Goal: Task Accomplishment & Management: Manage account settings

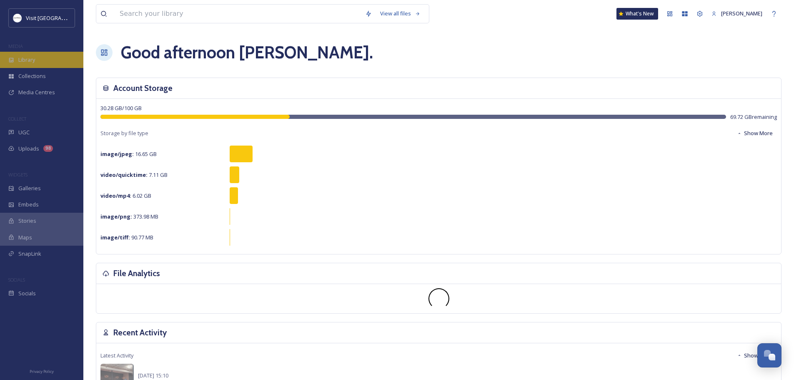
click at [25, 63] on span "Library" at bounding box center [26, 60] width 17 height 8
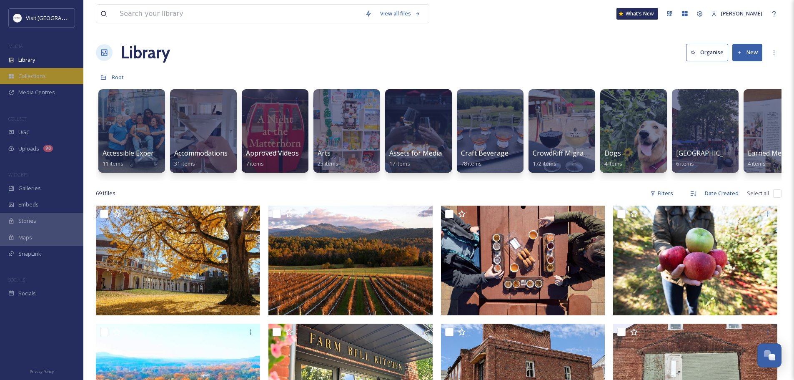
click at [30, 76] on span "Collections" at bounding box center [32, 76] width 28 height 8
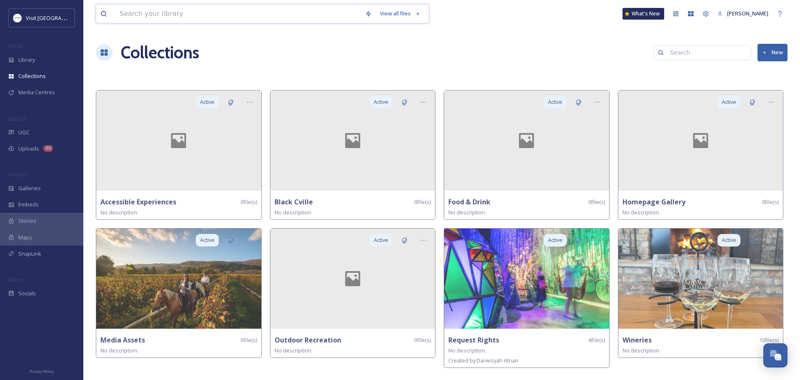
click at [160, 15] on input at bounding box center [237, 14] width 245 height 18
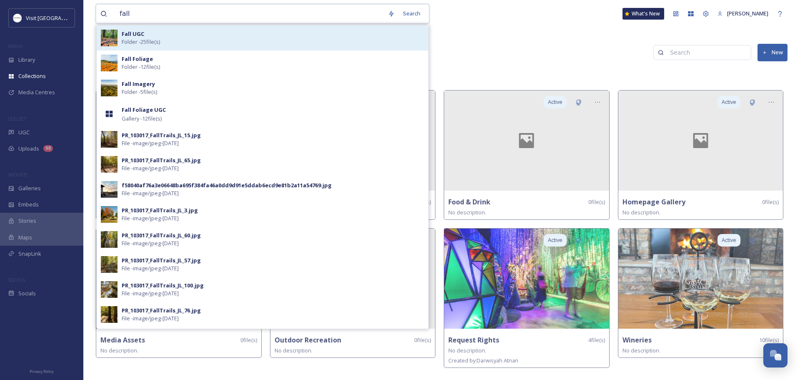
type input "fall"
click at [157, 42] on span "Folder - 25 file(s)" at bounding box center [141, 42] width 38 height 8
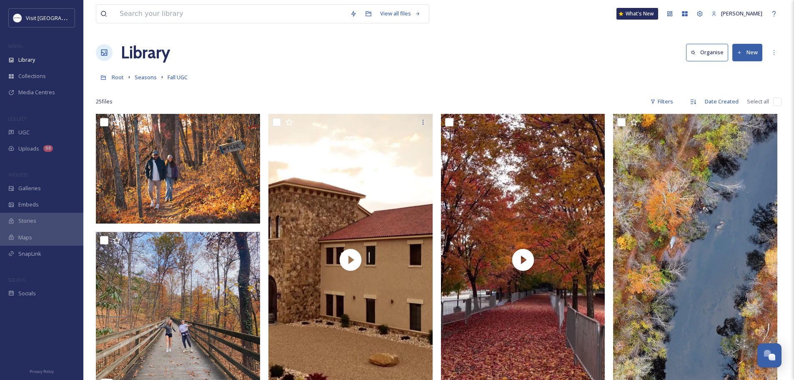
click at [747, 54] on button "New" at bounding box center [747, 52] width 30 height 17
click at [303, 72] on div "Root Seasons Fall UGC" at bounding box center [438, 77] width 685 height 16
click at [735, 56] on button "New" at bounding box center [747, 52] width 30 height 17
click at [732, 70] on span "File Upload" at bounding box center [744, 72] width 28 height 8
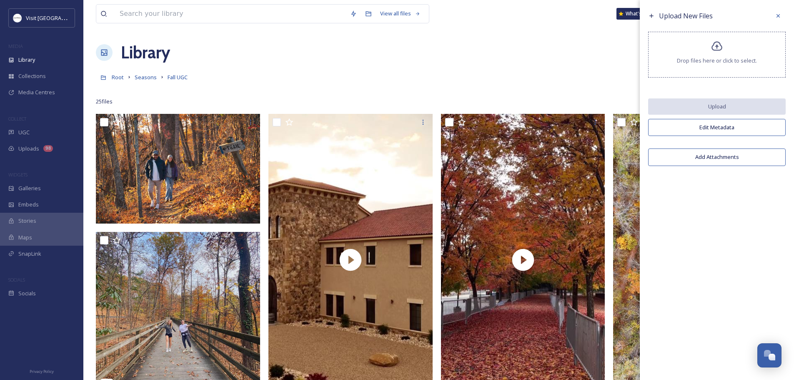
click at [680, 67] on div "Drop files here or click to select." at bounding box center [717, 55] width 138 height 46
click at [696, 62] on span "Drop files here or click to select." at bounding box center [717, 61] width 80 height 8
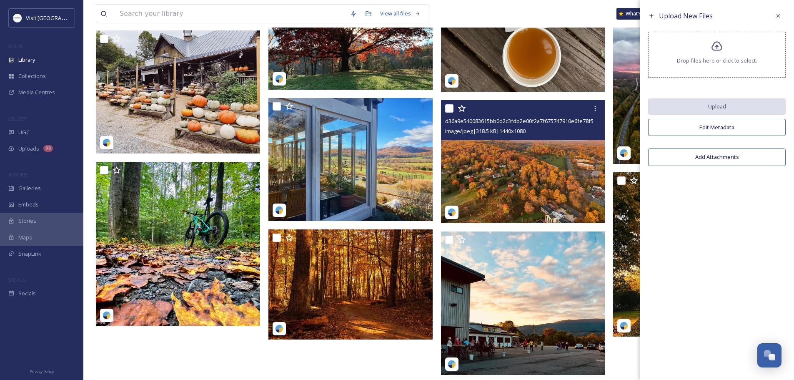
scroll to position [923, 0]
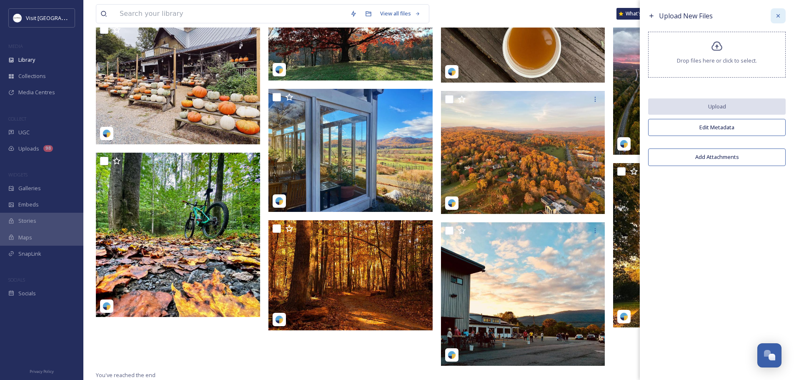
click at [777, 19] on div at bounding box center [777, 15] width 15 height 15
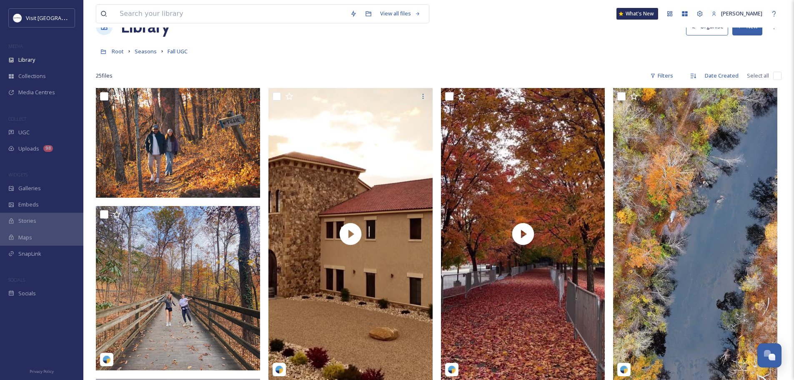
scroll to position [0, 0]
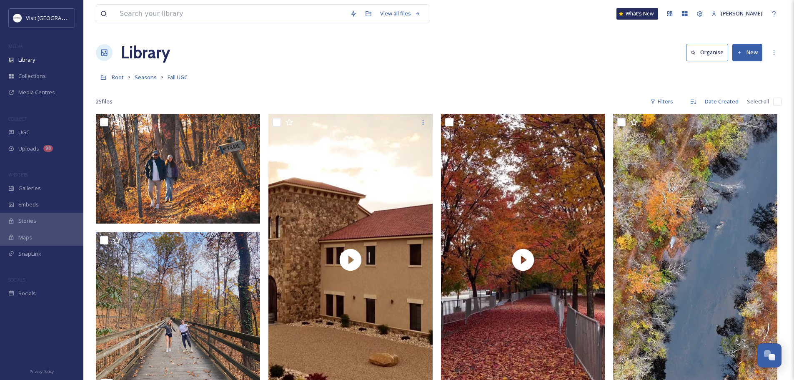
click at [742, 56] on button "New" at bounding box center [747, 52] width 30 height 17
click at [175, 15] on input at bounding box center [230, 14] width 230 height 18
type input "above virginia"
type input "a"
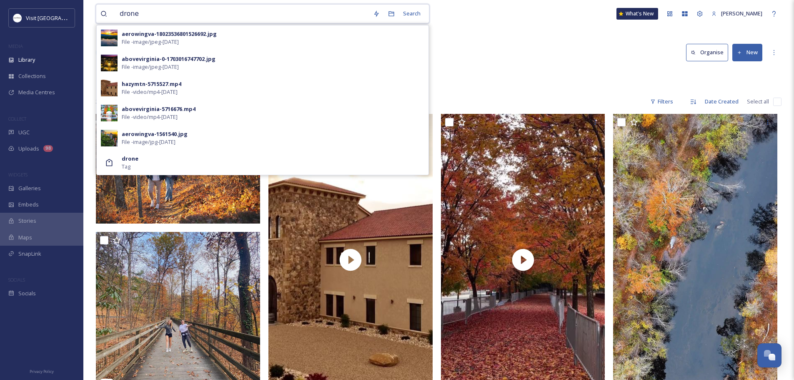
type input "drone"
click at [577, 55] on div "Library Organise New" at bounding box center [438, 52] width 685 height 25
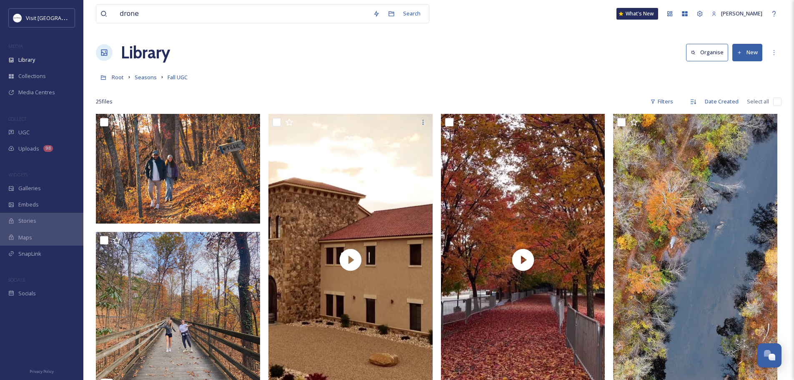
click at [746, 54] on button "New" at bounding box center [747, 52] width 30 height 17
click at [725, 71] on icon at bounding box center [722, 71] width 7 height 7
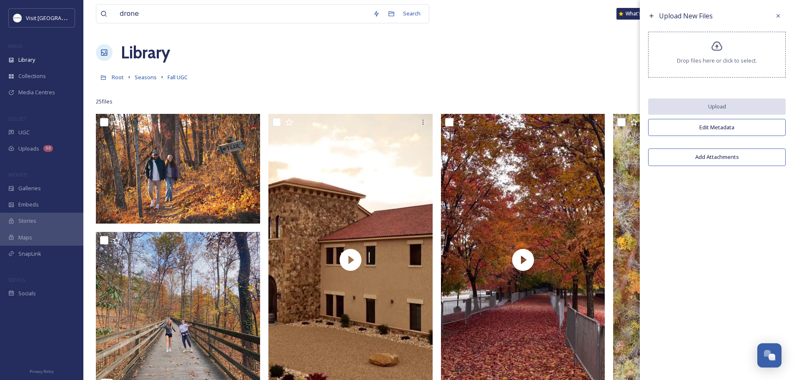
click at [688, 65] on div "Drop files here or click to select." at bounding box center [717, 55] width 138 height 46
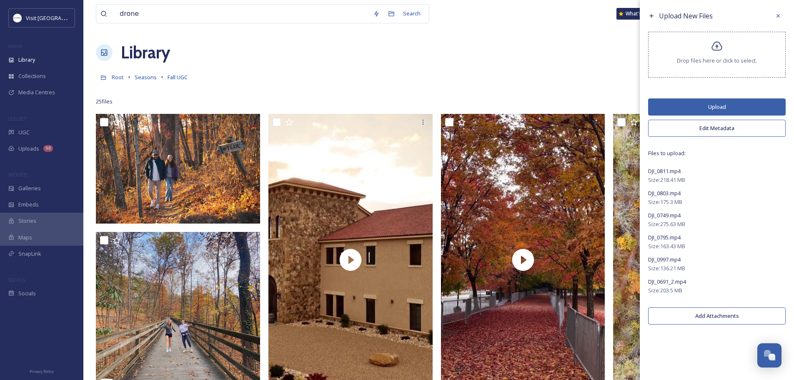
click at [687, 131] on button "Edit Metadata" at bounding box center [717, 128] width 138 height 17
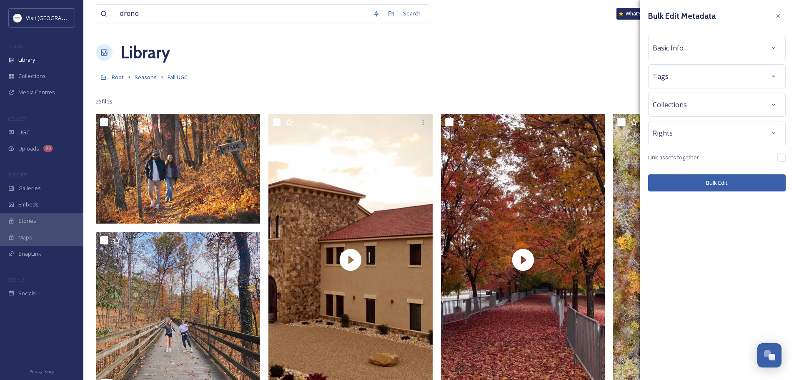
click at [682, 77] on div "Tags" at bounding box center [717, 76] width 128 height 15
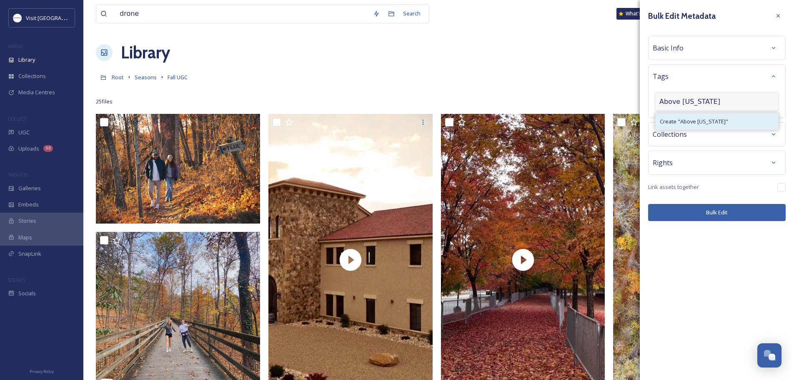
type input "Above [US_STATE]"
click at [694, 118] on span "Create " Above Virginia "" at bounding box center [694, 122] width 68 height 8
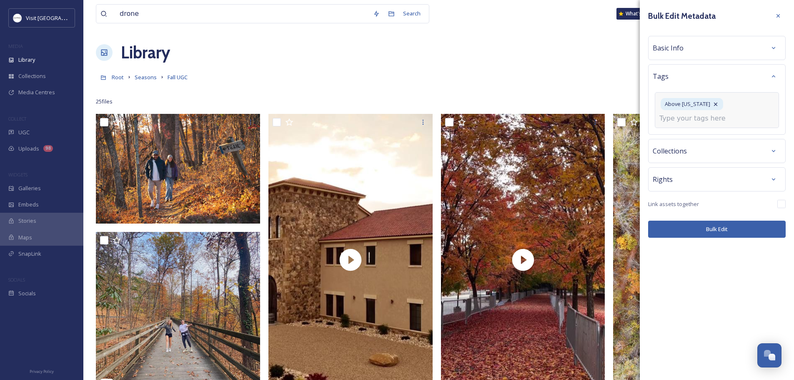
click at [693, 117] on input at bounding box center [700, 118] width 83 height 10
type input "Drone Video"
click at [693, 133] on div "Create " Drone Video "" at bounding box center [716, 138] width 123 height 16
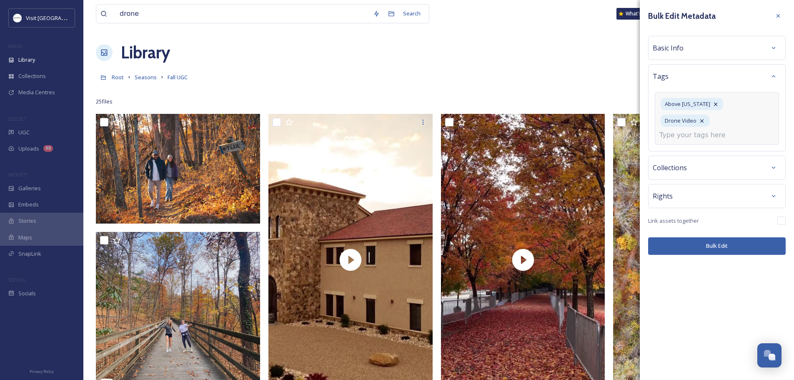
click at [720, 130] on input at bounding box center [700, 135] width 83 height 10
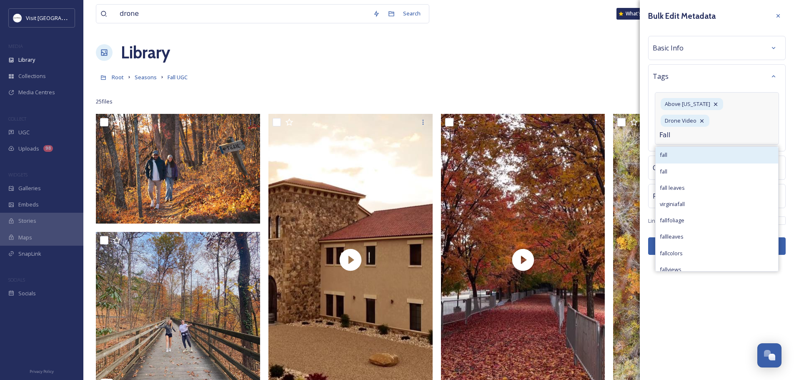
type input "Fall"
click at [702, 147] on div "fall" at bounding box center [716, 155] width 123 height 16
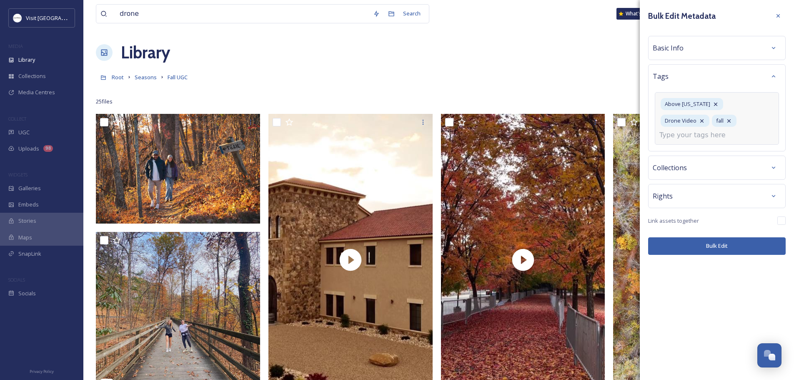
click at [690, 48] on div "Basic Info" at bounding box center [717, 47] width 128 height 15
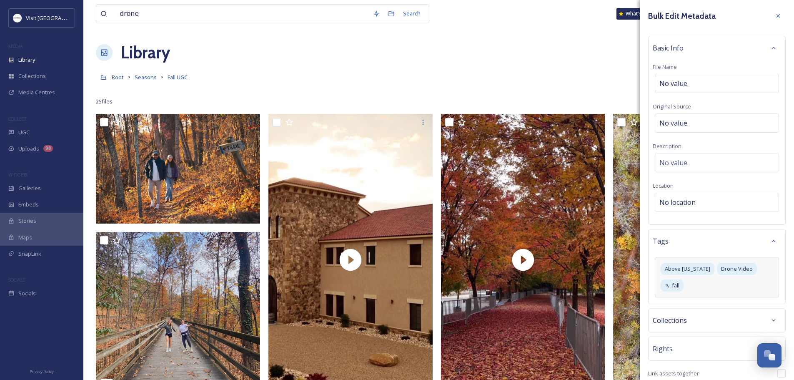
click at [690, 48] on div "Basic Info" at bounding box center [717, 47] width 128 height 15
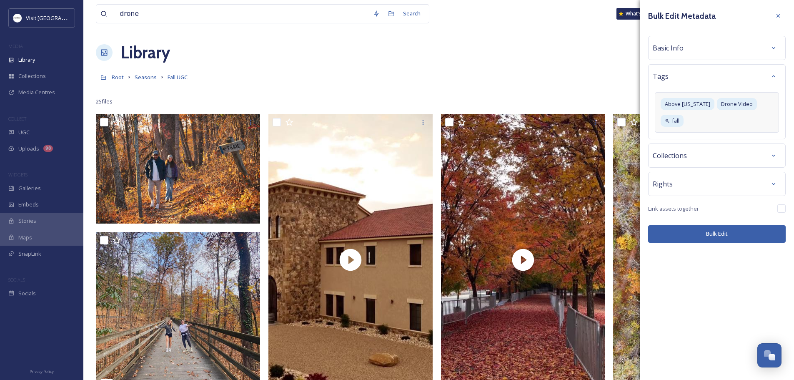
click at [692, 176] on div "Rights" at bounding box center [717, 183] width 128 height 15
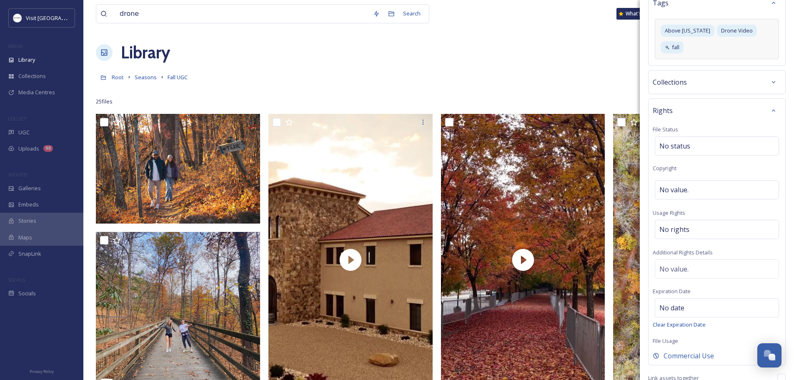
scroll to position [83, 0]
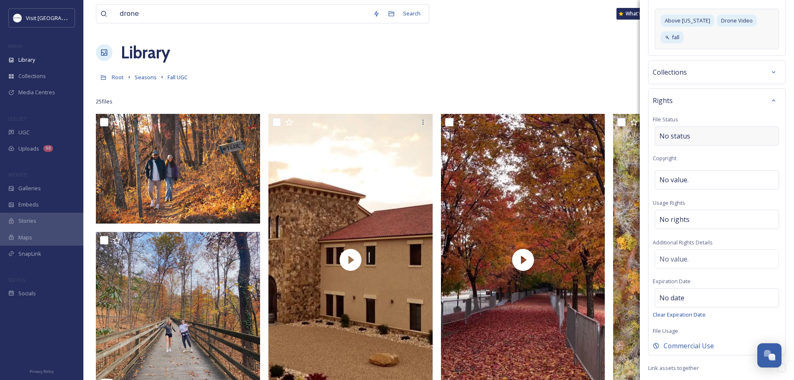
click at [702, 131] on div "No status" at bounding box center [717, 135] width 124 height 19
click at [706, 100] on div "Rights" at bounding box center [717, 100] width 128 height 15
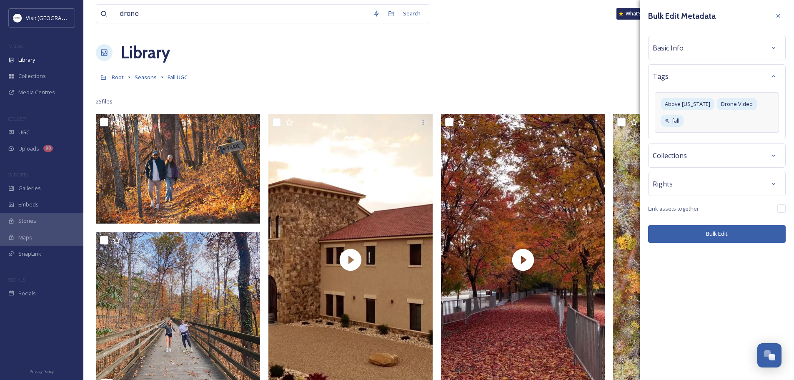
scroll to position [0, 0]
click at [710, 176] on div "Rights" at bounding box center [717, 183] width 128 height 15
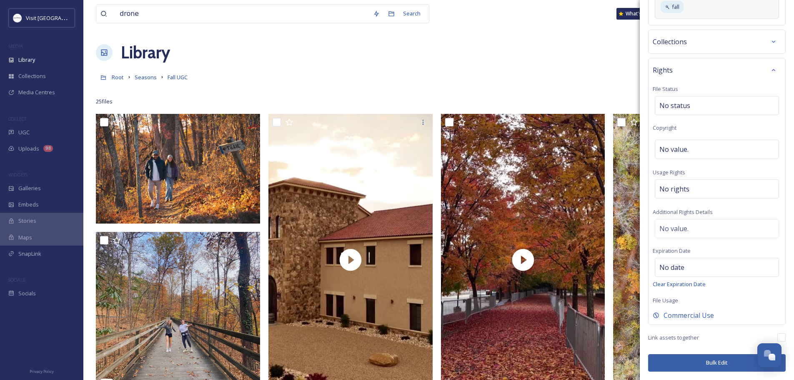
click at [701, 360] on button "Bulk Edit" at bounding box center [717, 362] width 138 height 17
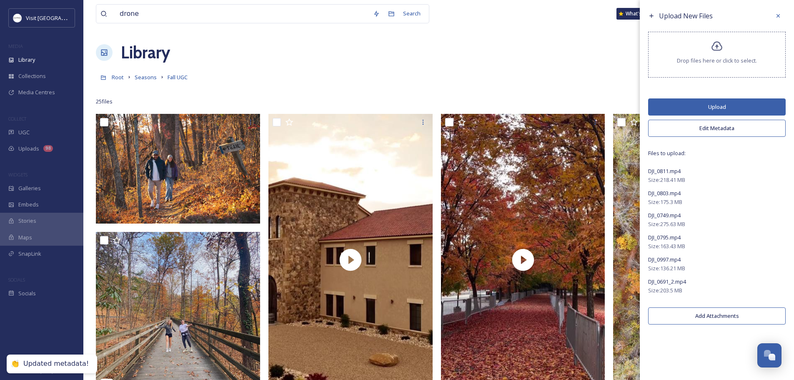
click at [706, 106] on button "Upload" at bounding box center [717, 106] width 138 height 17
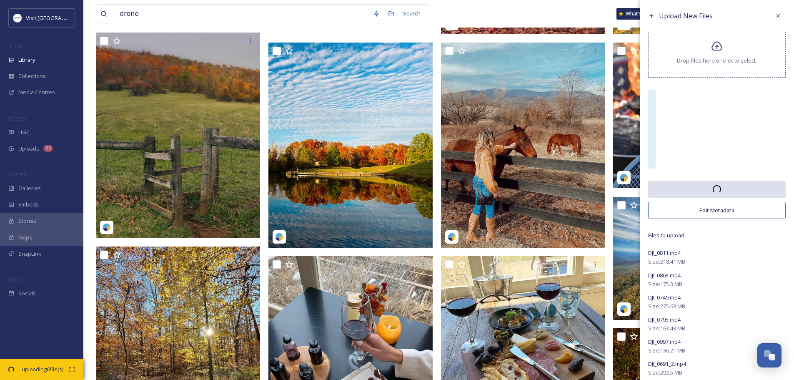
scroll to position [375, 0]
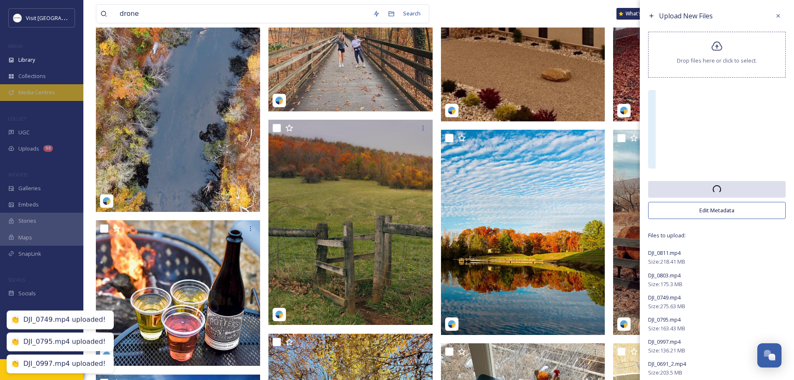
click at [48, 93] on span "Media Centres" at bounding box center [36, 92] width 37 height 8
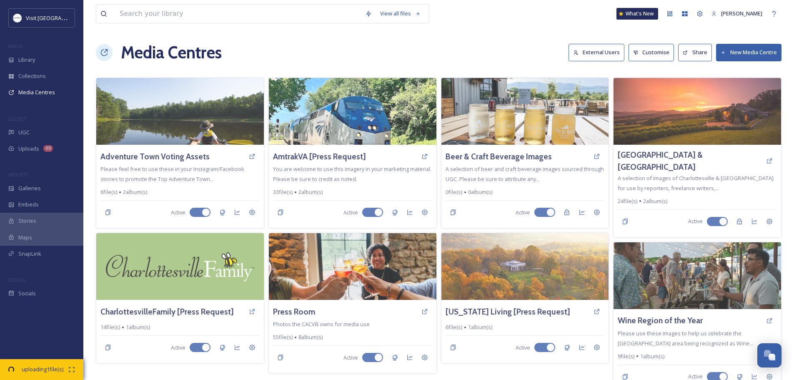
click at [748, 50] on button "New Media Centre" at bounding box center [748, 52] width 65 height 17
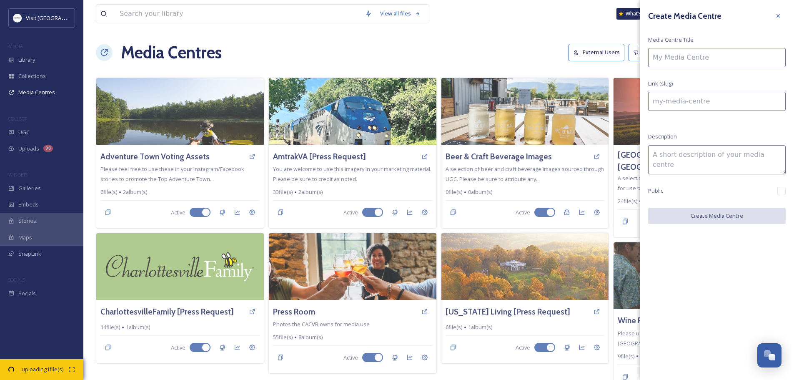
click at [680, 56] on input at bounding box center [717, 57] width 138 height 19
type input "T"
type input "t"
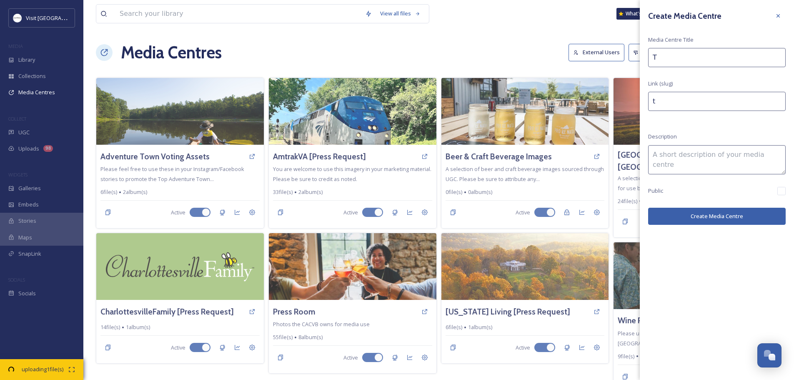
type input "To"
type input "to"
type input "Tod"
type input "tod"
type input "Toda"
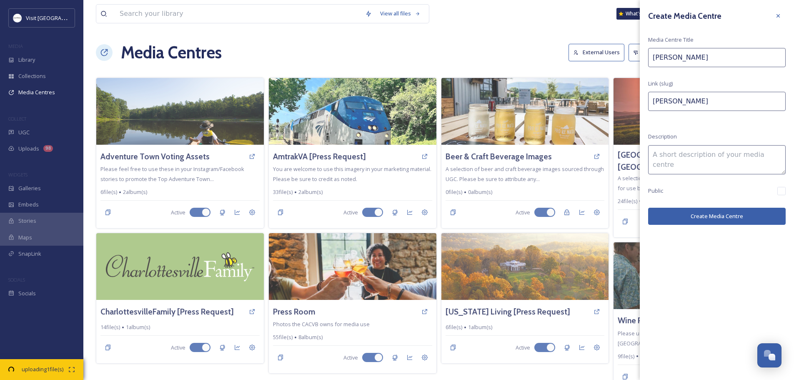
type input "toda"
type input "Today"
type input "today"
type input "Today"
type input "today-"
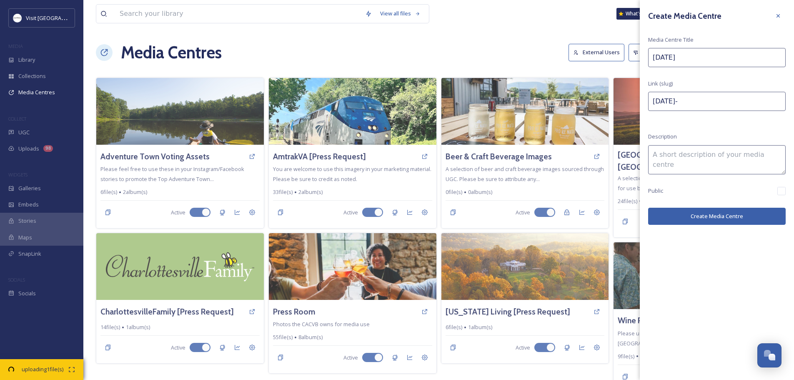
type input "Today S"
type input "today-s"
type input "Today Sh"
type input "today-sh"
type input "Today Show"
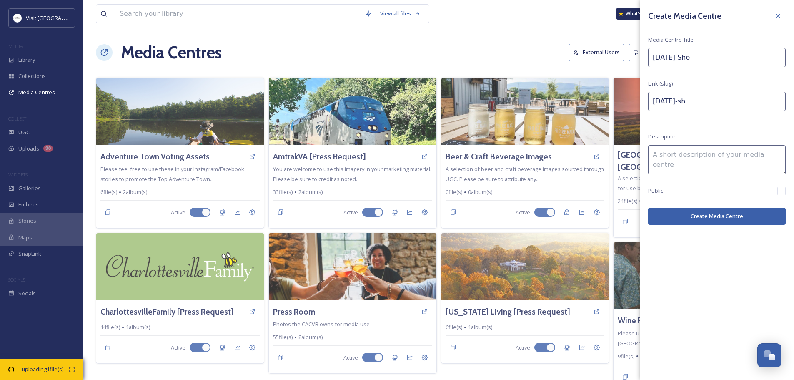
type input "today-show"
type input "Today Show"
type input "today-show-"
type input "Today Show 1"
type input "today-show-1"
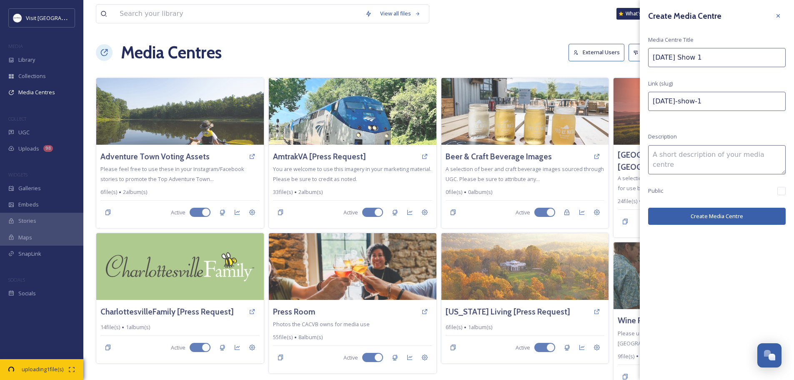
type input "Today Show 10"
type input "today-show-10"
type input "[DATE] Show 10/2"
type input "today-show-102"
type input "[DATE] Show 10/2"
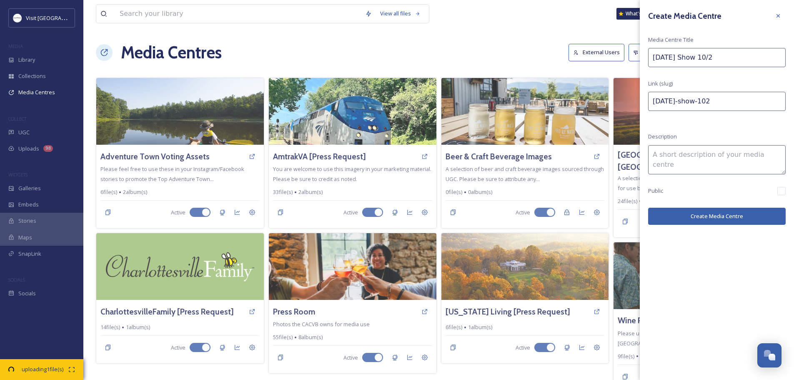
click at [682, 152] on textarea at bounding box center [717, 159] width 138 height 29
type textarea "Images"
click at [697, 216] on button "Create Media Centre" at bounding box center [717, 216] width 138 height 17
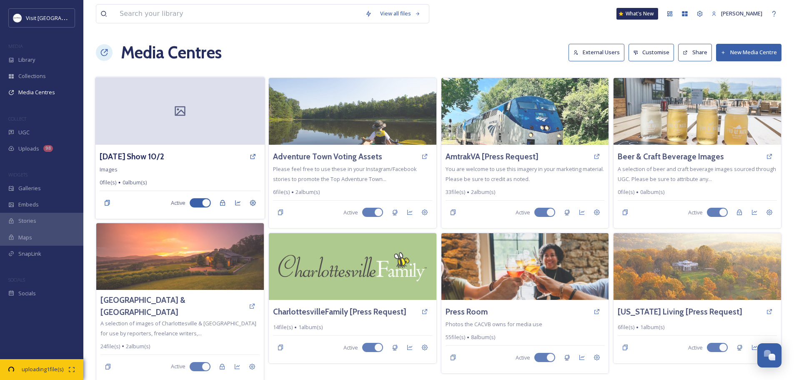
click at [170, 165] on div "Today Show 10/2 Images 0 file(s) 0 album(s) Active" at bounding box center [179, 182] width 169 height 74
click at [146, 155] on h3 "[DATE] Show 10/2" at bounding box center [132, 156] width 65 height 12
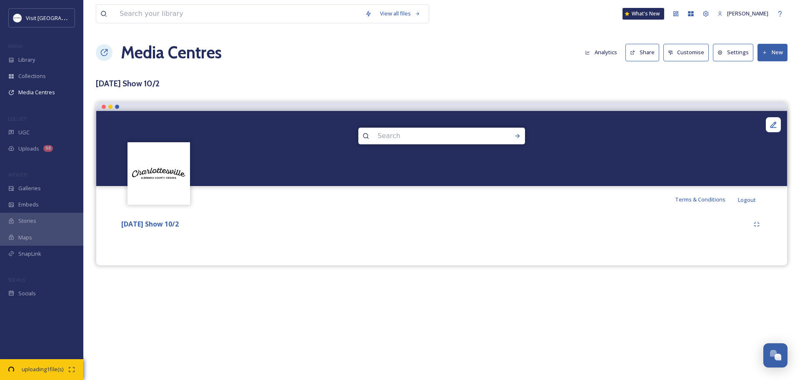
click at [768, 57] on button "New" at bounding box center [773, 52] width 30 height 17
click at [766, 74] on span "Add Files" at bounding box center [767, 72] width 23 height 8
click at [763, 72] on span "Add Files" at bounding box center [767, 72] width 23 height 8
click at [717, 78] on h3 "[DATE] Show 10/2" at bounding box center [442, 84] width 692 height 12
click at [778, 56] on button "New" at bounding box center [773, 52] width 30 height 17
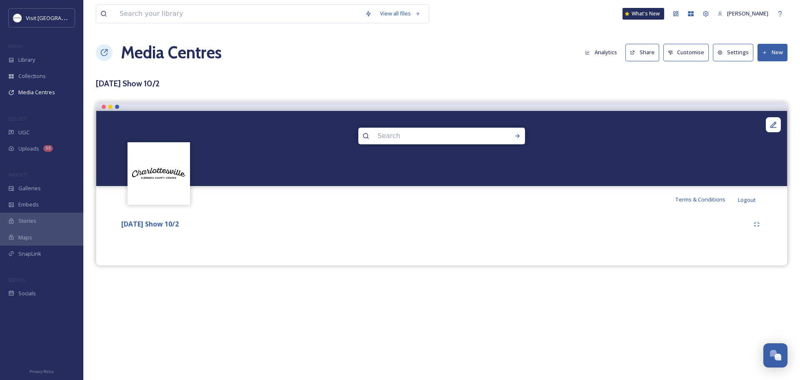
click at [638, 75] on div "View all files What's New Anna Whitlow Media Centres Analytics Share Customise …" at bounding box center [441, 190] width 717 height 380
click at [29, 59] on span "Library" at bounding box center [26, 60] width 17 height 8
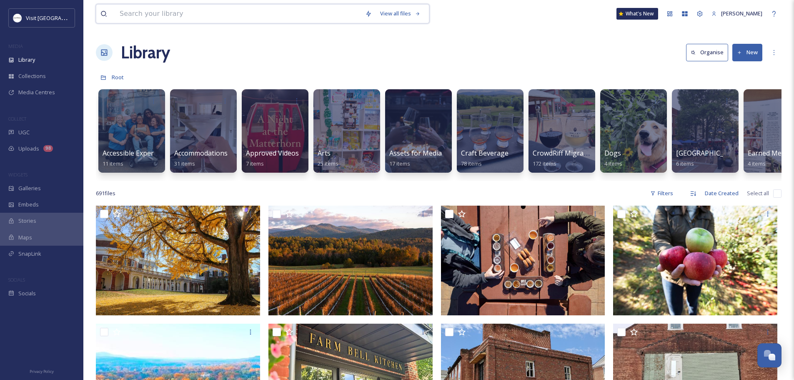
click at [225, 15] on input at bounding box center [237, 14] width 245 height 18
type input "fall foliage"
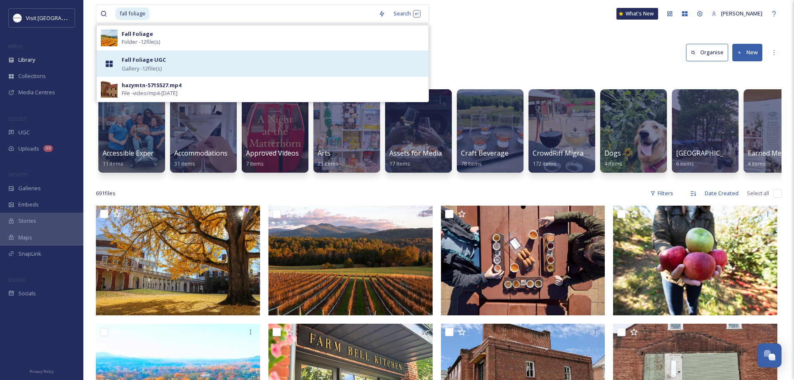
click at [139, 58] on strong "Fall Foliage UGC" at bounding box center [144, 60] width 44 height 8
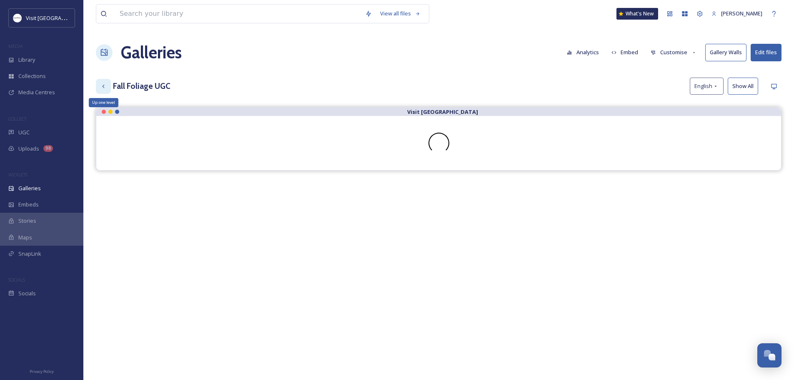
click at [103, 85] on icon at bounding box center [103, 85] width 2 height 3
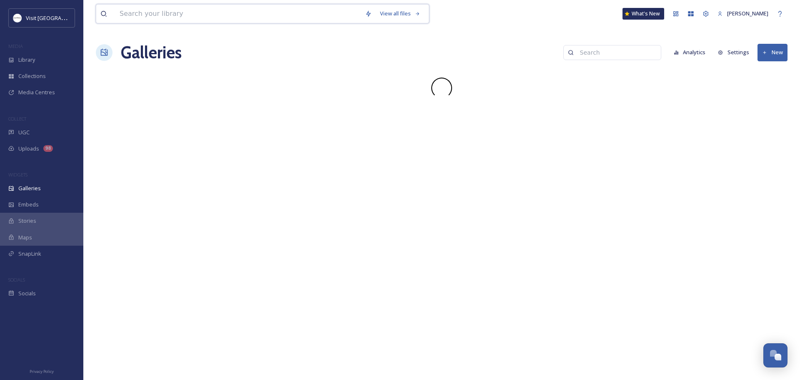
click at [148, 13] on input at bounding box center [237, 14] width 245 height 18
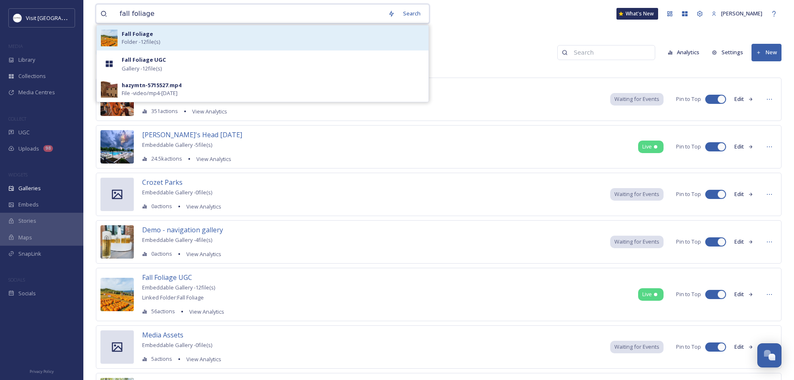
type input "fall foliage"
click at [133, 38] on span "Folder - 12 file(s)" at bounding box center [141, 42] width 38 height 8
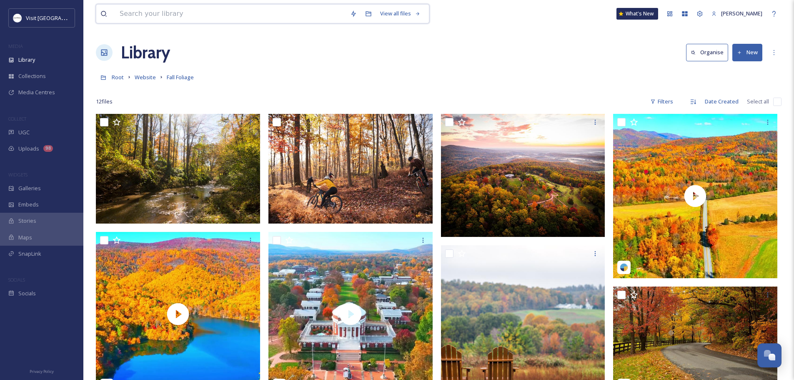
click at [152, 20] on input at bounding box center [230, 14] width 230 height 18
type input "fall foliage ugc"
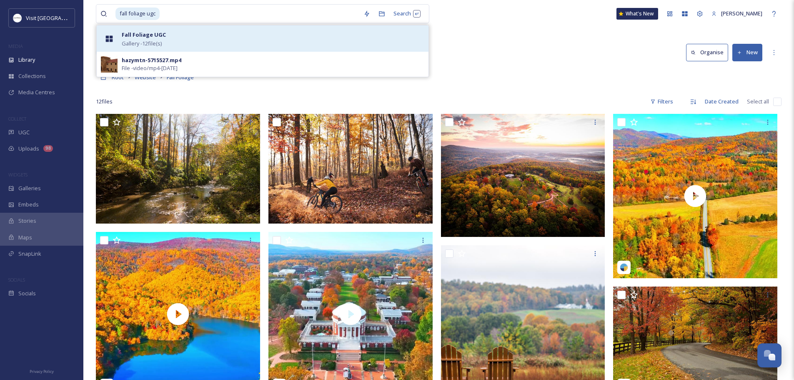
click at [148, 38] on strong "Fall Foliage UGC" at bounding box center [144, 35] width 44 height 8
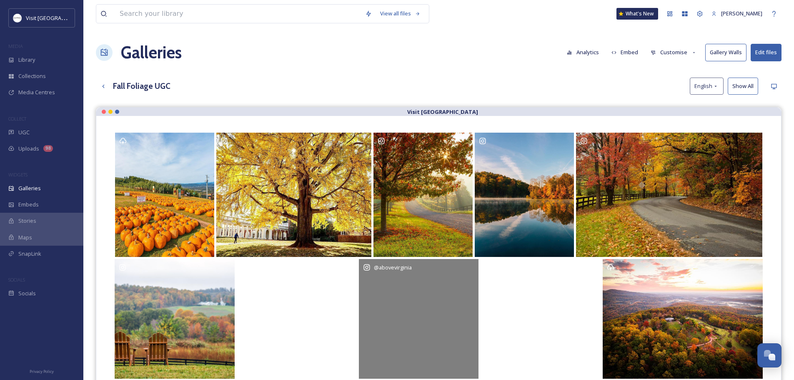
click at [433, 308] on div "@ abovevirginia" at bounding box center [419, 319] width 120 height 120
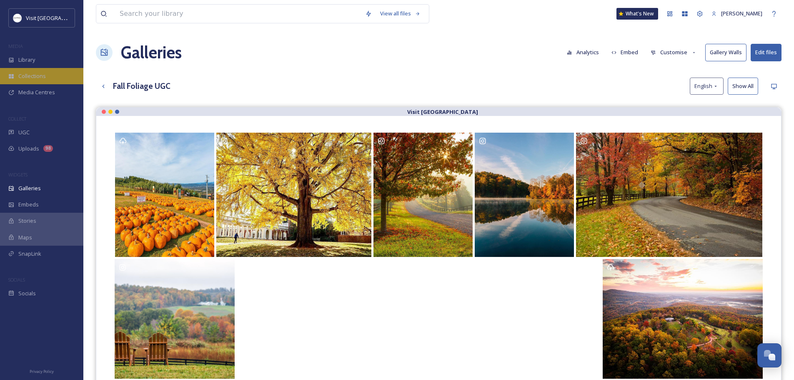
click at [38, 71] on div "Collections" at bounding box center [41, 76] width 83 height 16
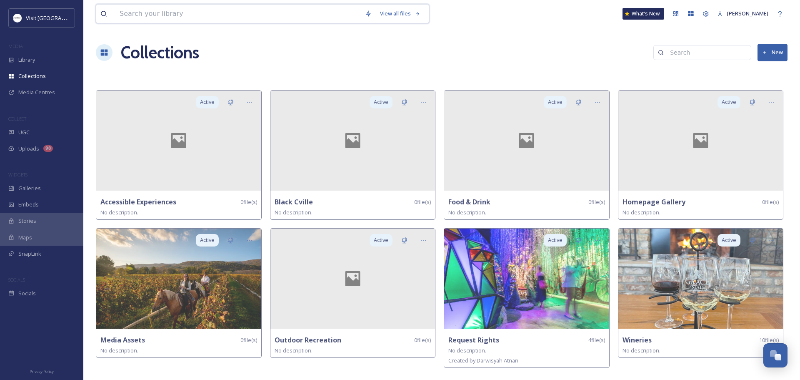
click at [225, 13] on input at bounding box center [237, 14] width 245 height 18
type input "fall foliage"
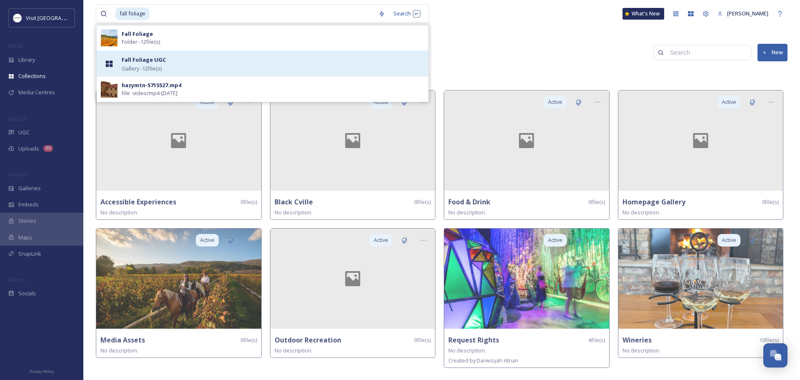
click at [135, 61] on strong "Fall Foliage UGC" at bounding box center [144, 60] width 44 height 8
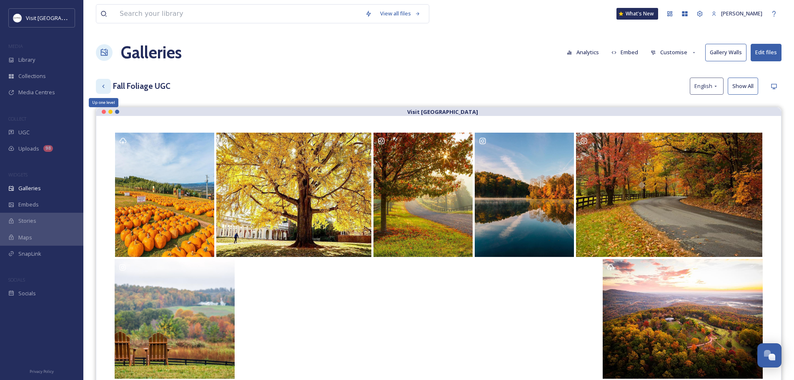
click at [102, 81] on div "Up one level" at bounding box center [103, 86] width 15 height 15
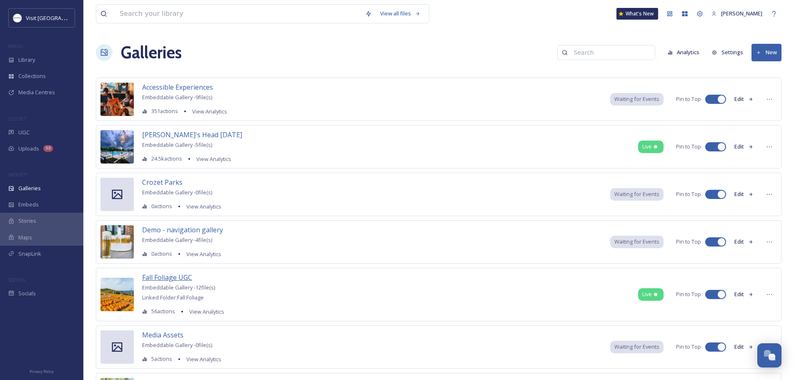
click at [160, 279] on span "Fall Foliage UGC" at bounding box center [167, 277] width 50 height 9
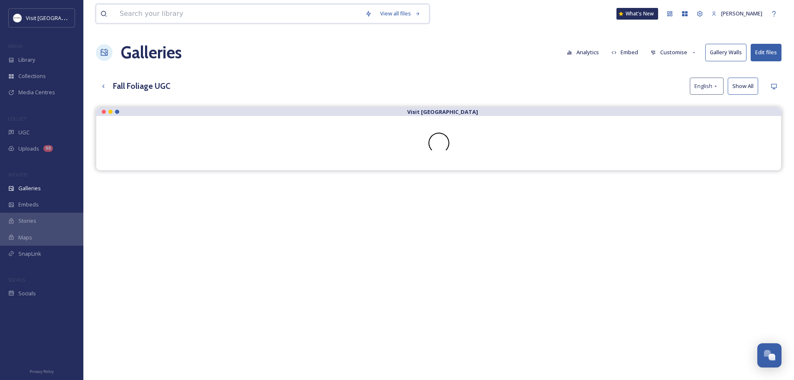
click at [172, 13] on input at bounding box center [237, 14] width 245 height 18
type input "fall ugc"
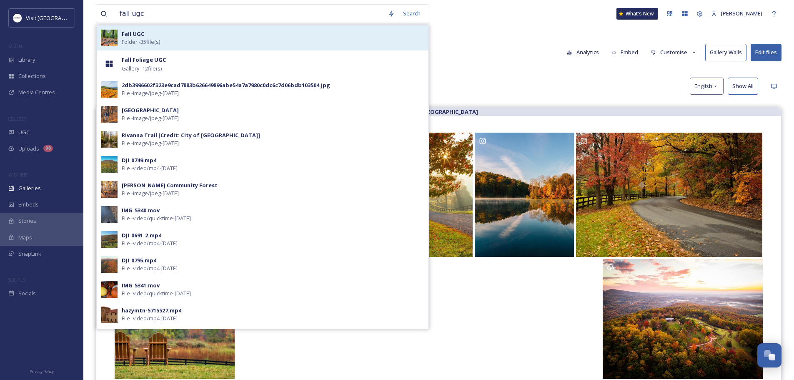
click at [164, 35] on div "Fall UGC Folder - 35 file(s)" at bounding box center [273, 38] width 303 height 16
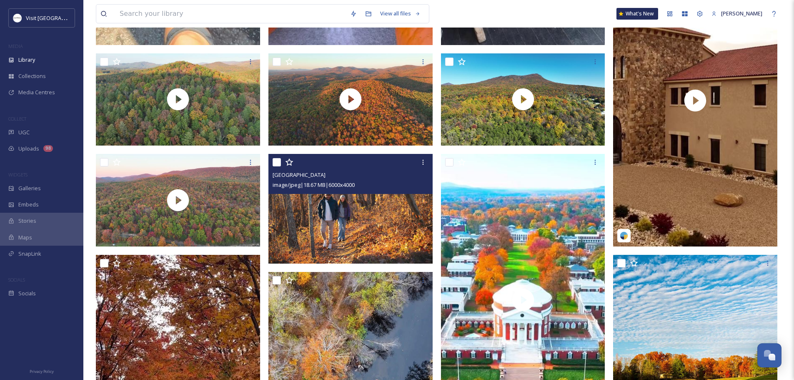
scroll to position [417, 0]
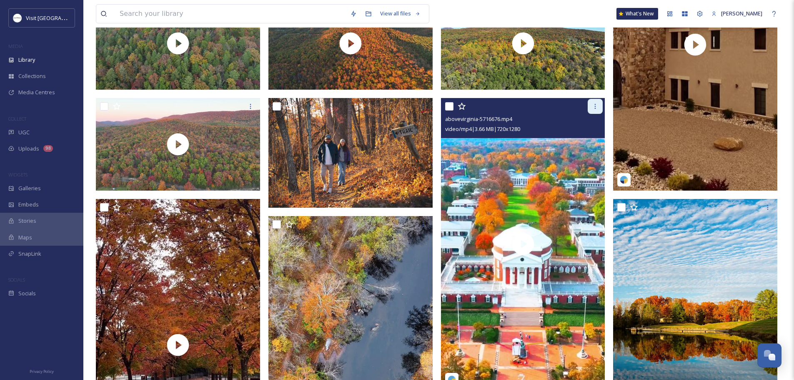
click at [593, 105] on icon at bounding box center [595, 106] width 7 height 7
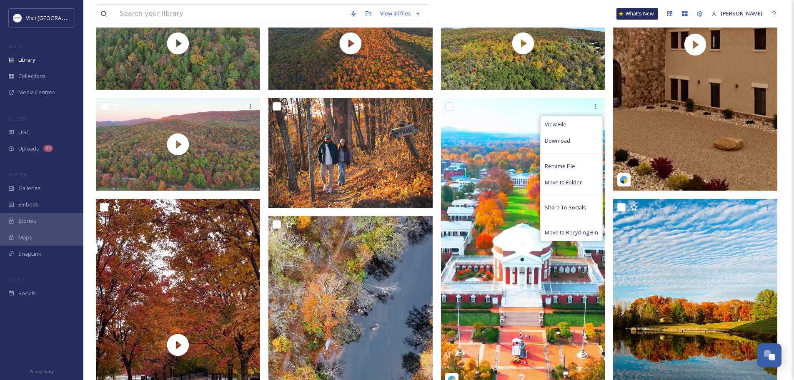
click at [462, 6] on div "View all files What's New Anna Whitlow" at bounding box center [438, 14] width 685 height 28
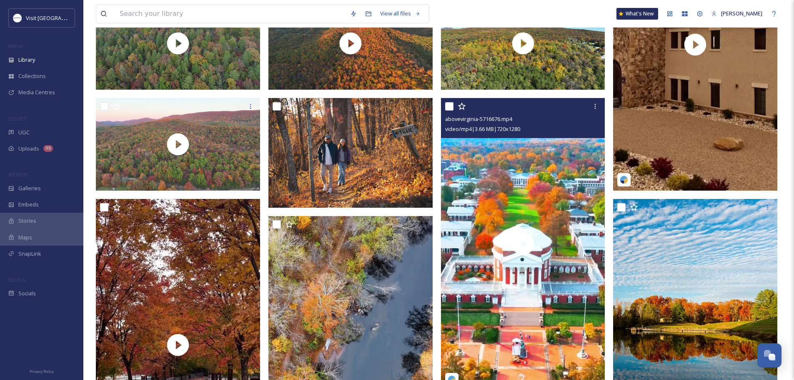
click at [449, 108] on input "checkbox" at bounding box center [449, 106] width 8 height 8
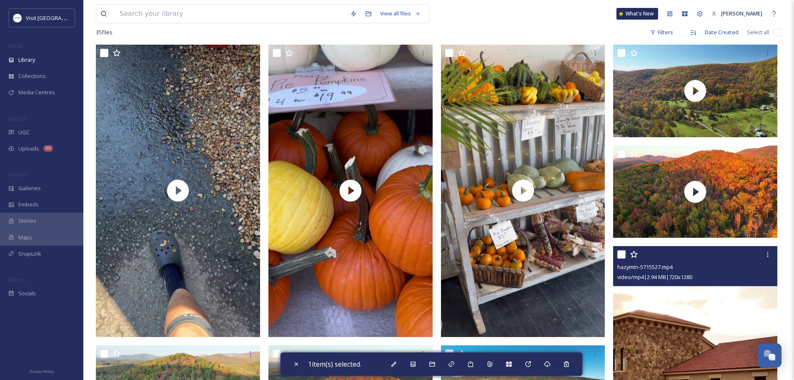
scroll to position [42, 0]
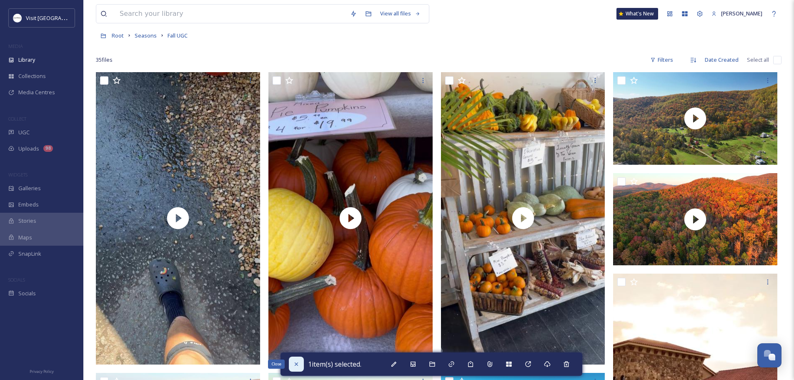
click at [293, 366] on icon at bounding box center [296, 363] width 7 height 7
checkbox input "false"
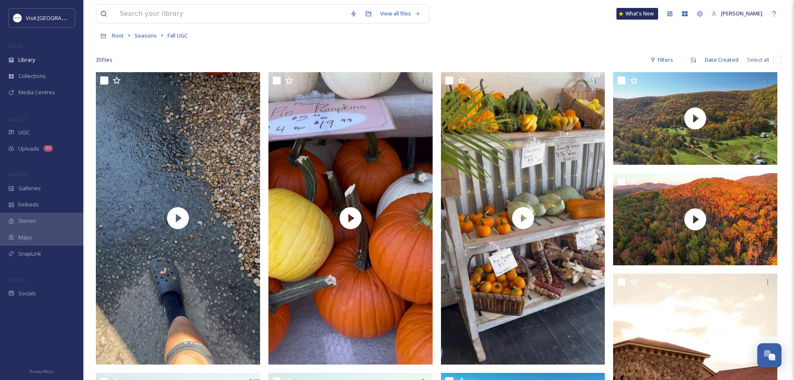
click at [583, 50] on div at bounding box center [438, 47] width 685 height 8
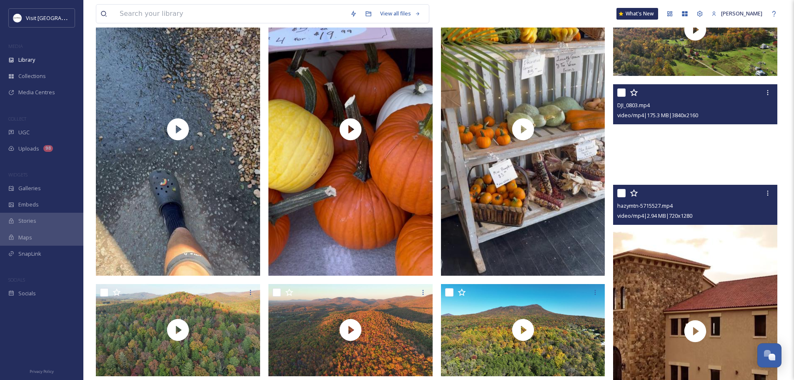
scroll to position [0, 0]
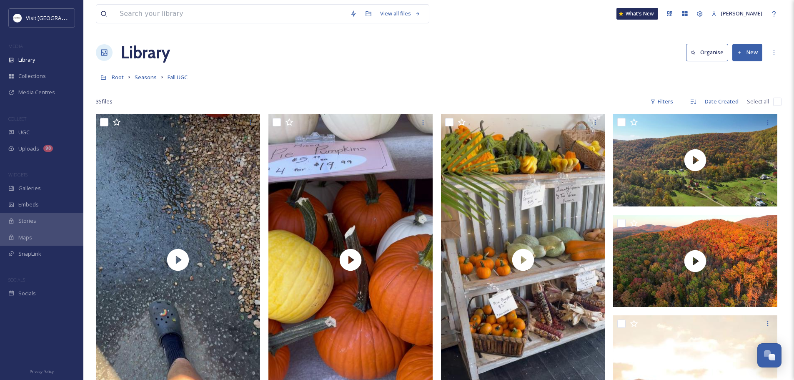
click at [265, 73] on div "Root Seasons Fall UGC" at bounding box center [438, 77] width 685 height 16
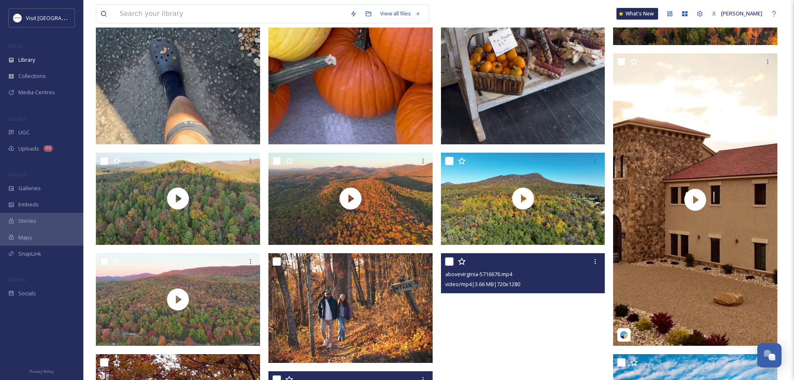
scroll to position [83, 0]
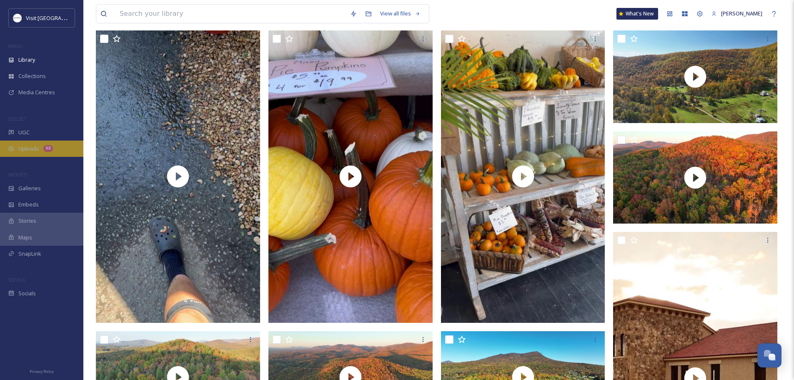
click at [38, 148] on span "Uploads" at bounding box center [28, 149] width 21 height 8
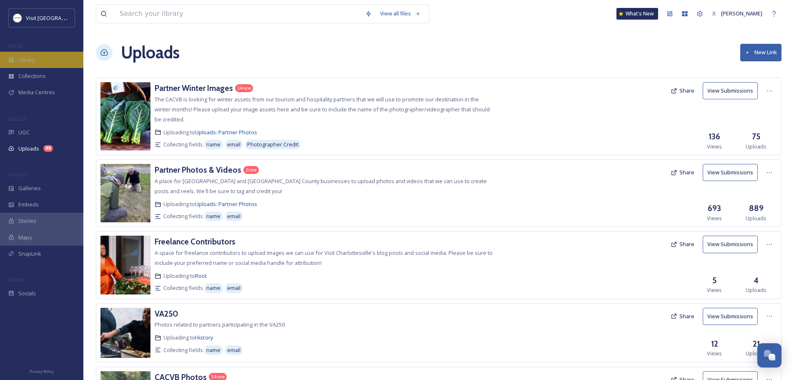
click at [36, 58] on div "Library" at bounding box center [41, 60] width 83 height 16
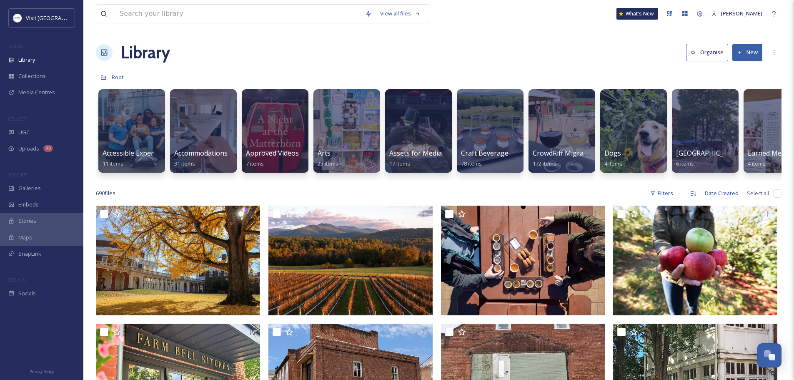
click at [741, 51] on icon at bounding box center [739, 52] width 5 height 5
click at [415, 56] on div "Library Organise New" at bounding box center [438, 52] width 685 height 25
click at [218, 18] on input at bounding box center [237, 14] width 245 height 18
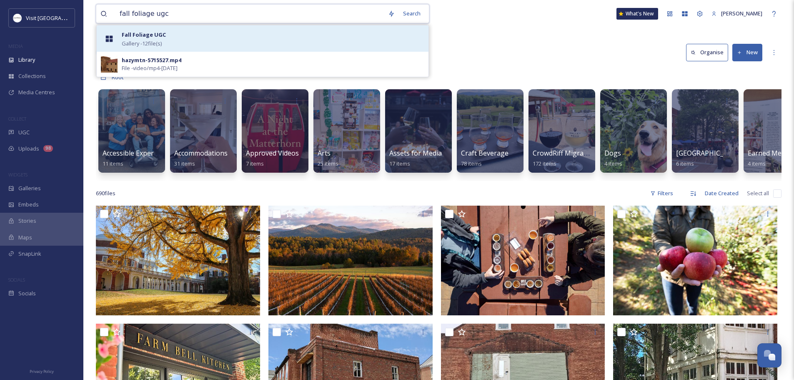
type input "fall foliage ugc"
click at [184, 40] on div "Fall Foliage UGC Gallery - 12 file(s)" at bounding box center [273, 39] width 303 height 18
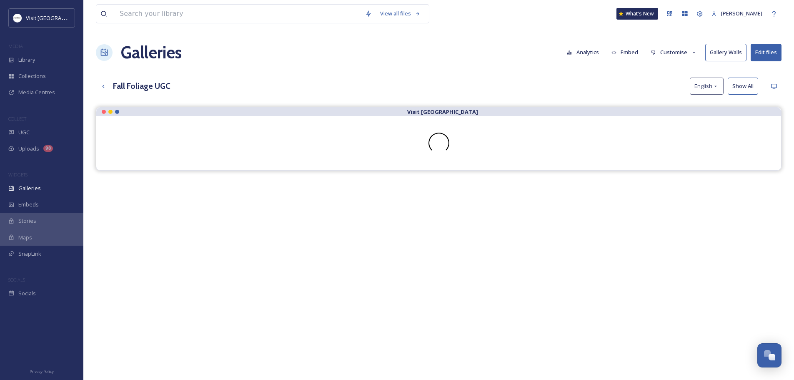
click at [773, 48] on button "Edit files" at bounding box center [765, 52] width 31 height 17
click at [509, 73] on div "View all files What's New Anna Whitlow Galleries Analytics Embed Customise Gall…" at bounding box center [438, 249] width 710 height 499
click at [101, 83] on icon at bounding box center [103, 86] width 7 height 7
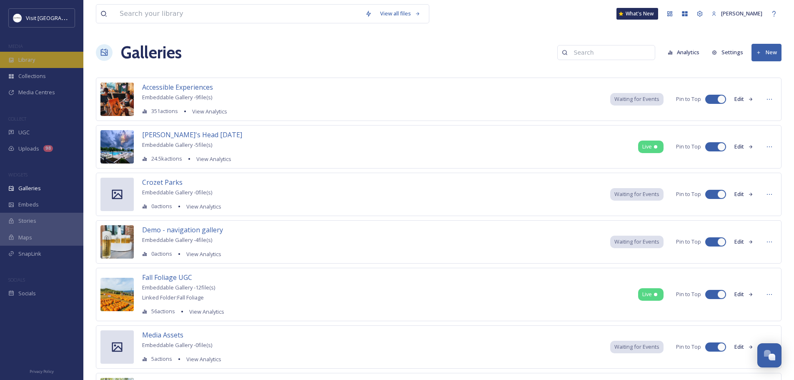
click at [25, 63] on span "Library" at bounding box center [26, 60] width 17 height 8
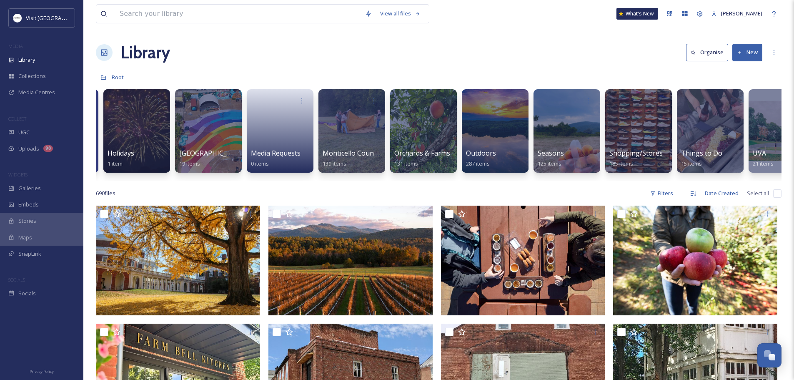
scroll to position [0, 1009]
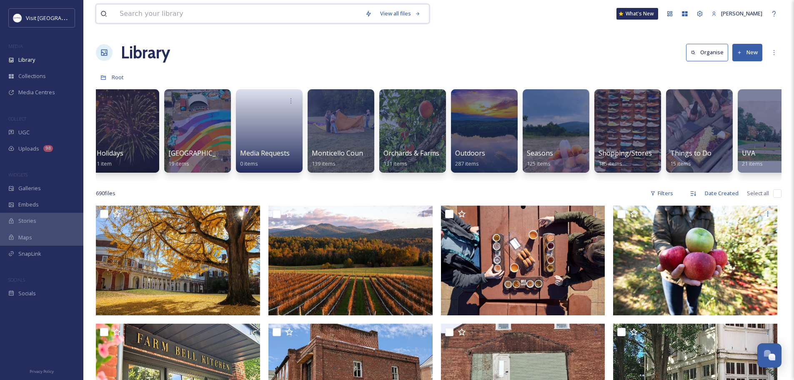
click at [284, 15] on input at bounding box center [237, 14] width 245 height 18
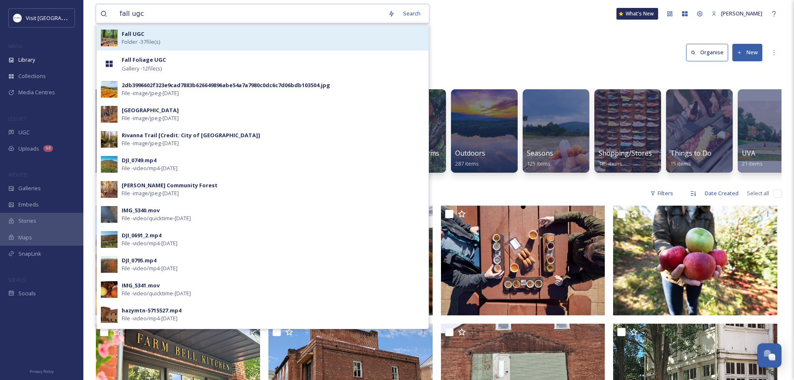
type input "fall ugc"
click at [132, 43] on span "Folder - 37 file(s)" at bounding box center [141, 42] width 38 height 8
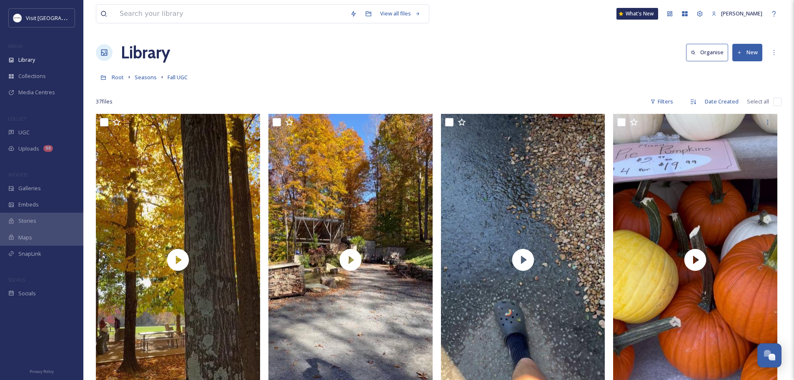
click at [745, 50] on button "New" at bounding box center [747, 52] width 30 height 17
click at [740, 72] on span "File Upload" at bounding box center [744, 72] width 28 height 8
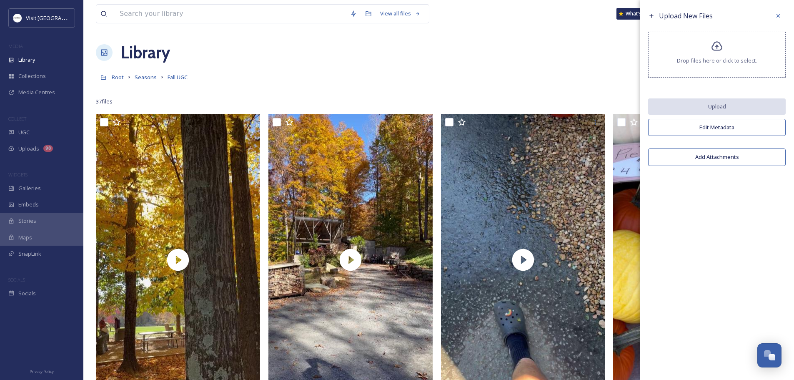
click at [693, 57] on span "Drop files here or click to select." at bounding box center [717, 61] width 80 height 8
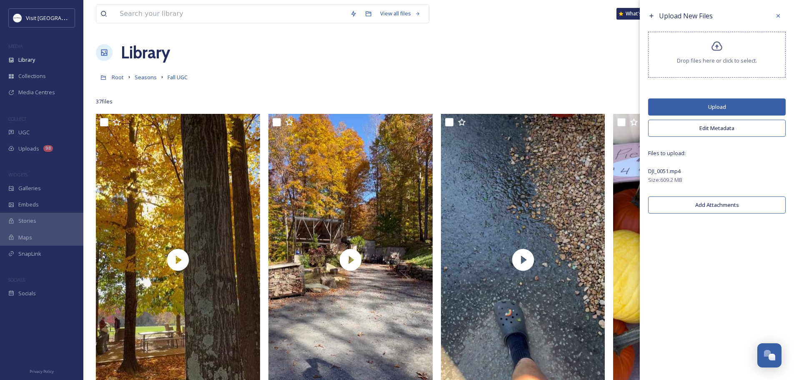
click at [690, 126] on button "Edit Metadata" at bounding box center [717, 128] width 138 height 17
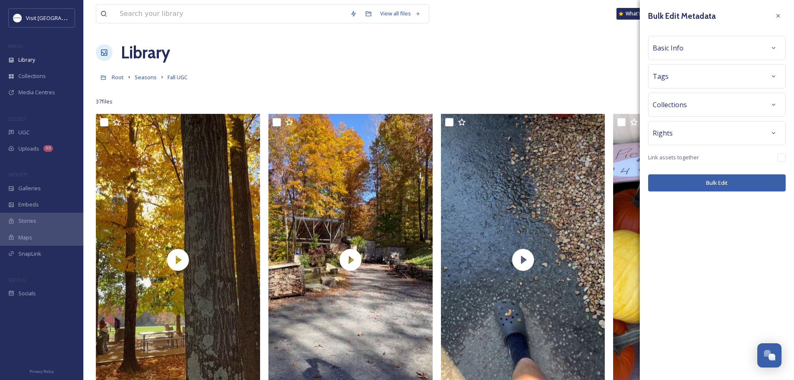
click at [683, 78] on div "Tags" at bounding box center [717, 76] width 128 height 15
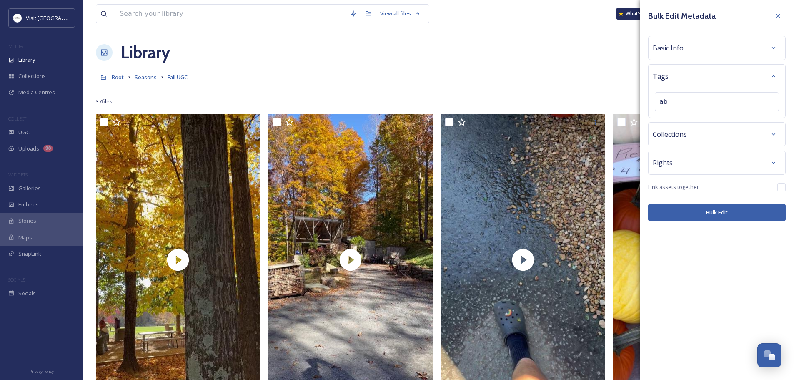
type input "a"
type input "Above [US_STATE]"
click at [681, 121] on span "Above [US_STATE]" at bounding box center [682, 122] width 45 height 8
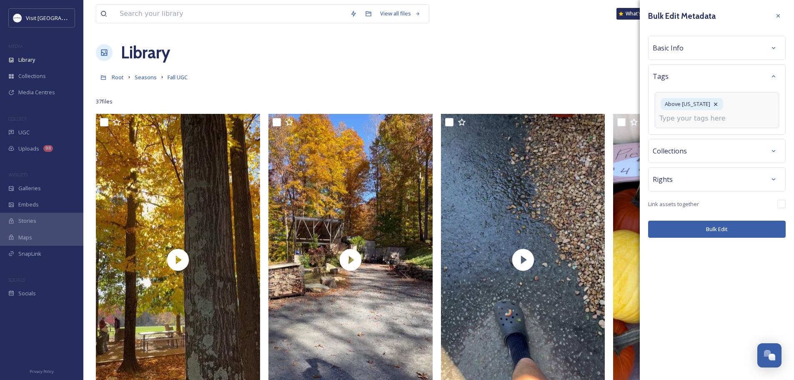
click at [685, 122] on input at bounding box center [700, 118] width 83 height 10
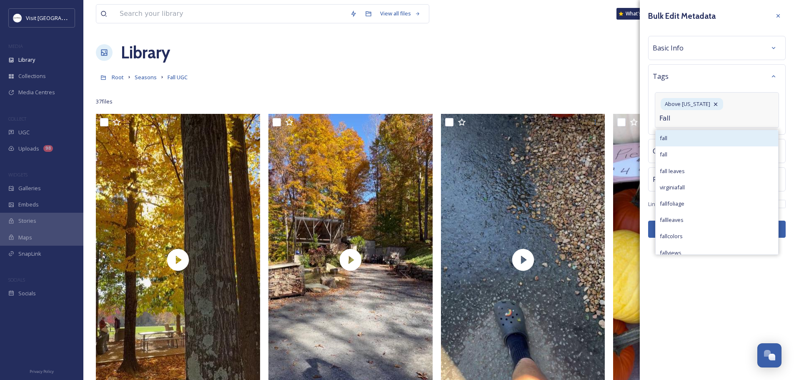
type input "Fall"
click at [678, 137] on div "fall" at bounding box center [716, 138] width 123 height 16
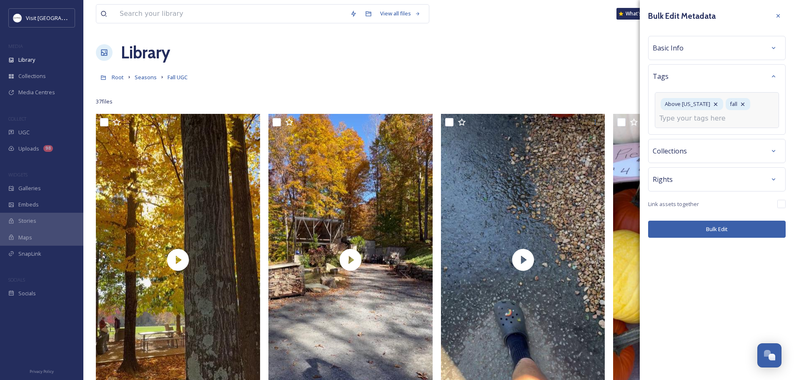
click at [726, 119] on input at bounding box center [700, 118] width 83 height 10
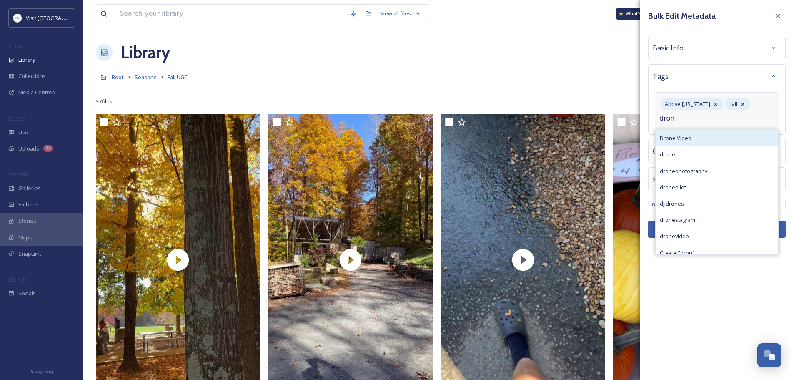
type input "dron"
click at [697, 140] on div "Drone Video" at bounding box center [716, 138] width 123 height 16
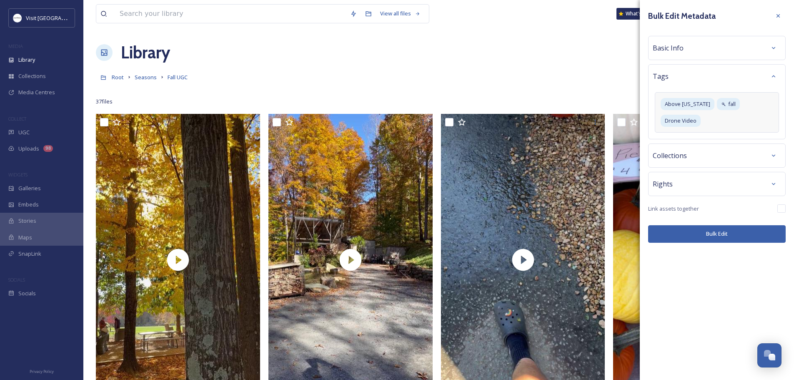
click at [707, 247] on div "Bulk Edit Metadata Basic Info Tags Above Virginia fall Drone Video Collections …" at bounding box center [717, 190] width 154 height 380
click at [727, 225] on button "Bulk Edit" at bounding box center [717, 233] width 138 height 17
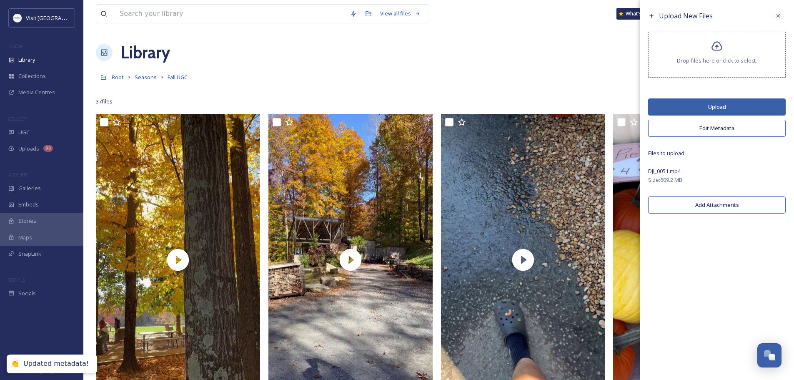
click at [725, 104] on button "Upload" at bounding box center [717, 106] width 138 height 17
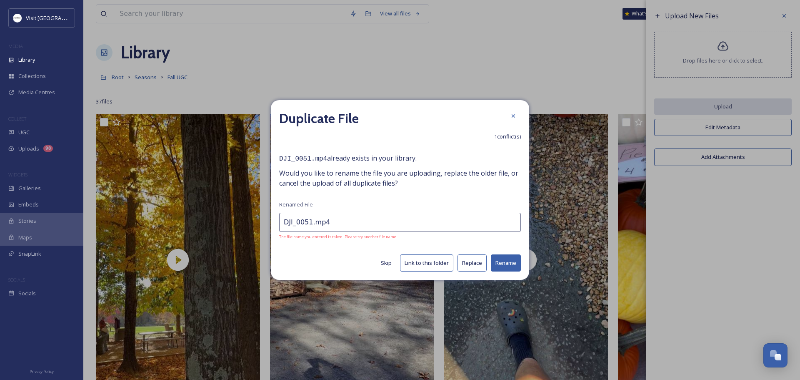
click at [385, 263] on button "Skip" at bounding box center [386, 263] width 19 height 16
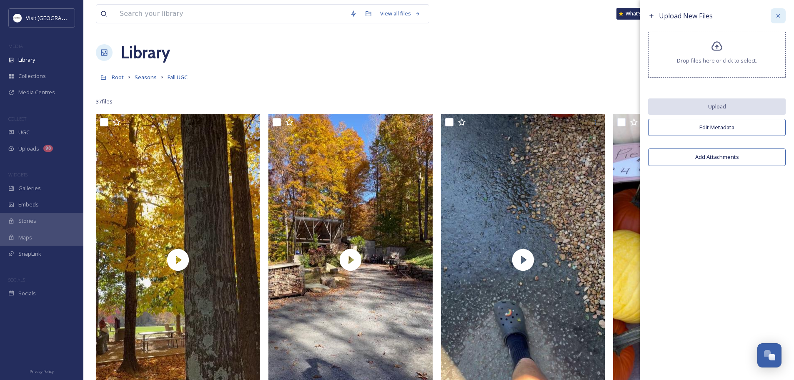
click at [777, 17] on icon at bounding box center [777, 15] width 3 height 3
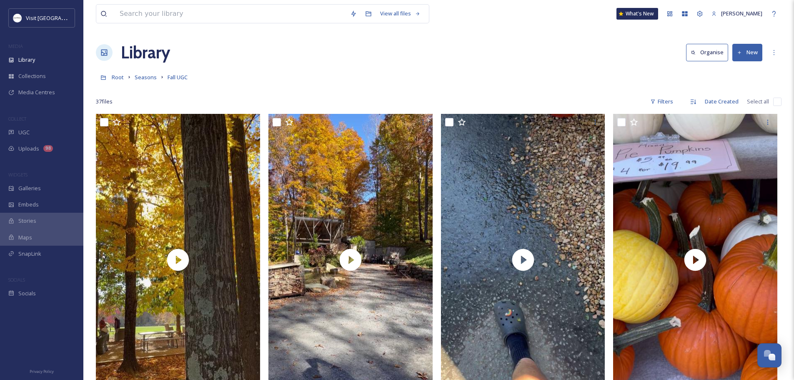
click at [743, 55] on button "New" at bounding box center [747, 52] width 30 height 17
click at [742, 75] on span "File Upload" at bounding box center [744, 72] width 28 height 8
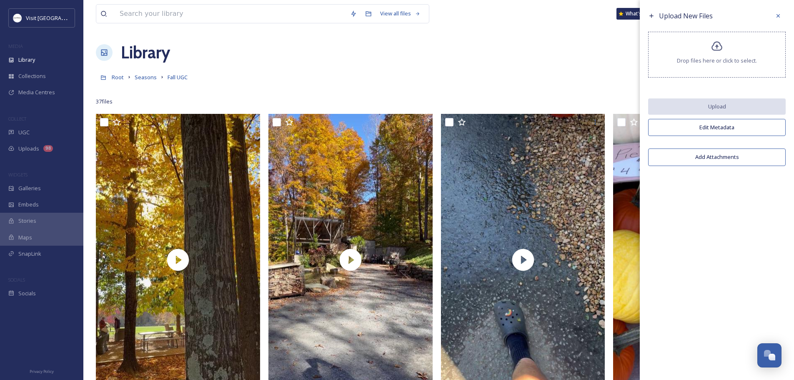
click at [707, 60] on span "Drop files here or click to select." at bounding box center [717, 61] width 80 height 8
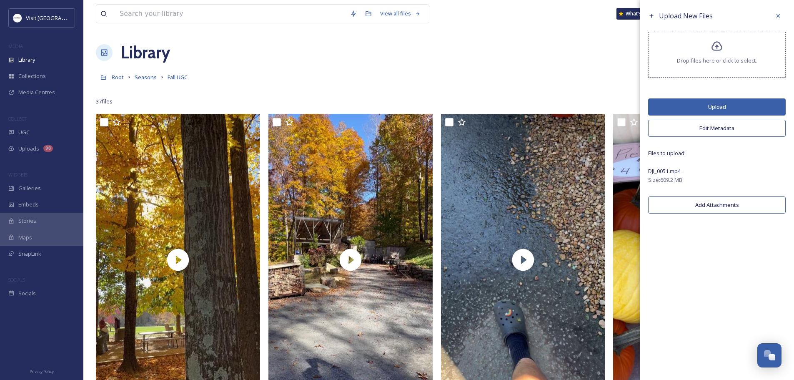
click at [676, 128] on button "Edit Metadata" at bounding box center [717, 128] width 138 height 17
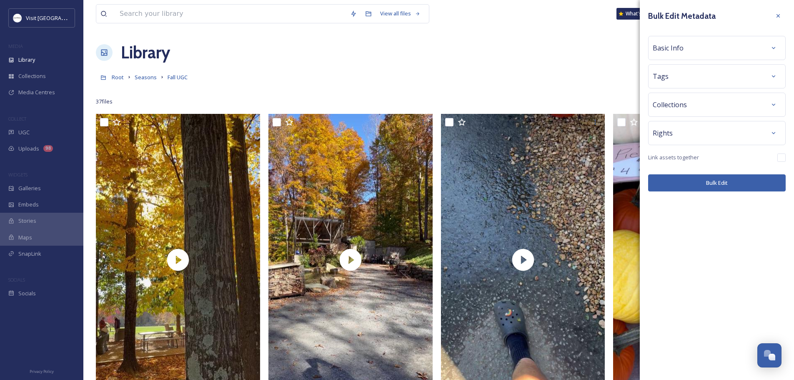
click at [686, 80] on div "Tags" at bounding box center [717, 76] width 128 height 15
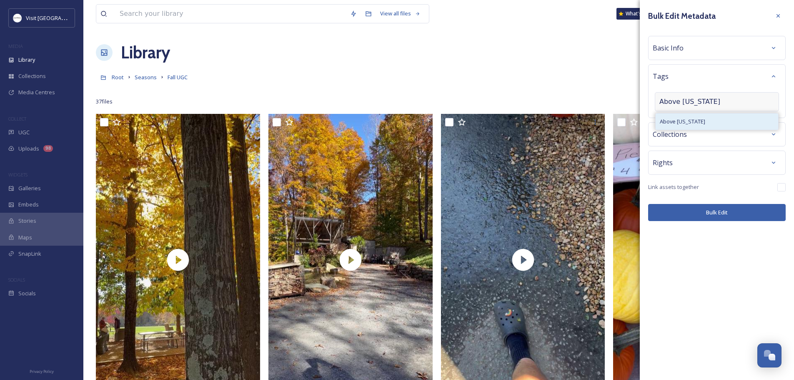
type input "Above [US_STATE]"
click at [680, 125] on span "Above [US_STATE]" at bounding box center [682, 122] width 45 height 8
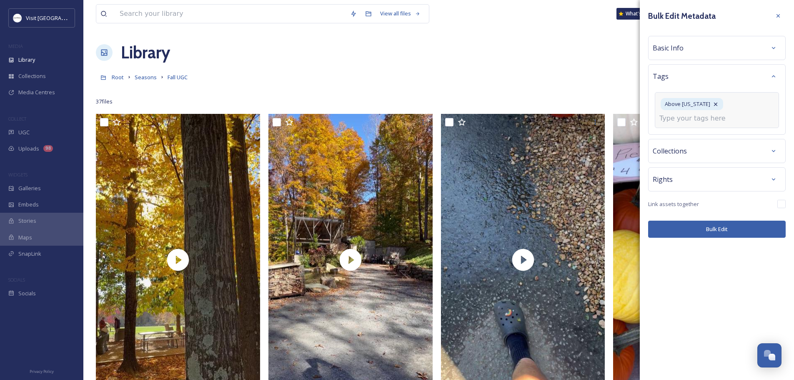
click at [673, 124] on div "Above [US_STATE]" at bounding box center [717, 110] width 124 height 36
type input "Drone video"
click at [673, 136] on span "Drone Video" at bounding box center [676, 138] width 32 height 8
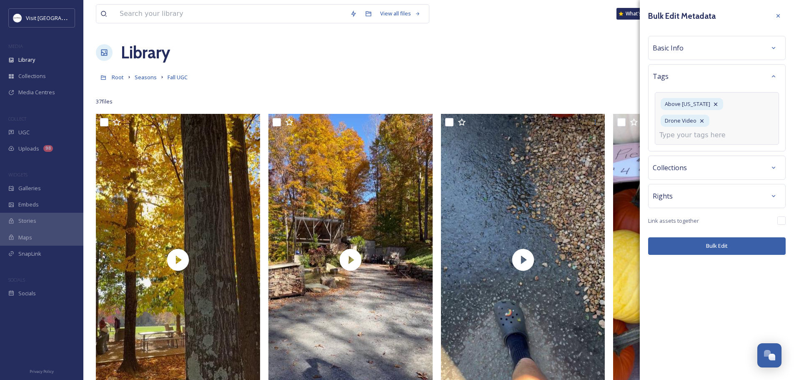
click at [677, 130] on input at bounding box center [700, 135] width 83 height 10
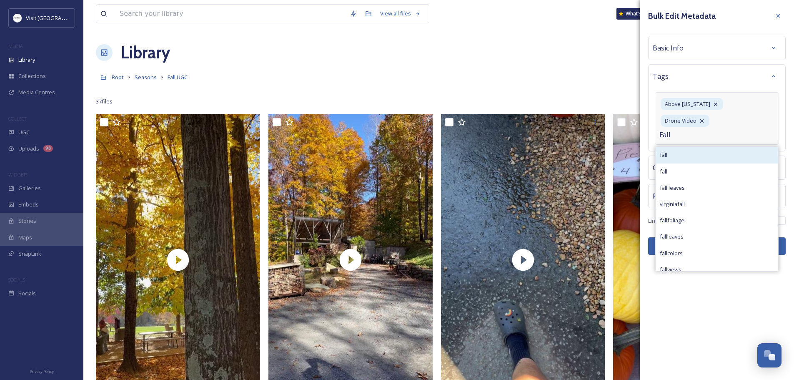
type input "Fall"
click at [676, 147] on div "fall" at bounding box center [716, 155] width 123 height 16
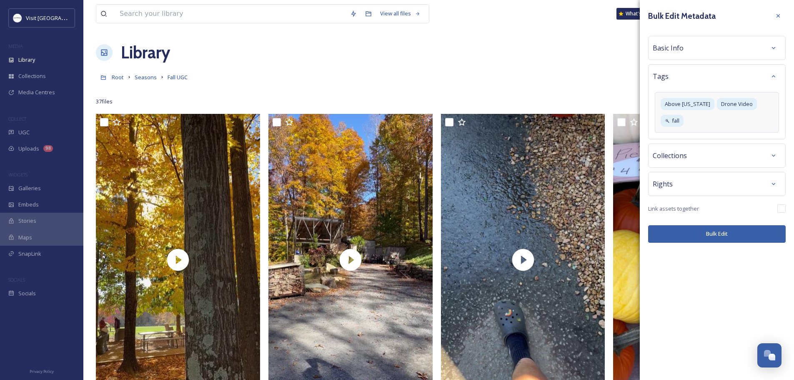
click at [690, 233] on div "Bulk Edit Metadata Basic Info Tags Above Virginia Drone Video fall Collections …" at bounding box center [717, 125] width 154 height 251
click at [700, 225] on button "Bulk Edit" at bounding box center [717, 233] width 138 height 17
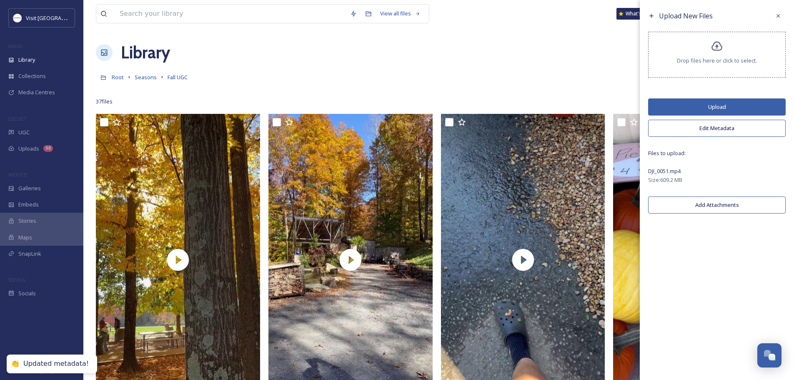
click at [715, 105] on button "Upload" at bounding box center [717, 106] width 138 height 17
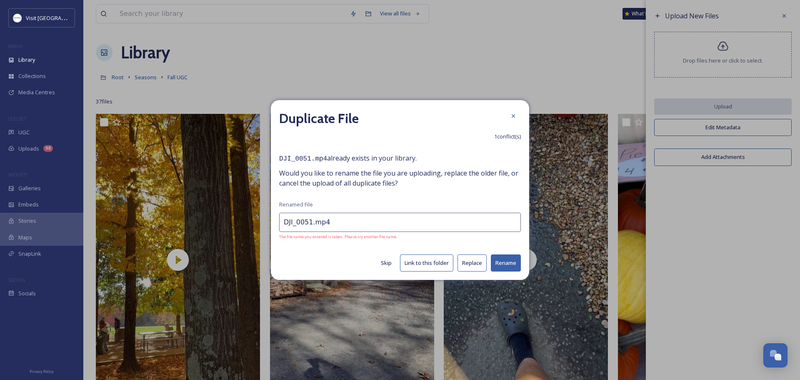
click at [476, 263] on button "Replace" at bounding box center [472, 262] width 29 height 17
click at [309, 222] on input "DJI_0051.mp4" at bounding box center [400, 221] width 242 height 19
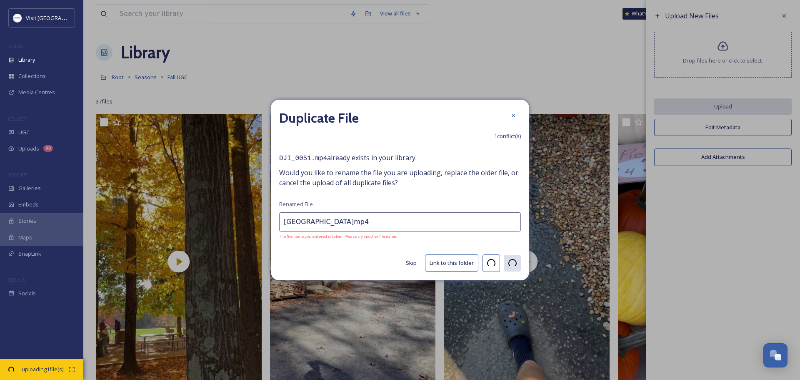
click at [399, 222] on input "Rivanna South Fork Reservoir.mp4" at bounding box center [400, 221] width 242 height 19
type input "Rivanna South Fork Reservoir.mp4"
click at [514, 114] on icon at bounding box center [513, 115] width 7 height 7
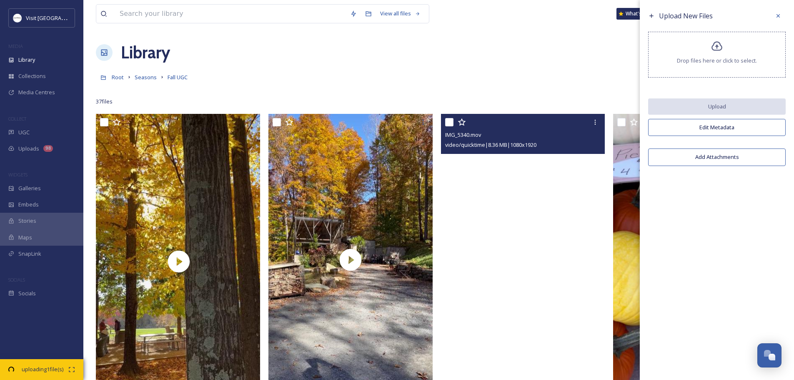
click at [716, 60] on span "Drop files here or click to select." at bounding box center [717, 61] width 80 height 8
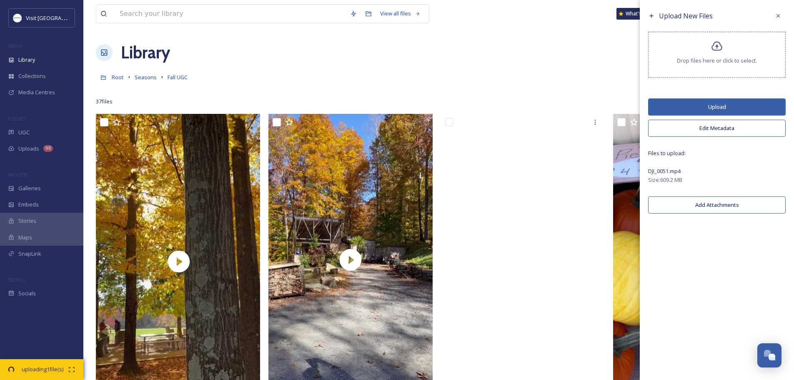
click at [720, 130] on button "Edit Metadata" at bounding box center [717, 128] width 138 height 17
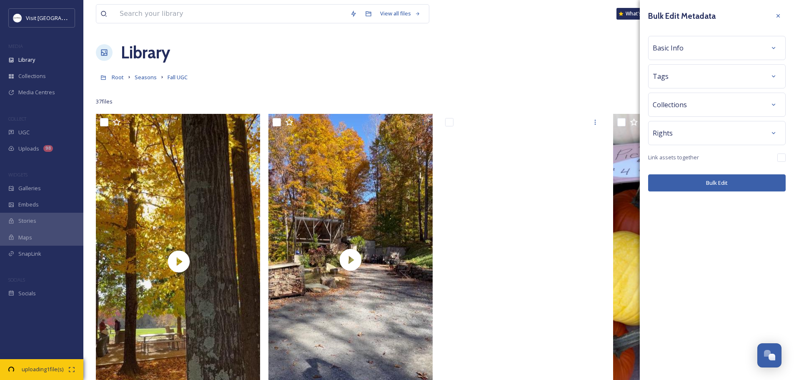
click at [677, 80] on div "Tags" at bounding box center [717, 76] width 128 height 15
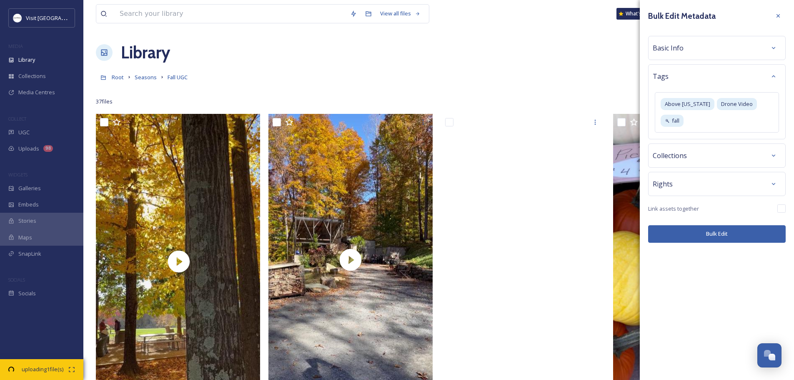
click at [695, 225] on button "Bulk Edit" at bounding box center [717, 233] width 138 height 17
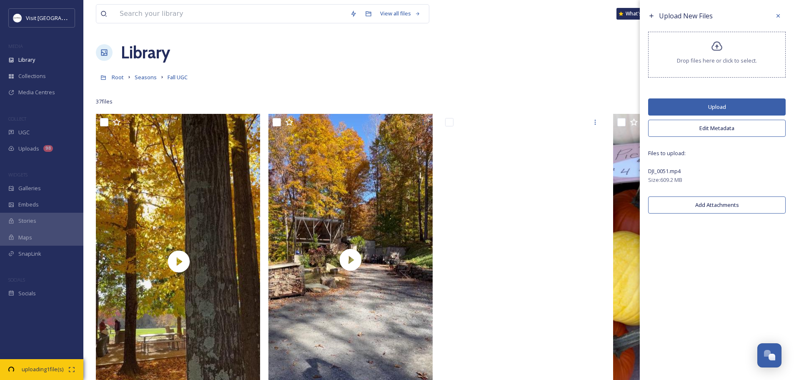
click at [706, 105] on button "Upload" at bounding box center [717, 106] width 138 height 17
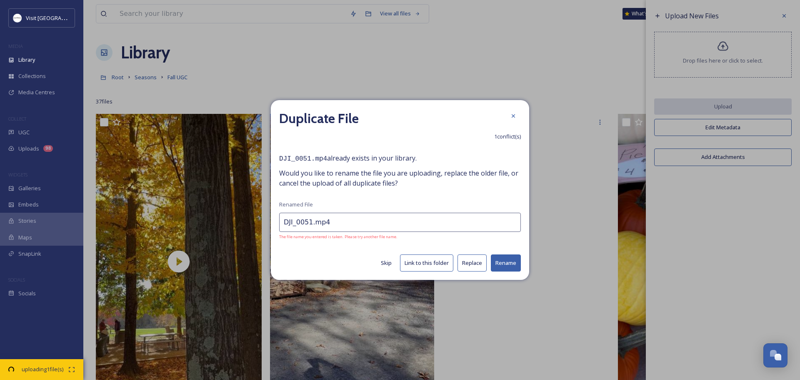
click at [261, 227] on div "Duplicate File 1 conflict(s) DJI_0051.mp4 already exists in your library. Would…" at bounding box center [400, 190] width 800 height 380
click at [294, 222] on input "DJI_0051.mp4" at bounding box center [400, 222] width 242 height 19
drag, startPoint x: 309, startPoint y: 221, endPoint x: 270, endPoint y: 228, distance: 39.0
click at [270, 228] on div "Duplicate File 1 conflict(s) DJI_0051.mp4 already exists in your library. Would…" at bounding box center [400, 190] width 800 height 380
type input "AboveVirginiaRivannaSFR.mp4"
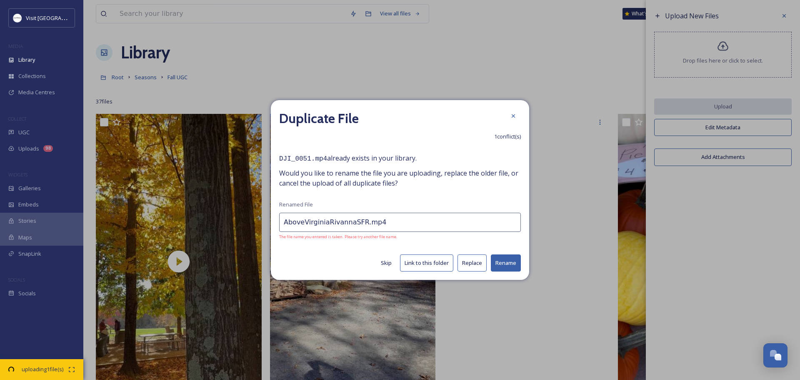
click at [509, 264] on button "Rename" at bounding box center [506, 262] width 30 height 17
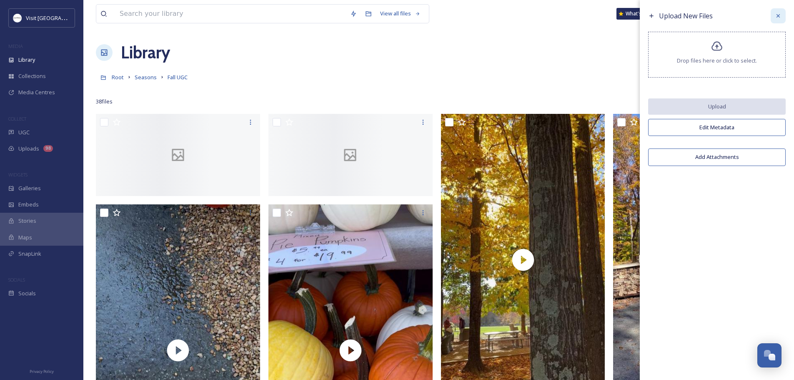
click at [777, 13] on icon at bounding box center [778, 16] width 7 height 7
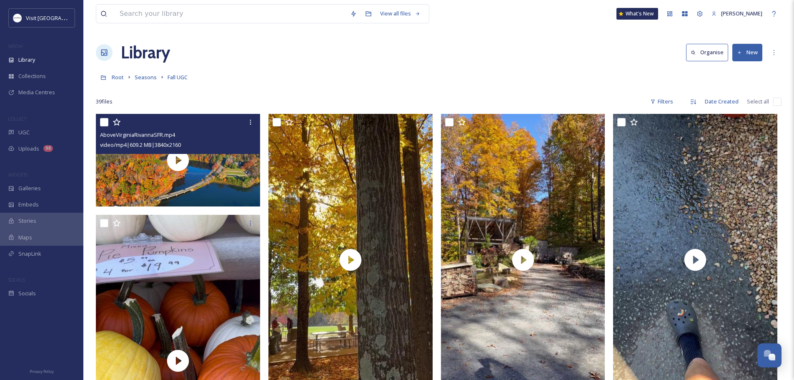
click at [105, 123] on input "checkbox" at bounding box center [104, 122] width 8 height 8
checkbox input "true"
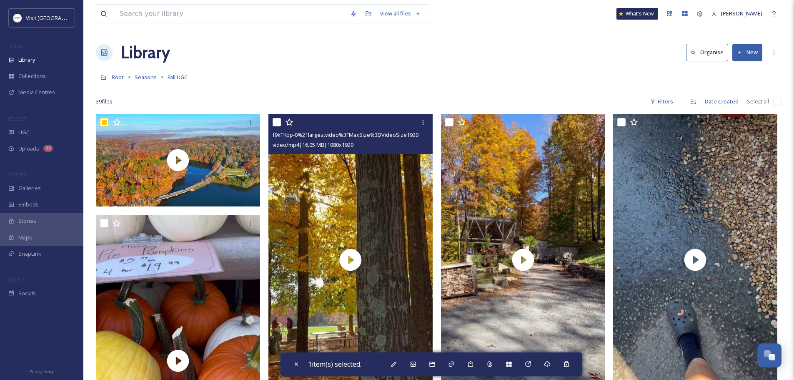
click at [277, 122] on input "checkbox" at bounding box center [277, 122] width 8 height 8
checkbox input "true"
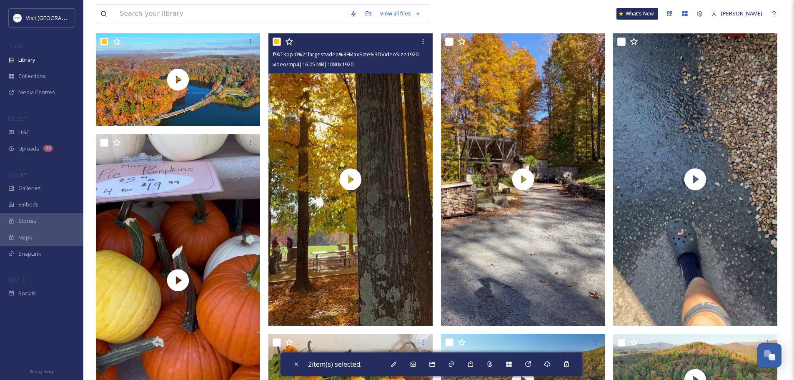
scroll to position [83, 0]
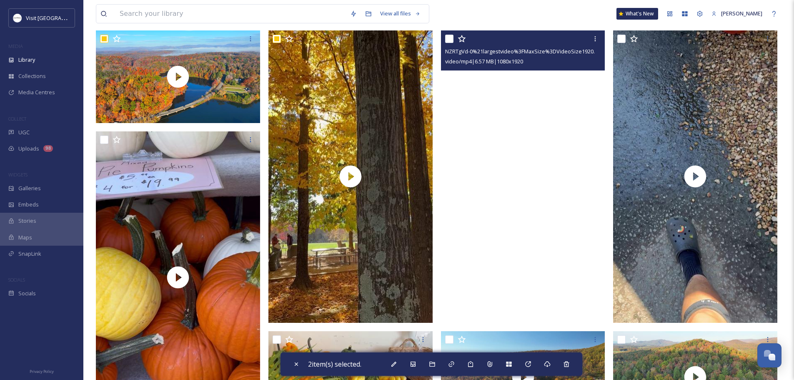
click at [471, 151] on video "NZRTgVd-0%21largestvideo%3FMaxSize%3DVideoSize1920.mp4" at bounding box center [523, 176] width 164 height 292
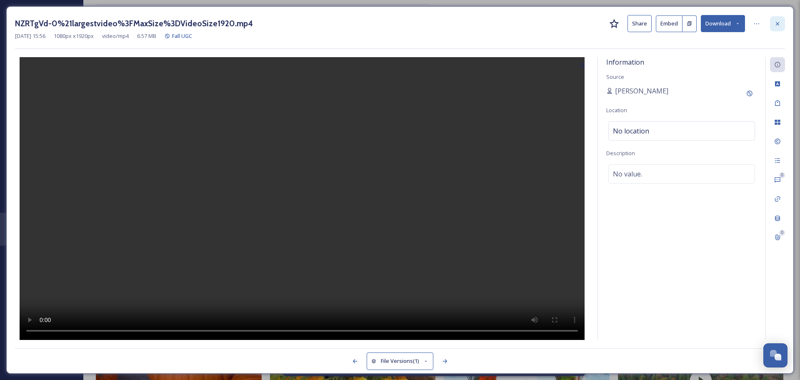
click at [778, 20] on icon at bounding box center [777, 23] width 7 height 7
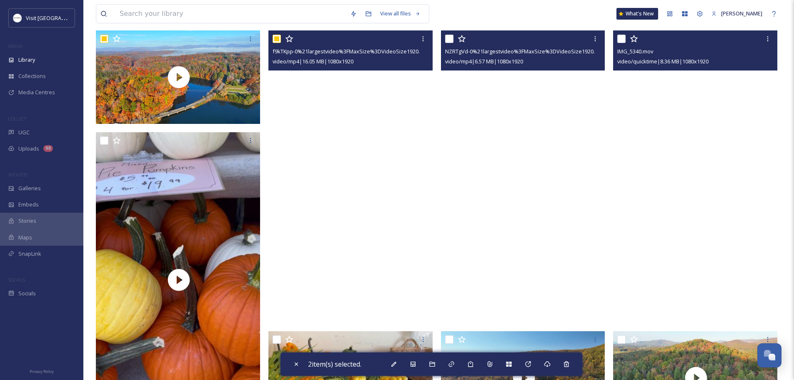
click at [369, 202] on video "f9kTKpp-0%21largestvideo%3FMaxSize%3DVideoSize1920.mp4" at bounding box center [350, 176] width 164 height 292
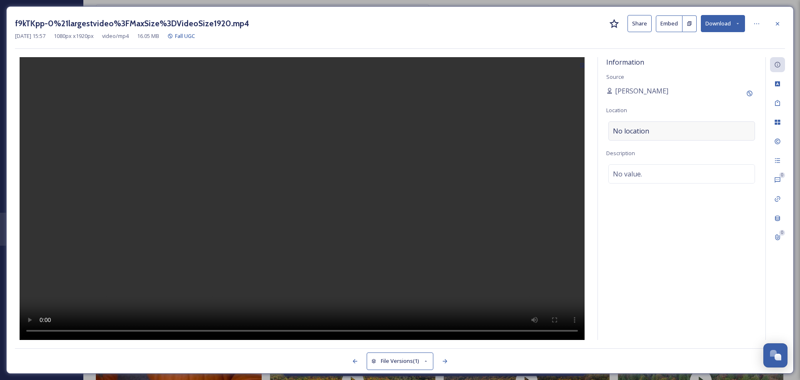
click at [644, 135] on span "No location" at bounding box center [631, 131] width 36 height 10
click at [640, 131] on input at bounding box center [682, 131] width 146 height 18
type input "Septe"
click at [696, 76] on div "Information Source [PERSON_NAME] Location No location Description No value." at bounding box center [682, 198] width 168 height 283
click at [639, 129] on span "No location" at bounding box center [631, 131] width 36 height 10
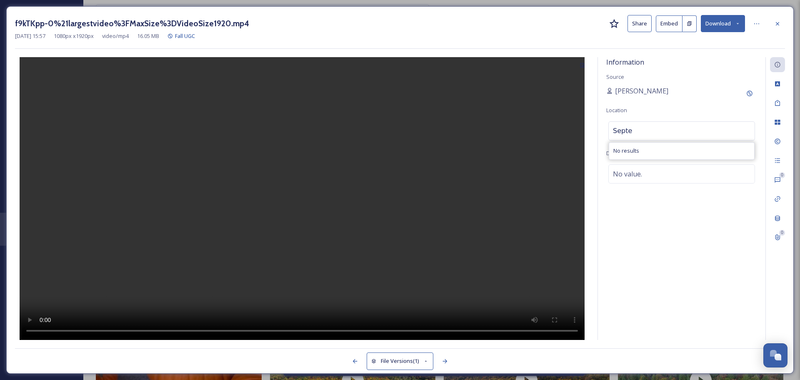
click at [639, 129] on input "Septe" at bounding box center [682, 131] width 146 height 18
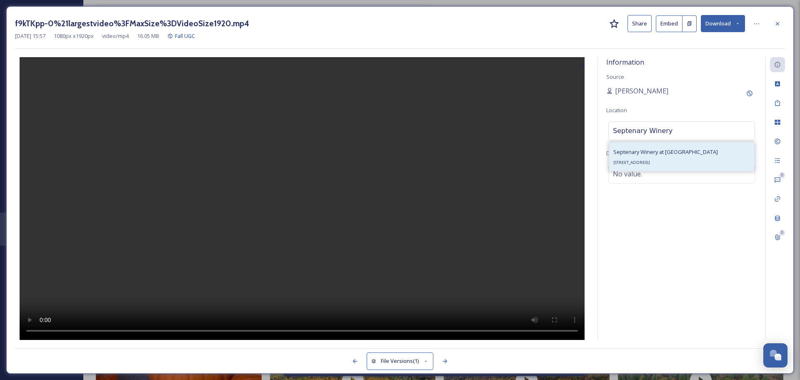
type input "Septenary Winery"
click at [642, 153] on span "Septenary Winery at [GEOGRAPHIC_DATA]" at bounding box center [665, 152] width 105 height 8
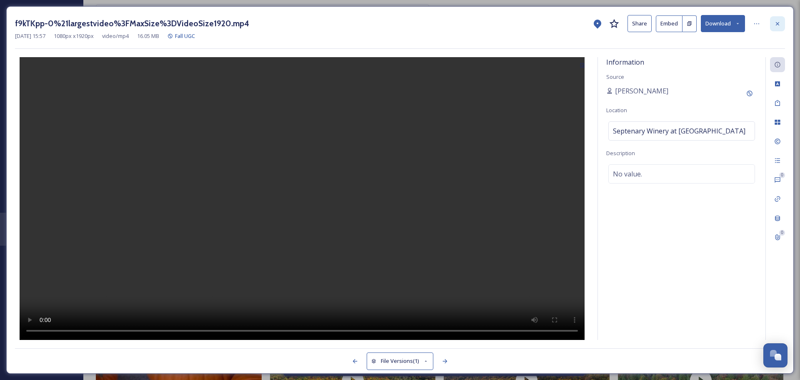
click at [778, 26] on icon at bounding box center [777, 23] width 7 height 7
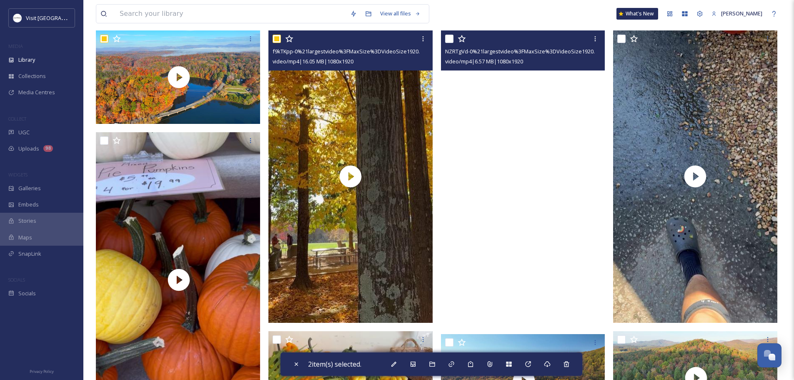
click at [505, 121] on video "NZRTgVd-0%21largestvideo%3FMaxSize%3DVideoSize1920.mp4" at bounding box center [524, 177] width 166 height 295
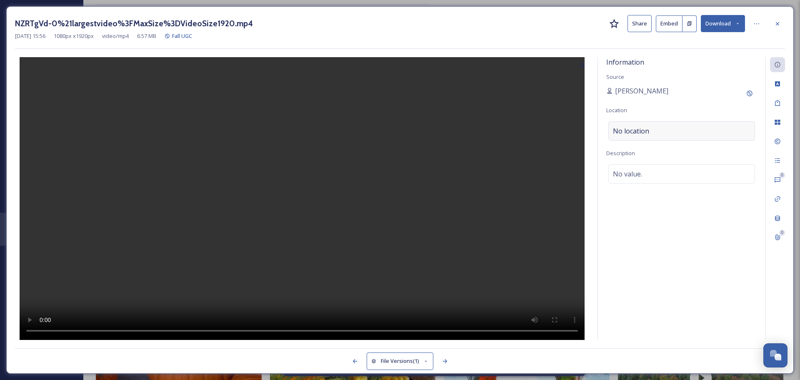
click at [624, 128] on span "No location" at bounding box center [631, 131] width 36 height 10
click at [624, 128] on input at bounding box center [682, 131] width 146 height 18
type input "g"
type input "r"
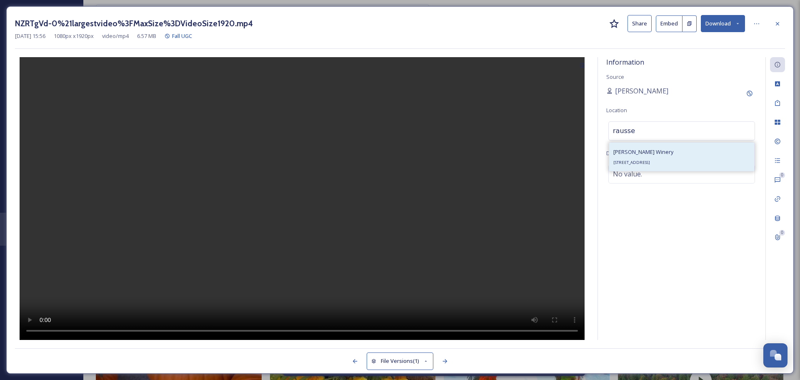
type input "rausse"
click at [650, 162] on span "[STREET_ADDRESS]" at bounding box center [631, 162] width 37 height 5
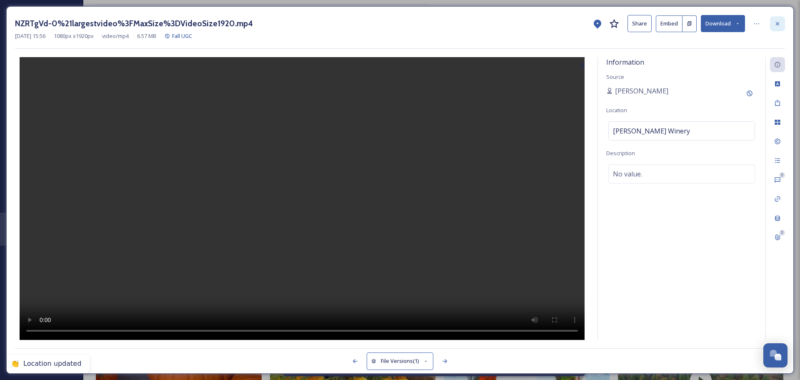
click at [778, 23] on icon at bounding box center [777, 23] width 7 height 7
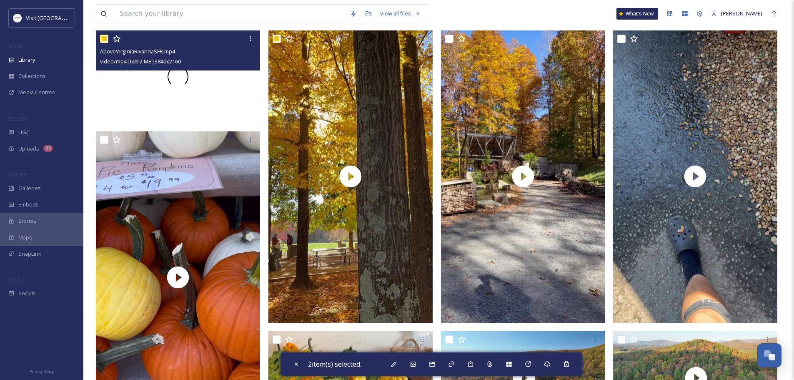
click at [219, 80] on div at bounding box center [178, 76] width 164 height 93
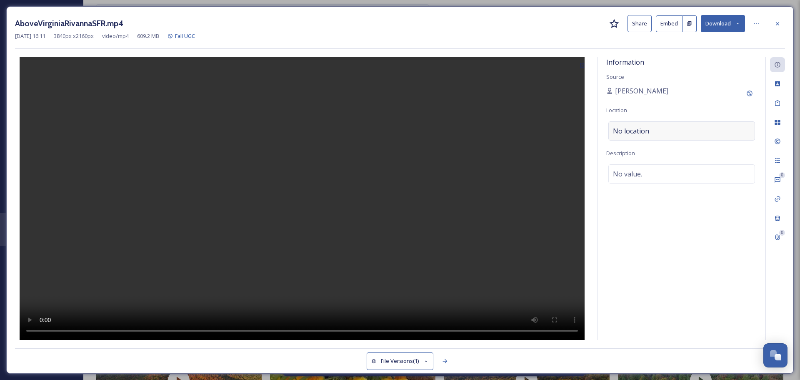
click at [625, 131] on span "No location" at bounding box center [631, 131] width 36 height 10
click at [625, 131] on input at bounding box center [682, 131] width 146 height 18
type input "rivanna river"
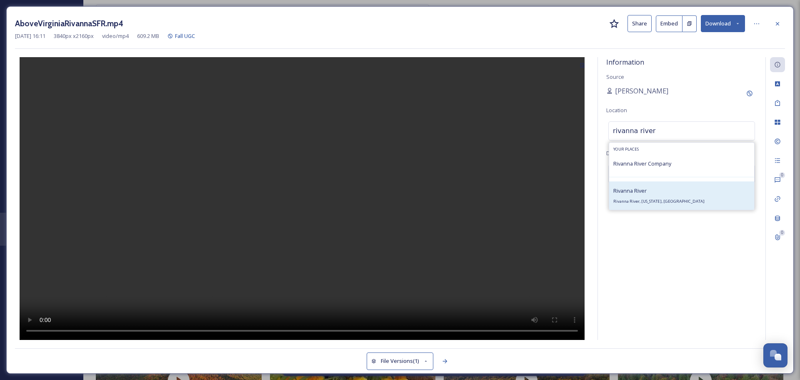
click at [652, 195] on div "Rivanna River Rivanna River, [US_STATE], [GEOGRAPHIC_DATA]" at bounding box center [658, 195] width 91 height 20
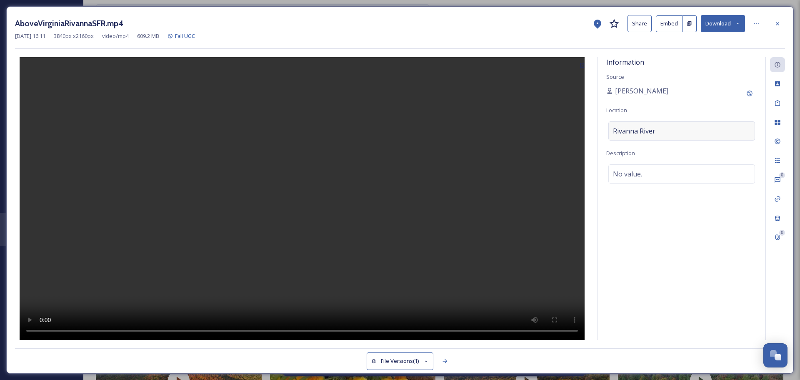
click at [630, 129] on span "Rivanna River" at bounding box center [634, 131] width 43 height 10
click at [637, 129] on input at bounding box center [682, 131] width 146 height 18
type input "s"
type input "r"
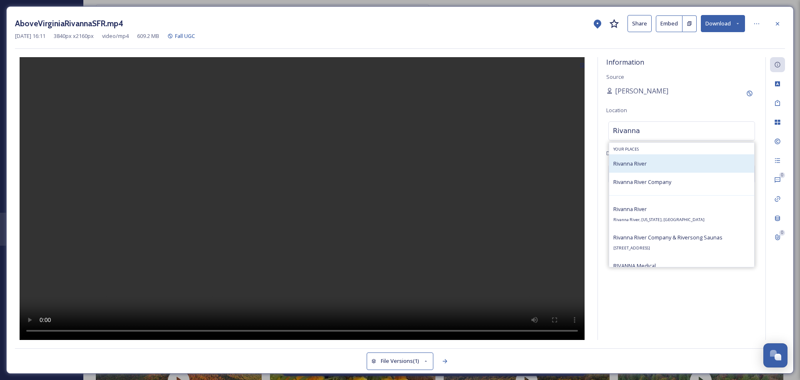
type input "Rivanna"
click at [637, 165] on span "Rivanna River" at bounding box center [629, 164] width 33 height 8
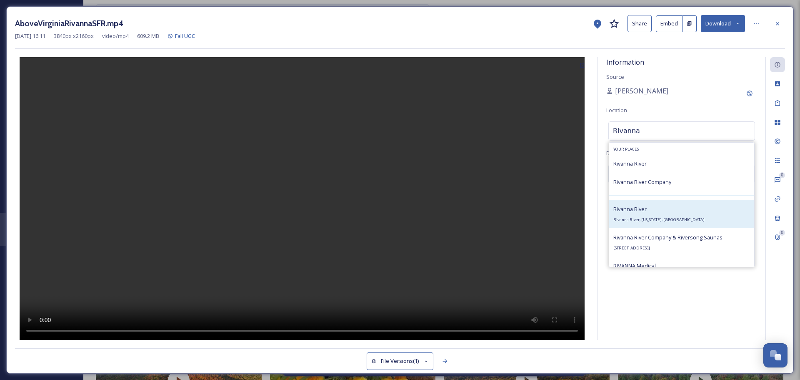
click at [637, 212] on span "Rivanna River" at bounding box center [629, 209] width 33 height 8
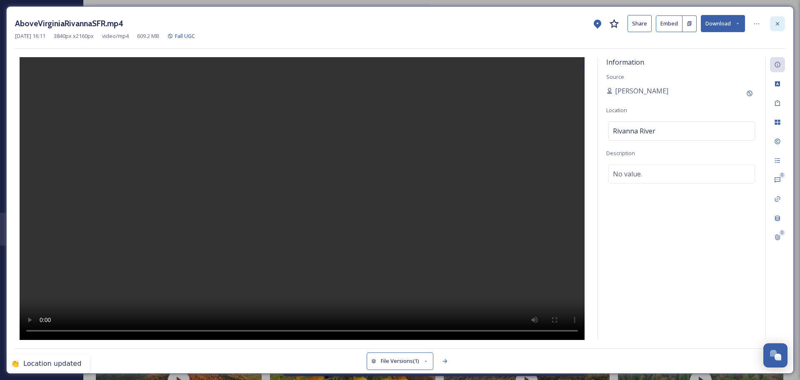
click at [777, 21] on icon at bounding box center [777, 23] width 7 height 7
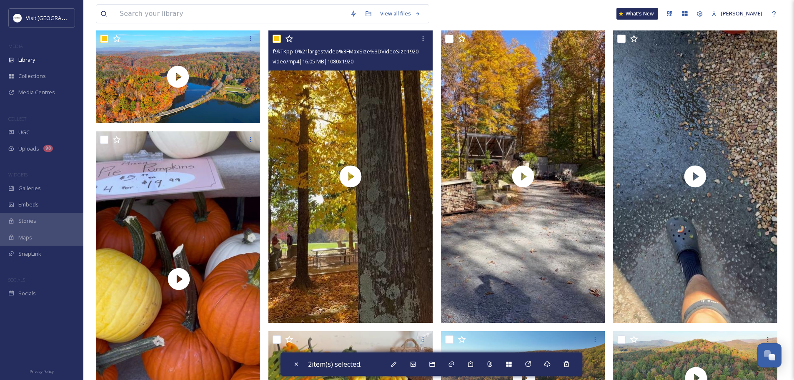
click at [278, 38] on input "checkbox" at bounding box center [277, 39] width 8 height 8
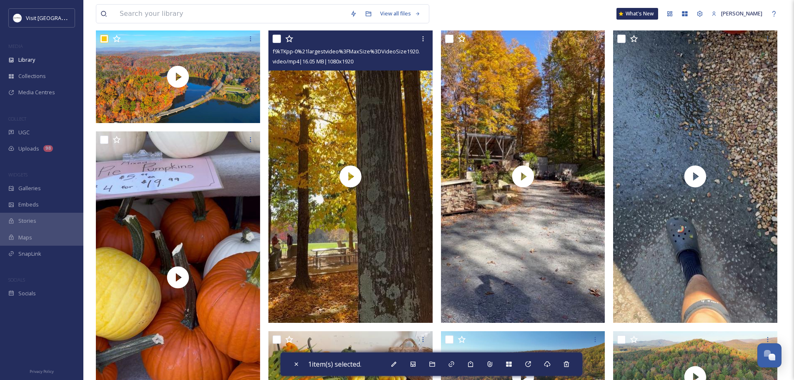
click at [277, 42] on input "checkbox" at bounding box center [277, 39] width 8 height 8
checkbox input "true"
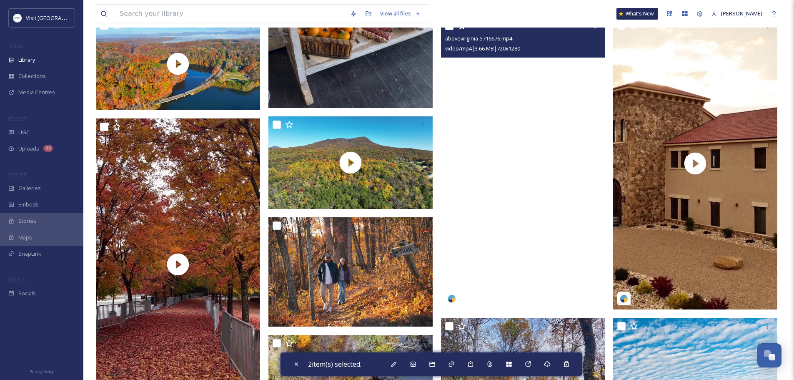
scroll to position [583, 0]
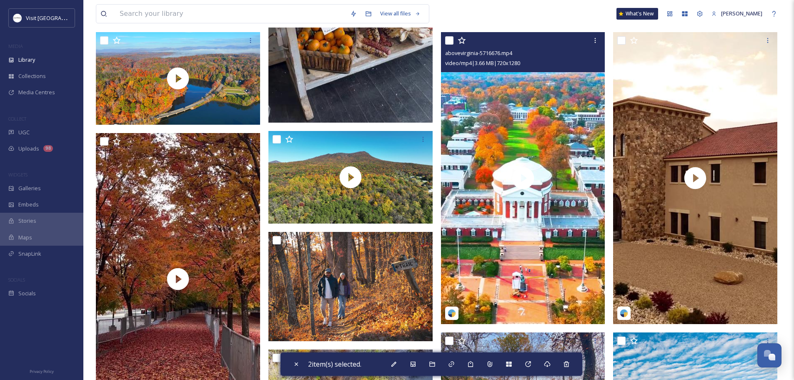
click at [450, 40] on input "checkbox" at bounding box center [449, 40] width 8 height 8
checkbox input "true"
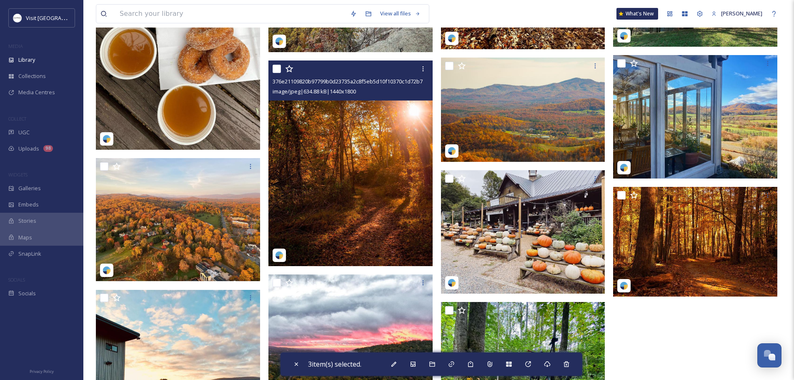
scroll to position [1458, 0]
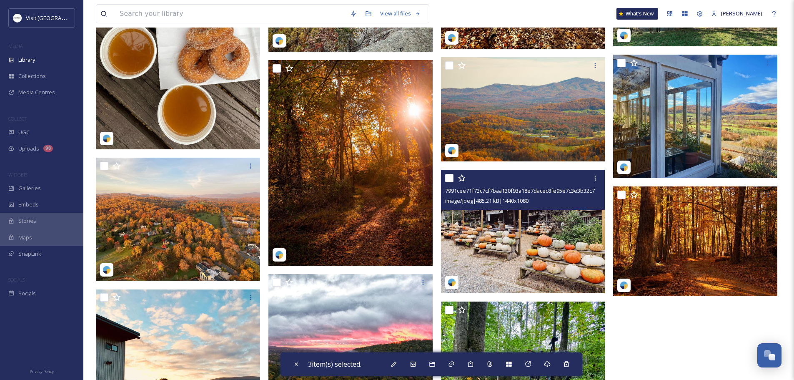
click at [449, 179] on input "checkbox" at bounding box center [449, 178] width 8 height 8
checkbox input "true"
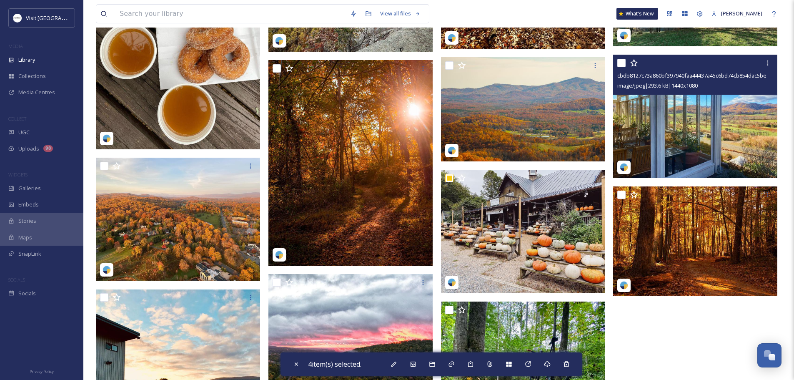
click at [623, 61] on input "checkbox" at bounding box center [621, 63] width 8 height 8
checkbox input "true"
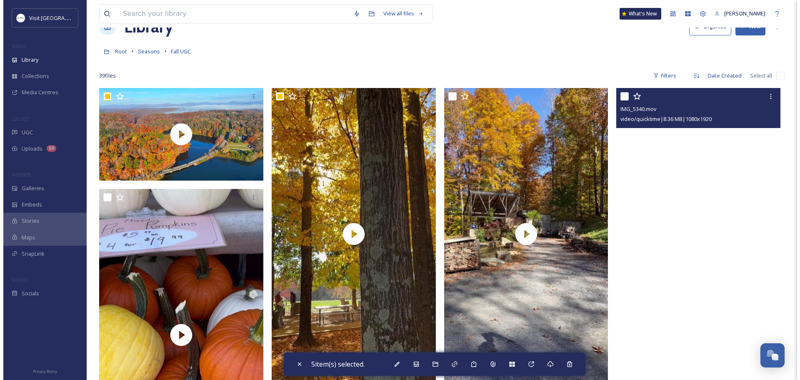
scroll to position [0, 0]
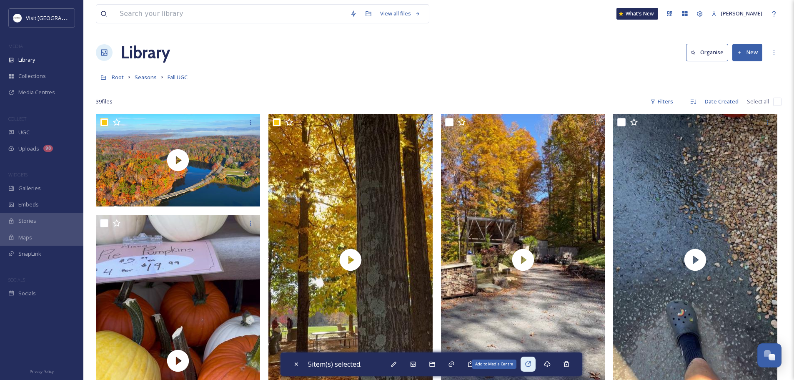
click at [530, 365] on icon at bounding box center [527, 363] width 5 height 5
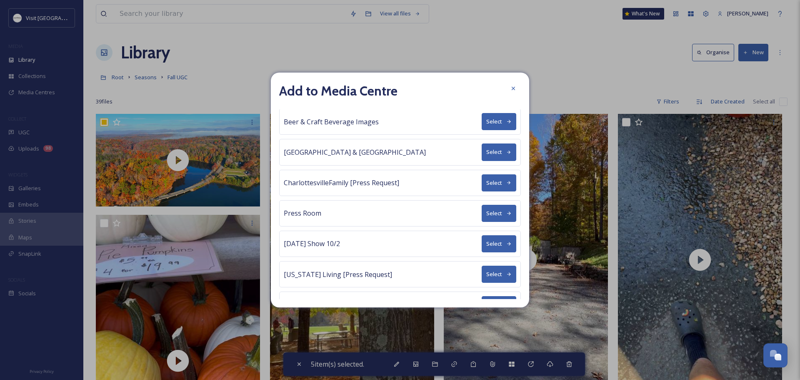
scroll to position [85, 0]
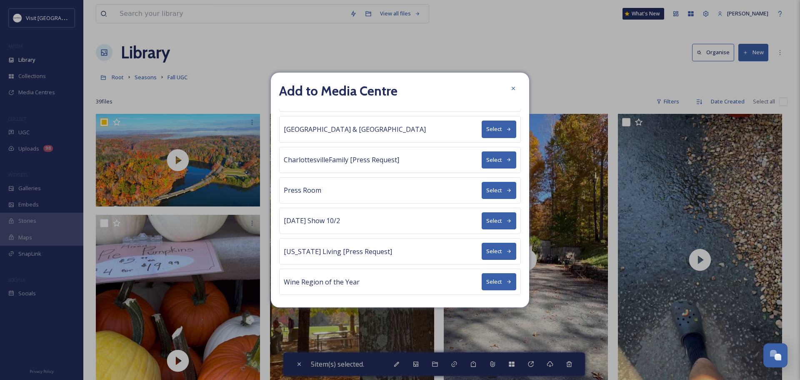
click at [489, 224] on button "Select" at bounding box center [499, 220] width 35 height 17
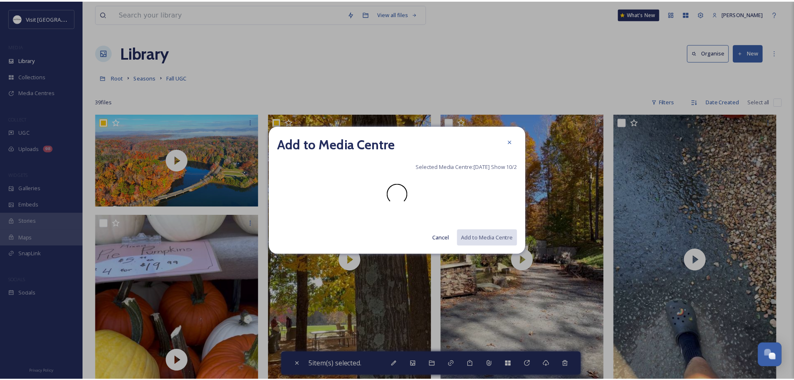
scroll to position [0, 0]
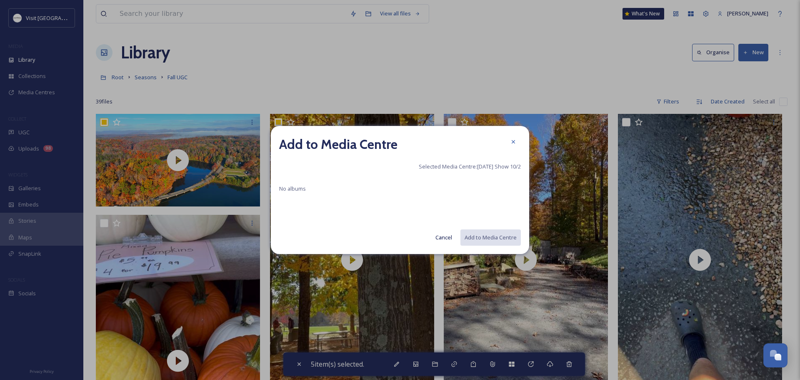
click at [479, 166] on span "Selected Media Centre: [DATE] Show 10/2" at bounding box center [470, 167] width 102 height 8
click at [290, 189] on span "No albums" at bounding box center [292, 189] width 27 height 8
click at [511, 143] on icon at bounding box center [513, 141] width 7 height 7
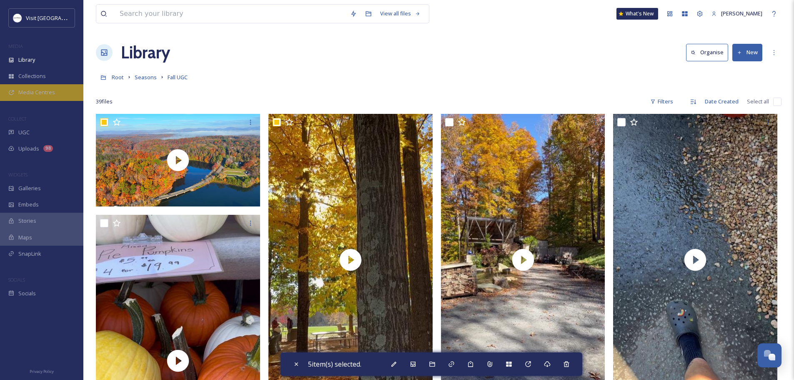
click at [36, 95] on span "Media Centres" at bounding box center [36, 92] width 37 height 8
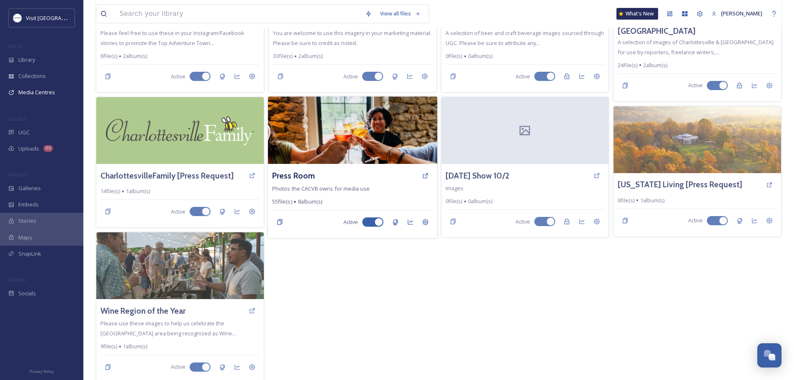
scroll to position [139, 0]
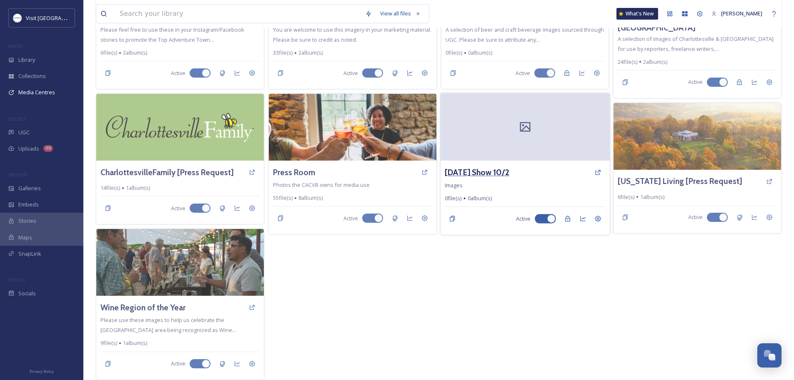
click at [478, 173] on h3 "[DATE] Show 10/2" at bounding box center [477, 172] width 65 height 12
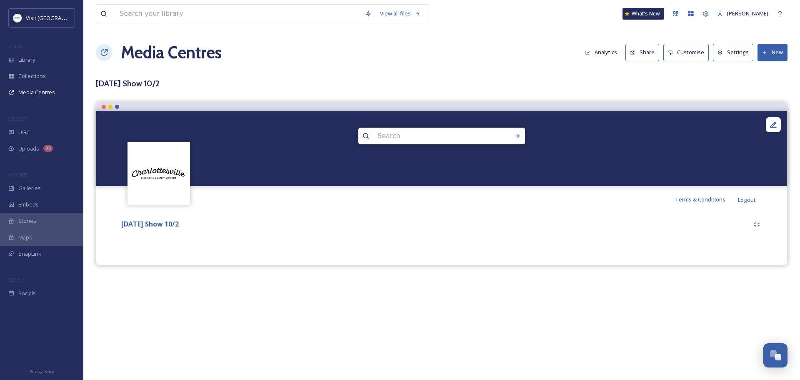
click at [768, 52] on button "New" at bounding box center [773, 52] width 30 height 17
click at [762, 88] on span "Add Album" at bounding box center [769, 88] width 27 height 8
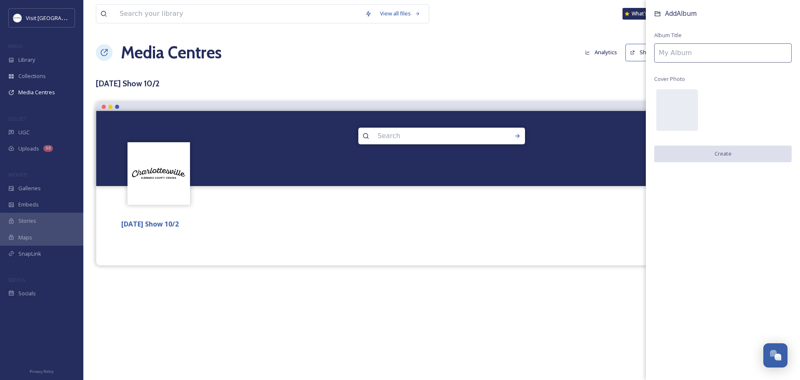
click at [665, 57] on input at bounding box center [723, 52] width 138 height 19
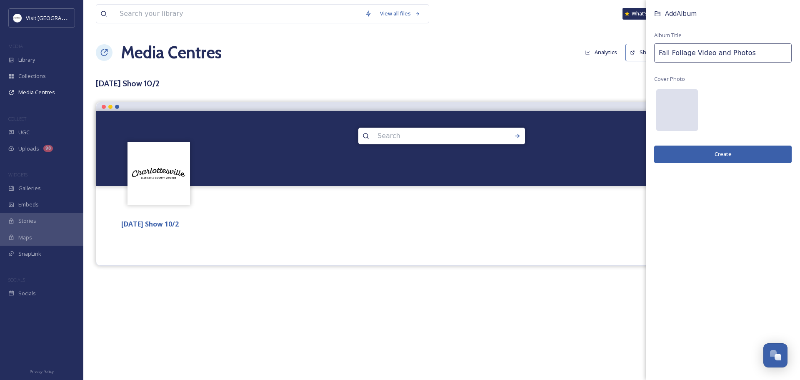
type input "Fall Foliage Video and Photos"
click at [671, 113] on div at bounding box center [677, 110] width 42 height 42
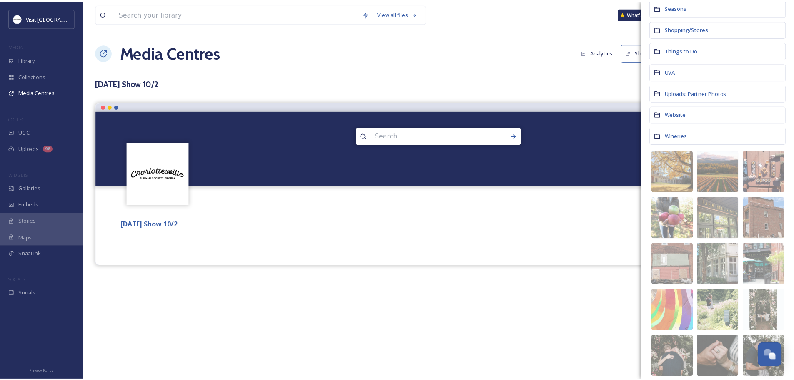
scroll to position [500, 0]
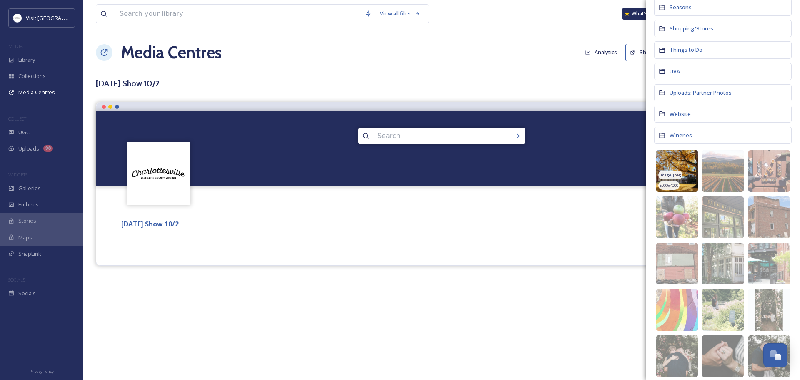
click at [678, 159] on img at bounding box center [677, 171] width 42 height 42
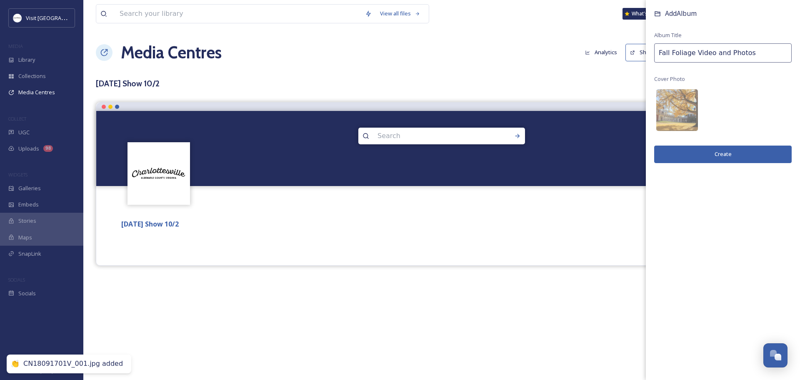
click at [683, 153] on button "Create" at bounding box center [723, 153] width 138 height 17
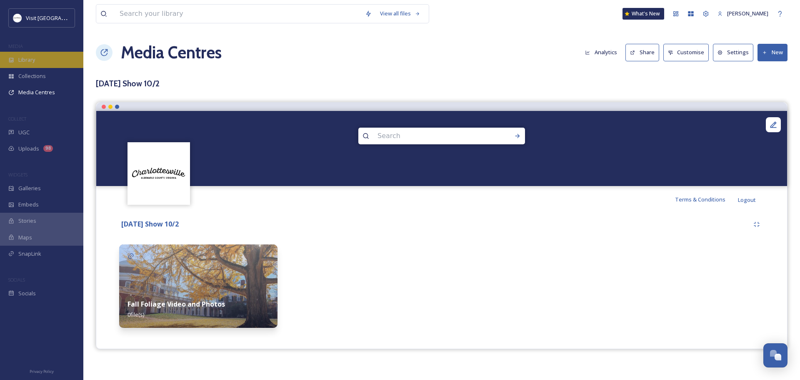
click at [27, 61] on span "Library" at bounding box center [26, 60] width 17 height 8
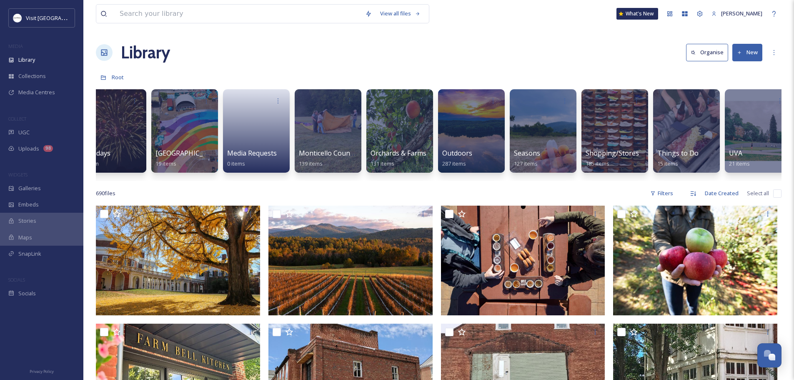
scroll to position [0, 1042]
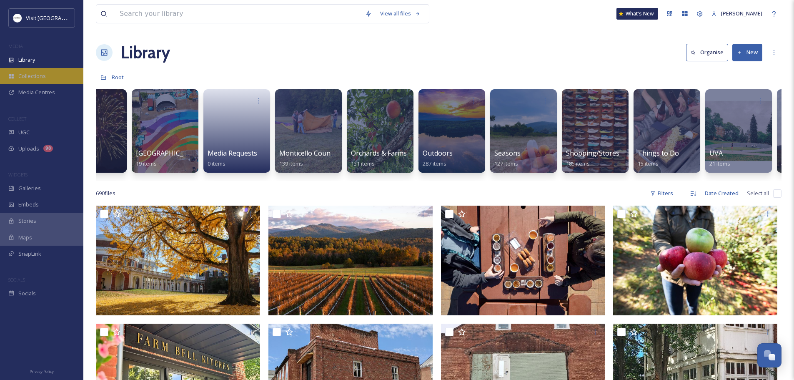
click at [39, 77] on span "Collections" at bounding box center [32, 76] width 28 height 8
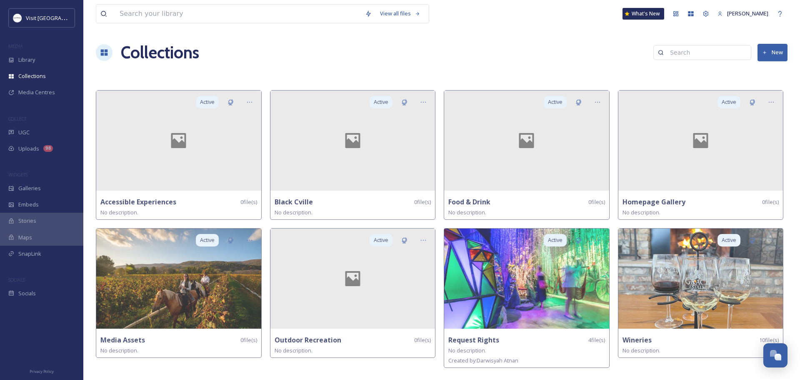
click at [23, 49] on div "MEDIA" at bounding box center [41, 46] width 83 height 11
click at [25, 56] on span "Library" at bounding box center [26, 60] width 17 height 8
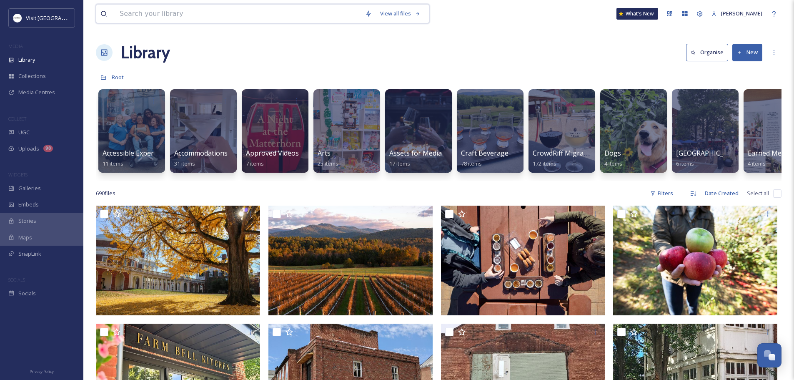
click at [181, 13] on input at bounding box center [237, 14] width 245 height 18
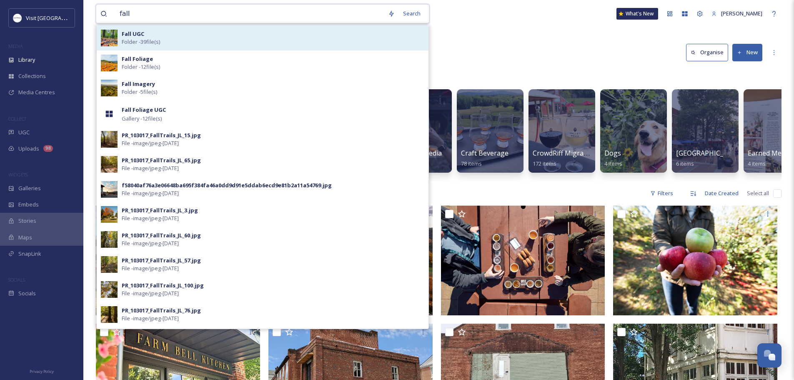
type input "fall"
click at [128, 40] on span "Folder - 39 file(s)" at bounding box center [141, 42] width 38 height 8
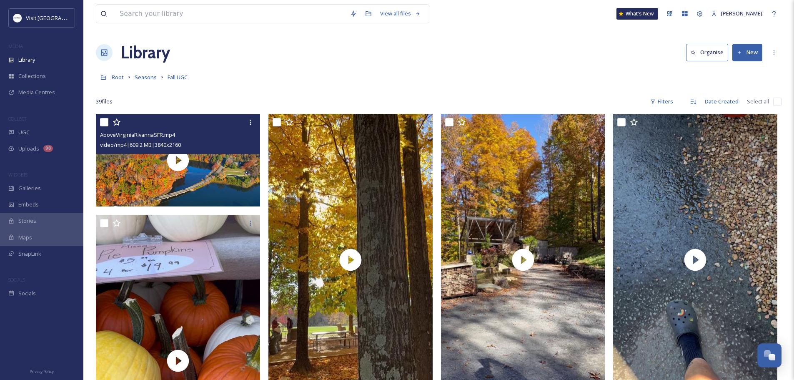
click at [104, 119] on input "checkbox" at bounding box center [104, 122] width 8 height 8
checkbox input "true"
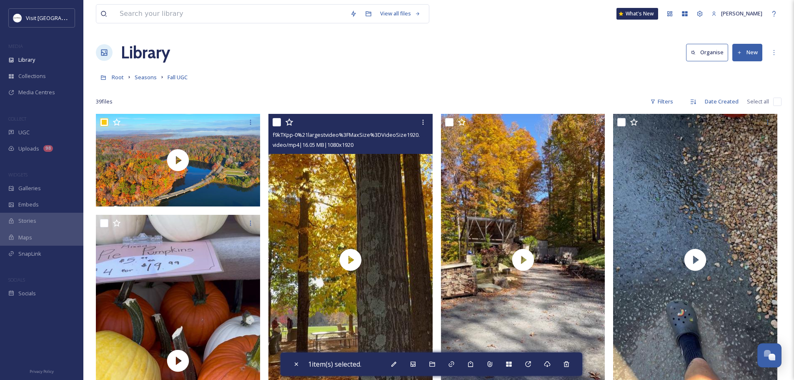
click at [278, 120] on input "checkbox" at bounding box center [277, 122] width 8 height 8
checkbox input "true"
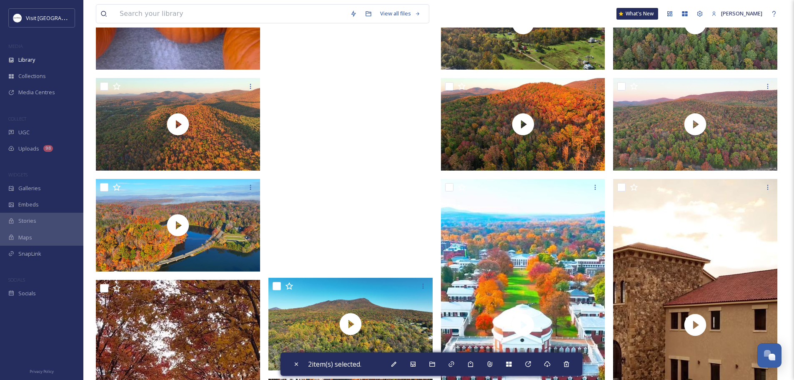
scroll to position [458, 0]
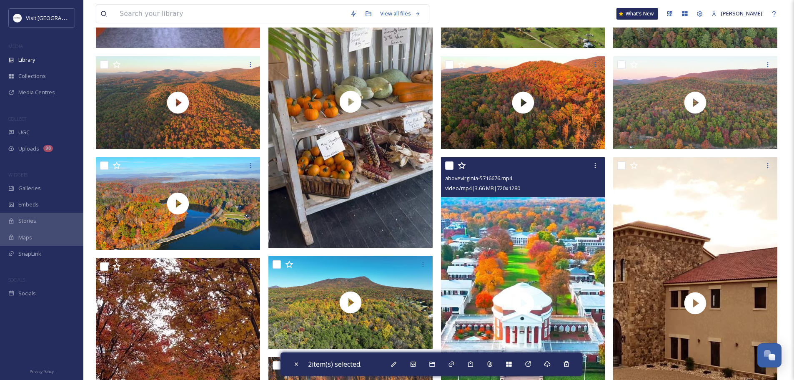
click at [450, 167] on input "checkbox" at bounding box center [449, 165] width 8 height 8
checkbox input "true"
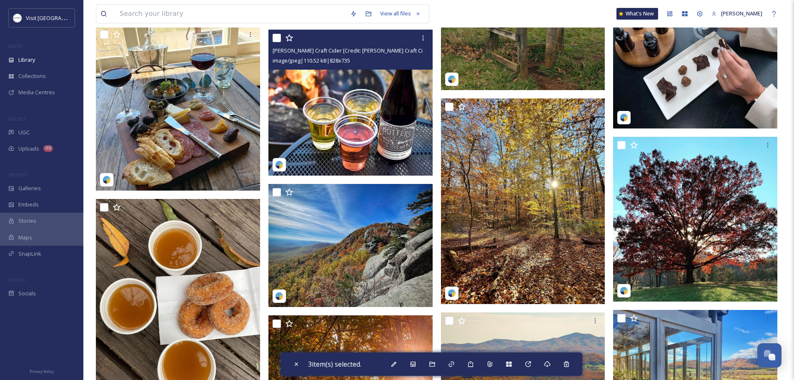
scroll to position [1208, 0]
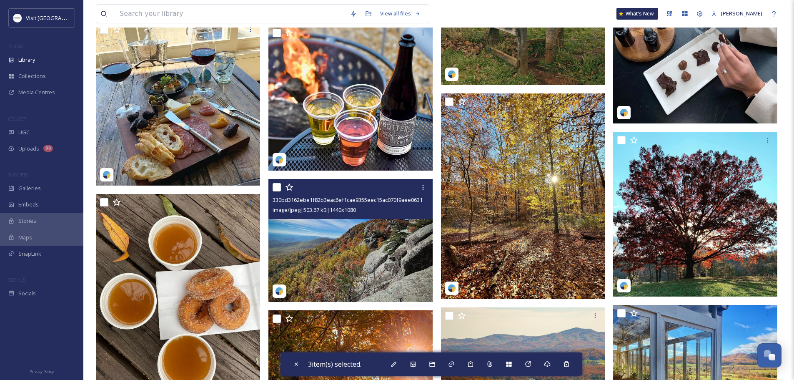
click at [352, 242] on img at bounding box center [350, 240] width 164 height 123
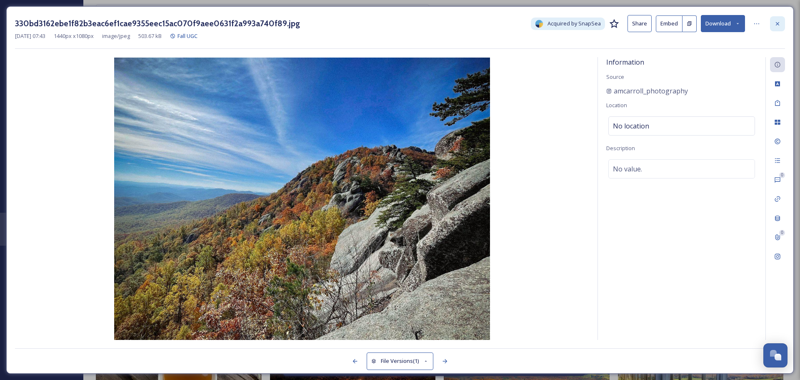
click at [778, 21] on icon at bounding box center [777, 23] width 7 height 7
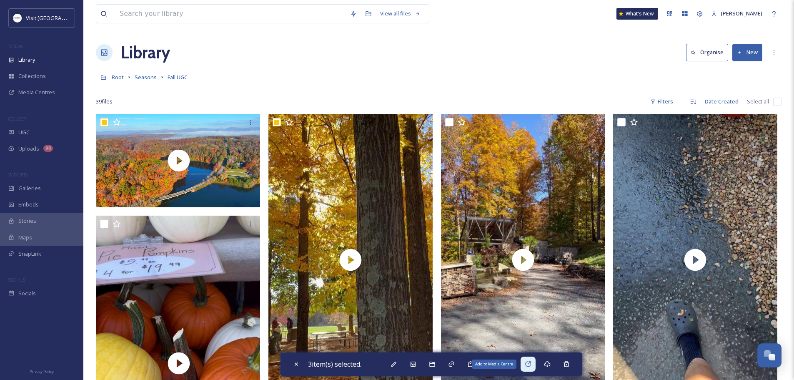
click at [530, 363] on icon at bounding box center [528, 363] width 7 height 7
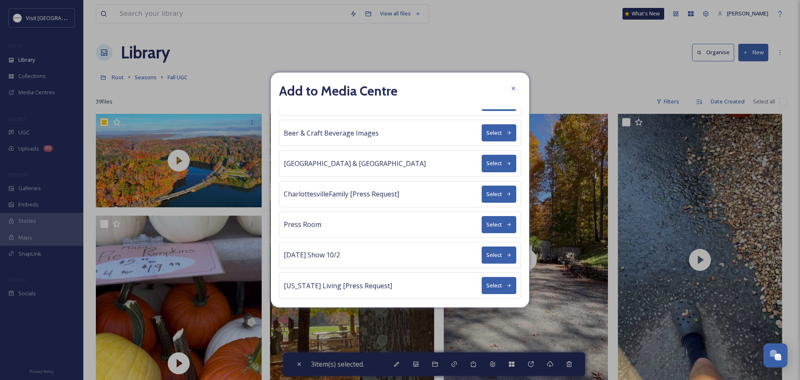
scroll to position [85, 0]
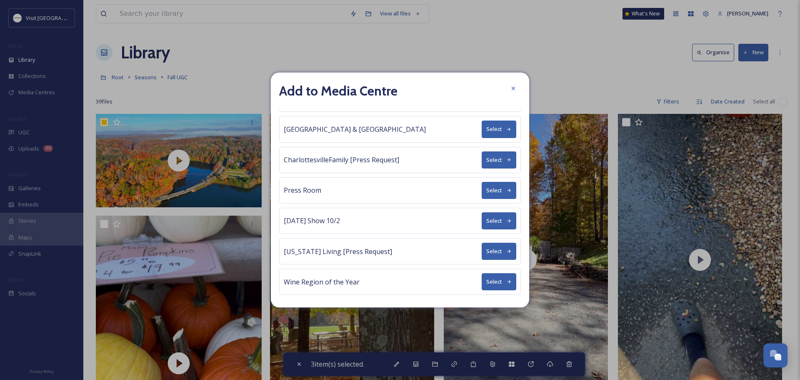
click at [377, 221] on div "[DATE] Show 10/2 Select" at bounding box center [400, 221] width 242 height 26
click at [482, 218] on button "Select" at bounding box center [499, 220] width 35 height 17
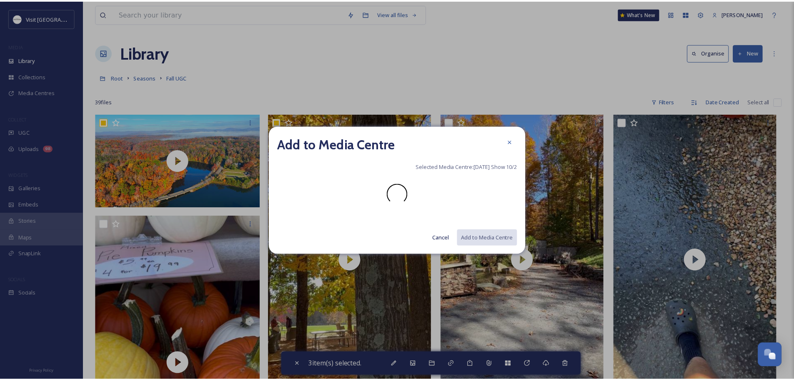
scroll to position [0, 0]
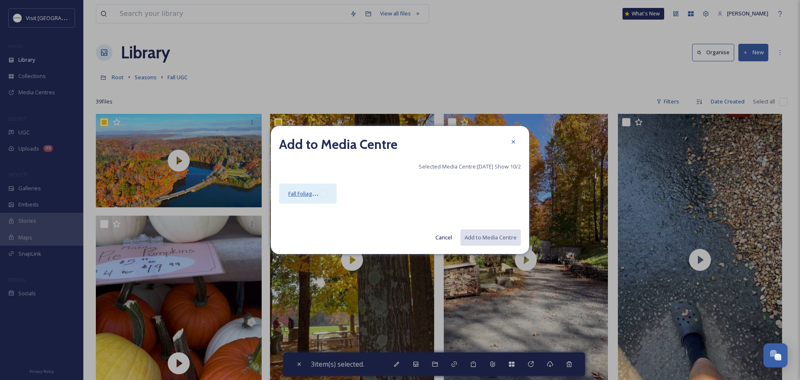
click at [291, 194] on span "Fall Foliage Video and Photos" at bounding box center [324, 193] width 73 height 8
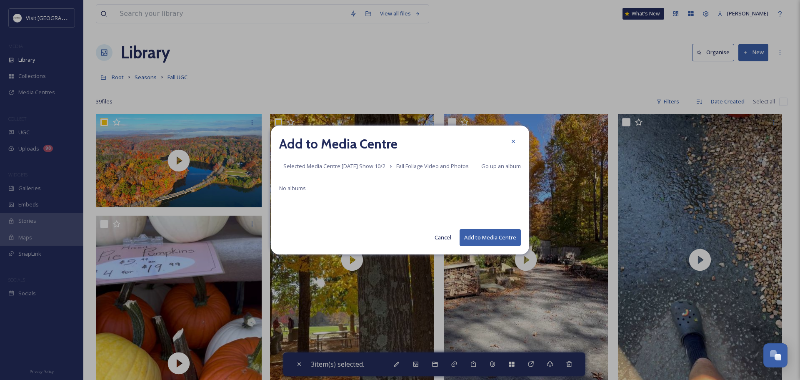
click at [489, 237] on button "Add to Media Centre" at bounding box center [490, 237] width 61 height 17
checkbox input "false"
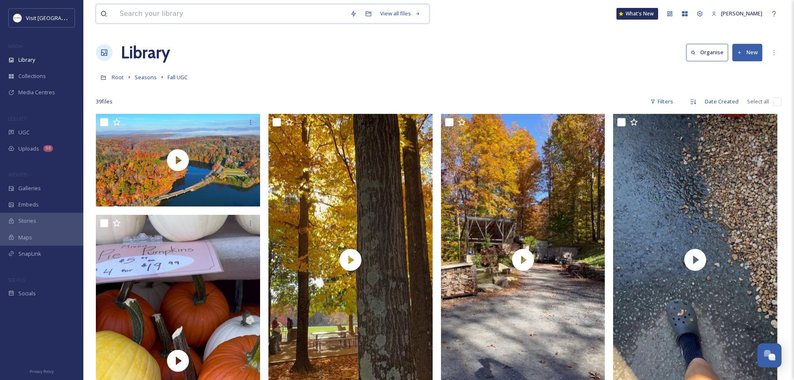
click at [137, 12] on input at bounding box center [230, 14] width 230 height 18
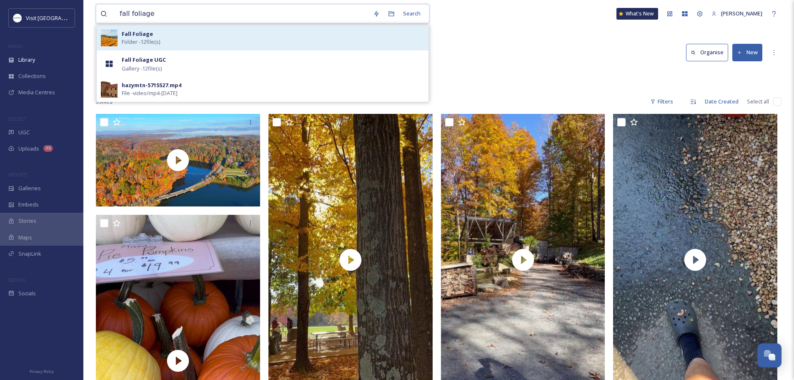
type input "fall foliage"
click at [124, 42] on span "Folder - 12 file(s)" at bounding box center [141, 42] width 38 height 8
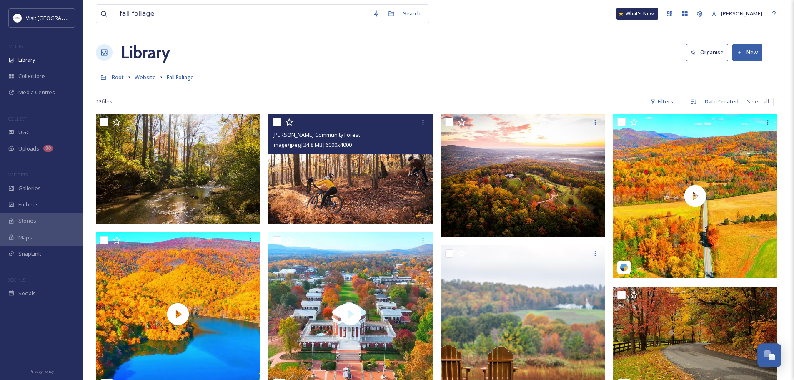
click at [275, 120] on input "checkbox" at bounding box center [277, 122] width 8 height 8
checkbox input "true"
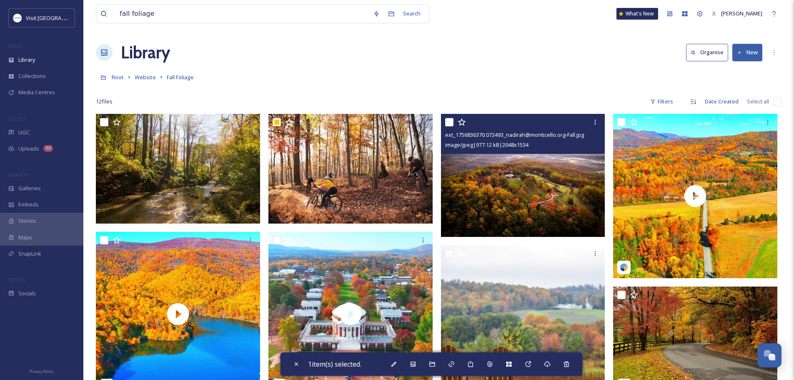
click at [451, 122] on input "checkbox" at bounding box center [449, 122] width 8 height 8
checkbox input "true"
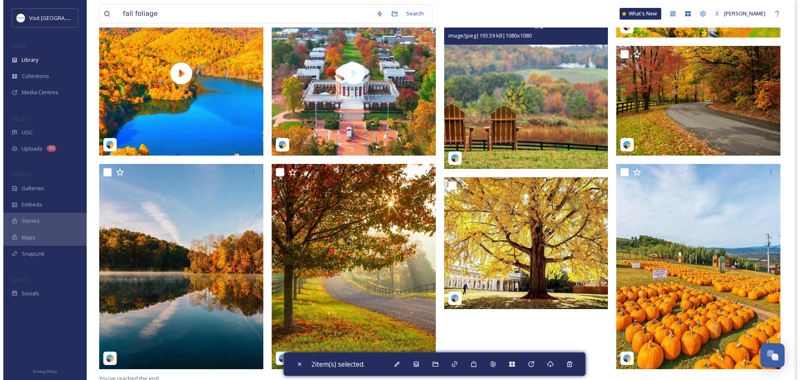
scroll to position [244, 0]
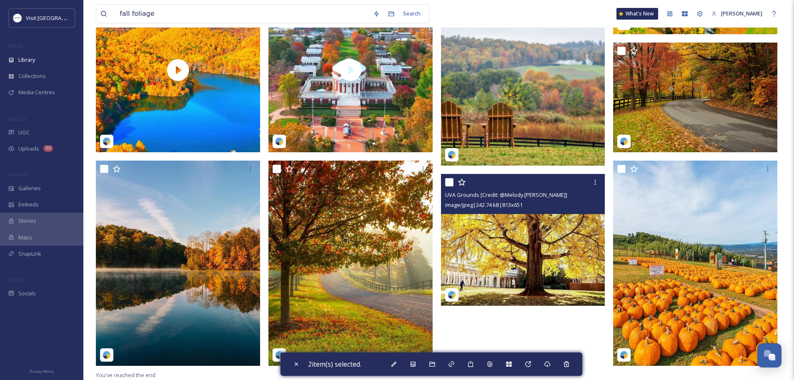
click at [447, 183] on input "checkbox" at bounding box center [449, 182] width 8 height 8
checkbox input "true"
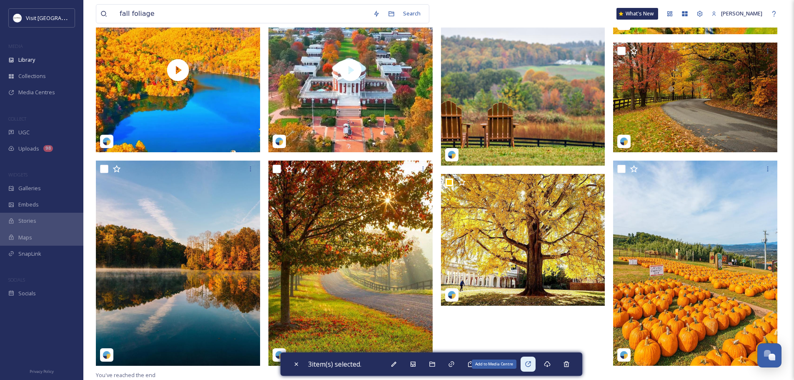
click at [531, 365] on icon at bounding box center [528, 363] width 7 height 7
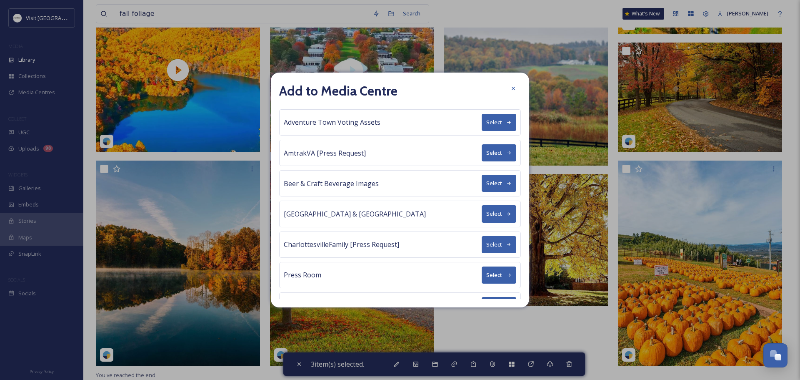
scroll to position [85, 0]
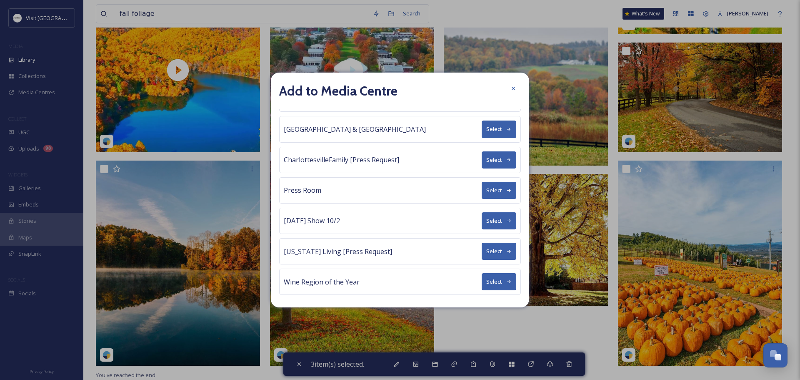
click at [493, 221] on button "Select" at bounding box center [499, 220] width 35 height 17
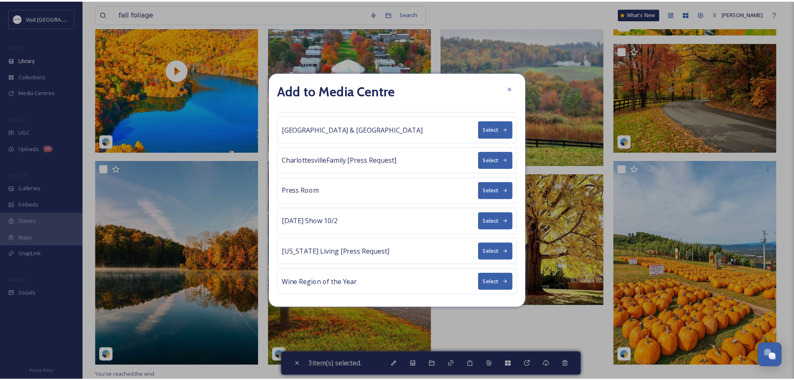
scroll to position [0, 0]
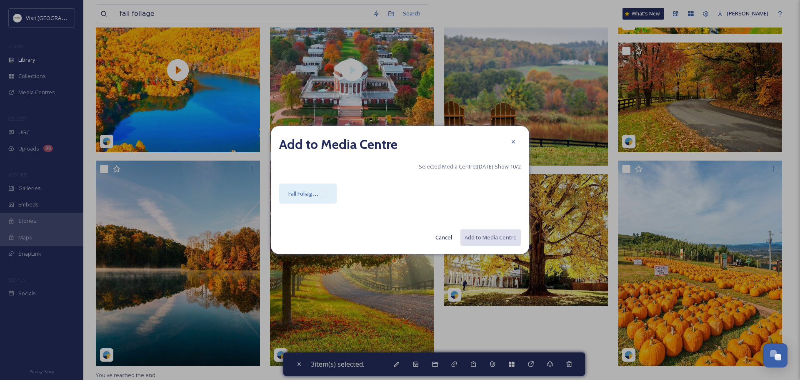
click at [323, 191] on div at bounding box center [323, 193] width 8 height 8
click at [483, 238] on button "Add to Media Centre" at bounding box center [490, 237] width 61 height 17
checkbox input "false"
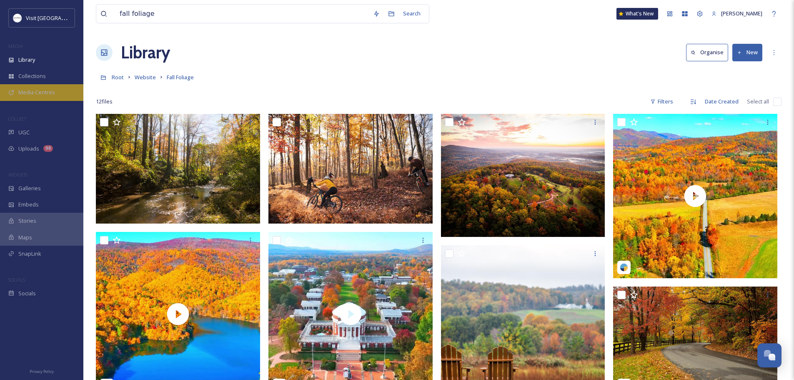
click at [39, 91] on span "Media Centres" at bounding box center [36, 92] width 37 height 8
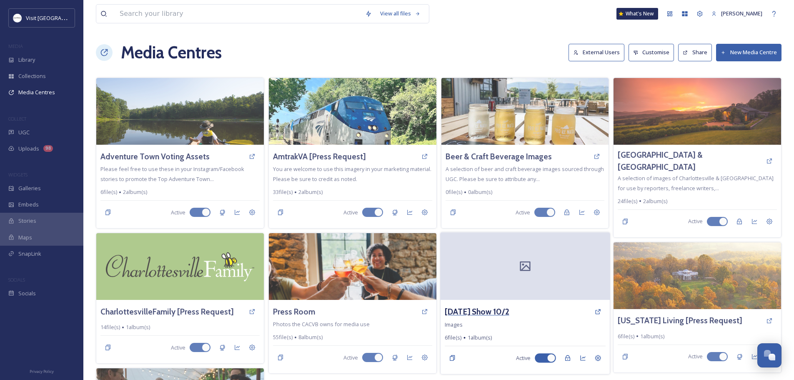
click at [497, 310] on h3 "[DATE] Show 10/2" at bounding box center [477, 311] width 65 height 12
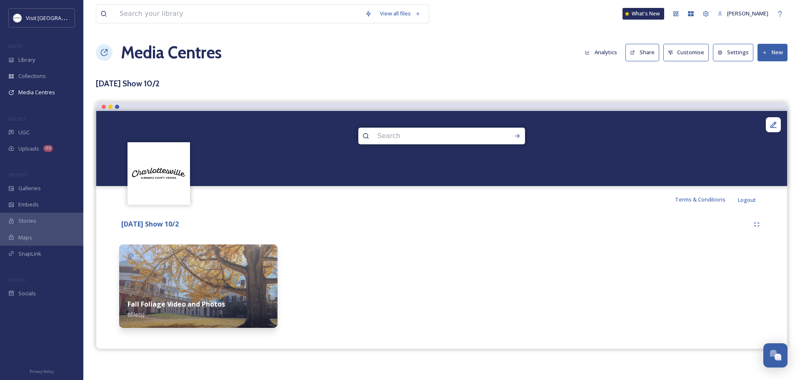
click at [200, 286] on img at bounding box center [198, 285] width 158 height 83
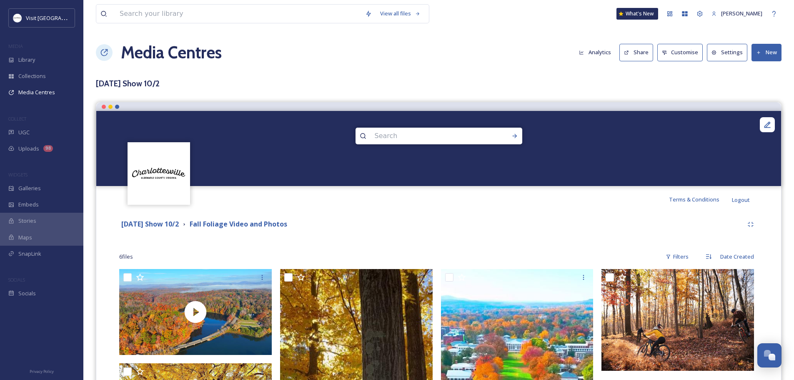
click at [645, 55] on button "Share" at bounding box center [636, 52] width 34 height 17
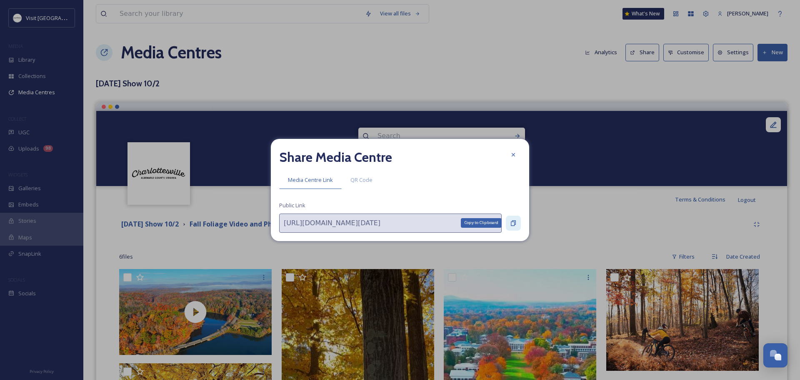
click at [515, 222] on icon at bounding box center [513, 222] width 5 height 5
click at [515, 222] on icon at bounding box center [513, 223] width 7 height 7
click at [510, 153] on icon at bounding box center [513, 154] width 7 height 7
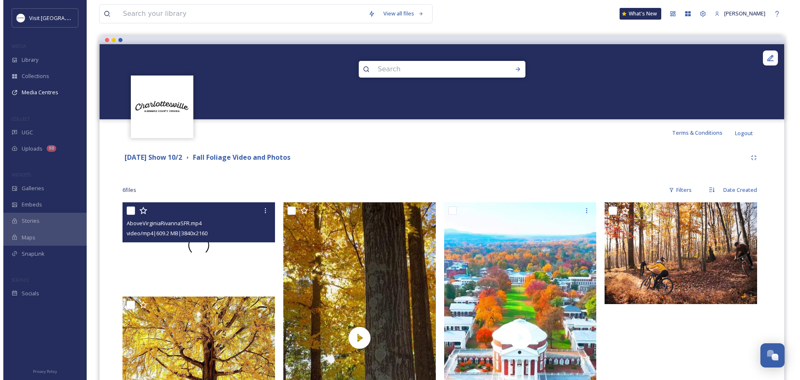
scroll to position [83, 0]
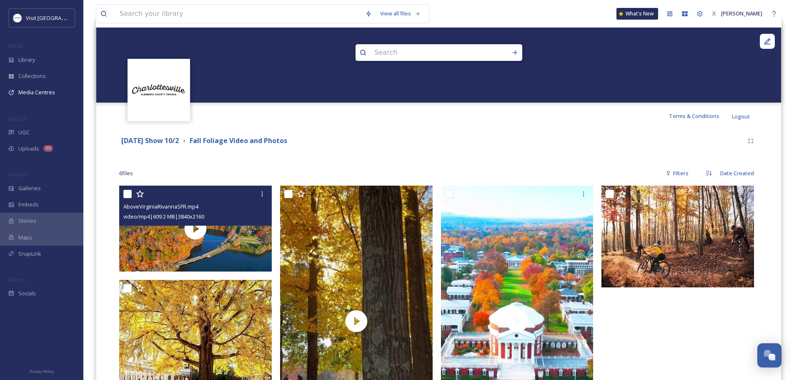
click at [206, 204] on div "AboveVirginiaRivannaSFR.mp4" at bounding box center [196, 206] width 146 height 10
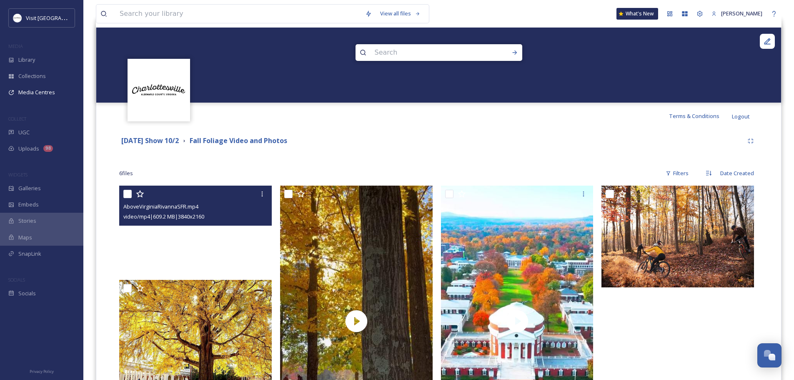
click at [167, 235] on video "AboveVirginiaRivannaSFR.mp4" at bounding box center [195, 228] width 153 height 86
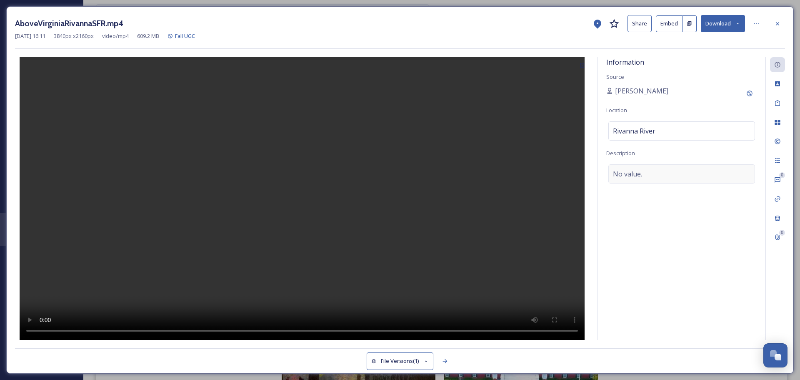
click at [634, 172] on span "No value." at bounding box center [627, 174] width 29 height 10
click at [634, 172] on textarea at bounding box center [681, 198] width 151 height 69
type textarea "R"
click at [626, 88] on span "[PERSON_NAME]" at bounding box center [641, 91] width 53 height 10
click at [645, 90] on span "[PERSON_NAME]" at bounding box center [641, 91] width 53 height 10
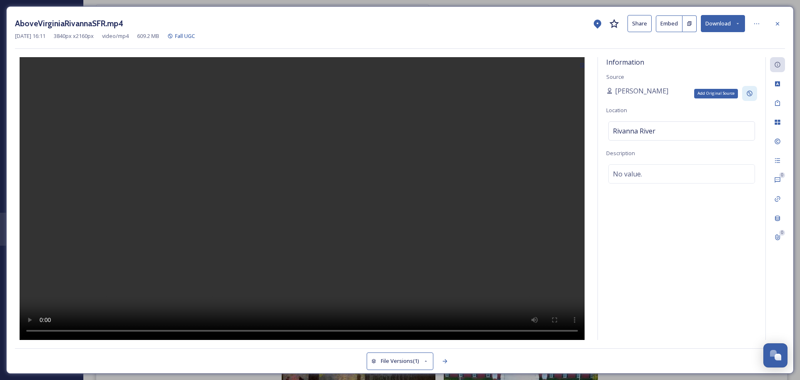
click at [748, 95] on icon at bounding box center [749, 93] width 5 height 5
click at [665, 118] on input at bounding box center [652, 122] width 93 height 19
type input "Above [US_STATE]/[PERSON_NAME]"
click at [736, 141] on div "Information Source [PERSON_NAME] Location [GEOGRAPHIC_DATA] Description No valu…" at bounding box center [682, 198] width 168 height 283
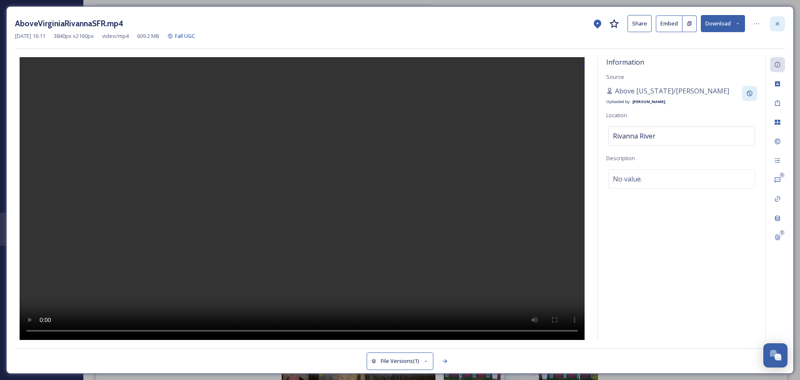
click at [777, 22] on icon at bounding box center [777, 23] width 7 height 7
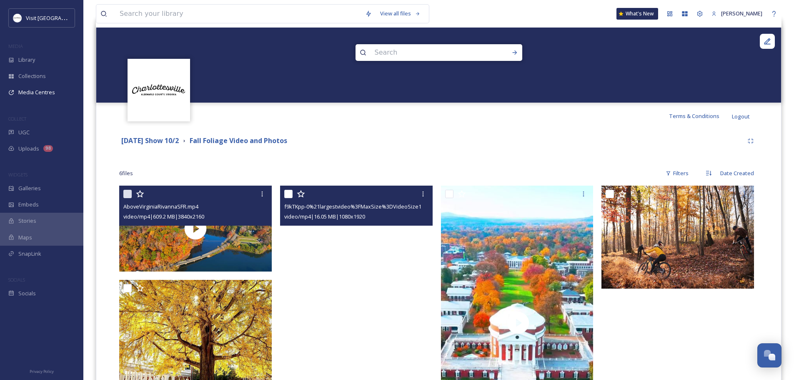
click at [333, 265] on video "f9kTKpp-0%21largestvideo%3FMaxSize%3DVideoSize1920.mp4" at bounding box center [356, 320] width 153 height 271
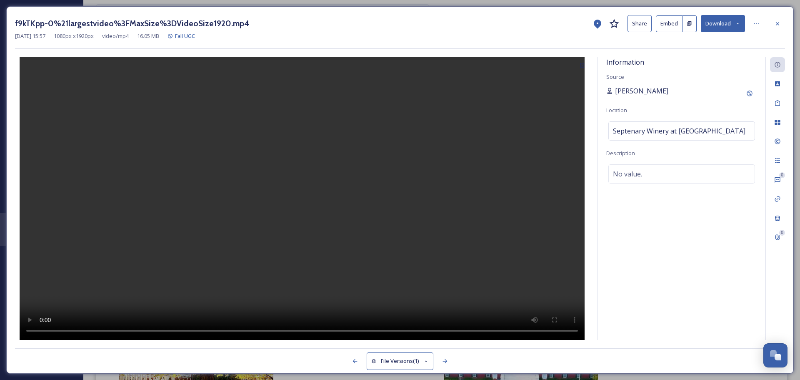
click at [653, 89] on span "[PERSON_NAME]" at bounding box center [641, 91] width 53 height 10
click at [750, 93] on icon at bounding box center [749, 93] width 5 height 5
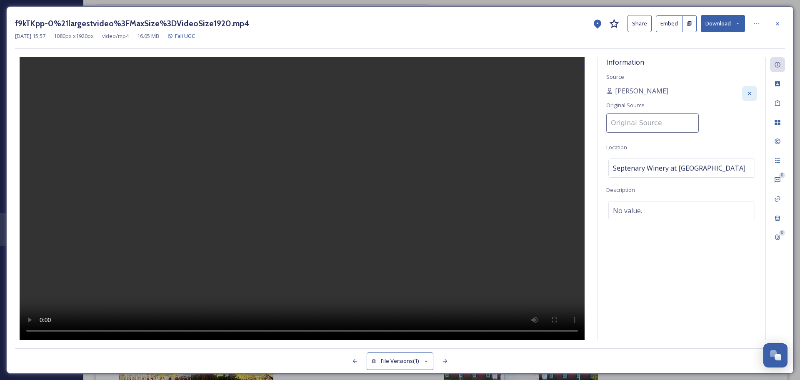
click at [667, 124] on input at bounding box center [652, 122] width 93 height 19
type input "Charlottesville Albemarle Convention and Visitors Bureau"
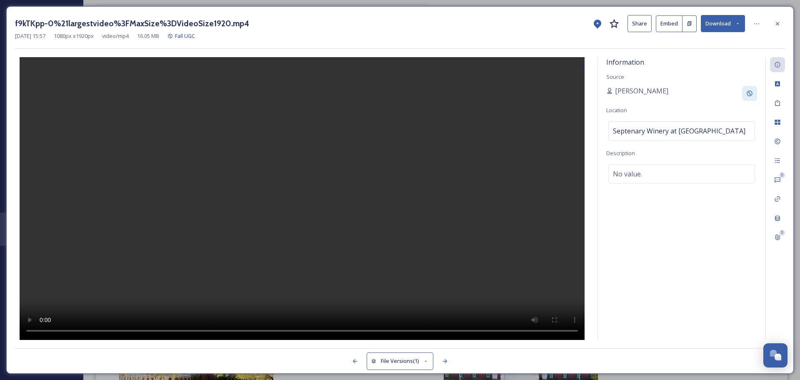
click at [728, 105] on div "Information Source [PERSON_NAME] Location Septenary Winery at [GEOGRAPHIC_DATA]…" at bounding box center [682, 198] width 168 height 283
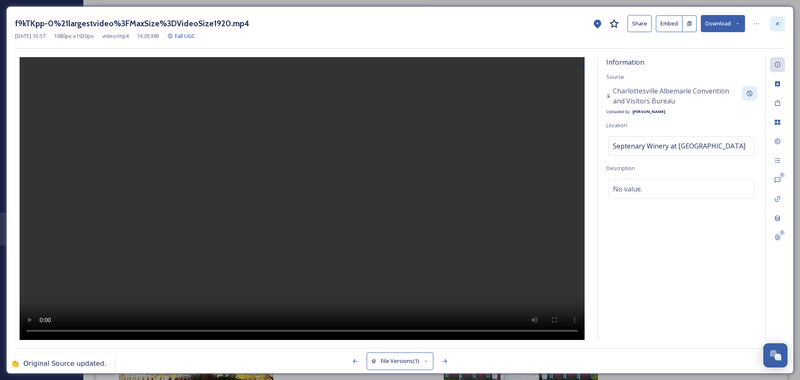
click at [781, 20] on div at bounding box center [777, 23] width 15 height 15
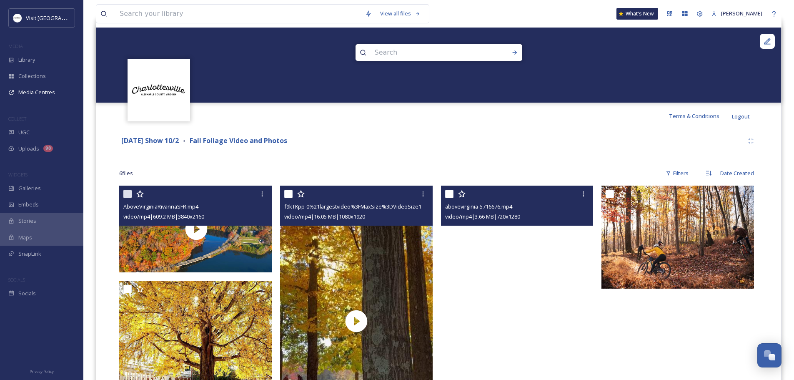
click at [519, 260] on video "abovevirginia-5716676.mp4" at bounding box center [517, 320] width 153 height 271
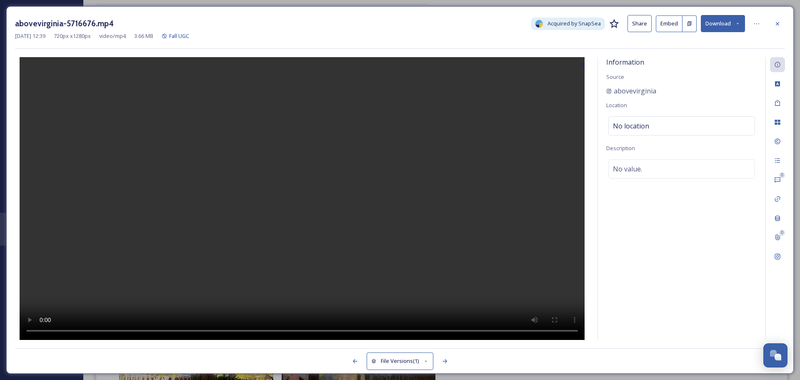
click at [676, 92] on div "abovevirginia" at bounding box center [681, 91] width 151 height 10
click at [779, 19] on div at bounding box center [777, 23] width 15 height 15
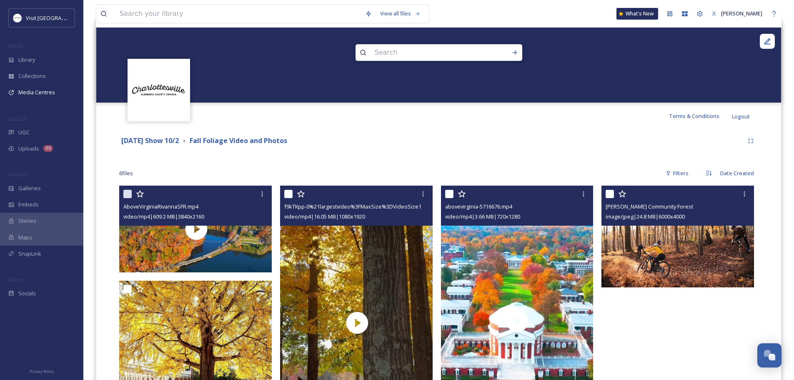
click at [682, 243] on img at bounding box center [677, 236] width 153 height 102
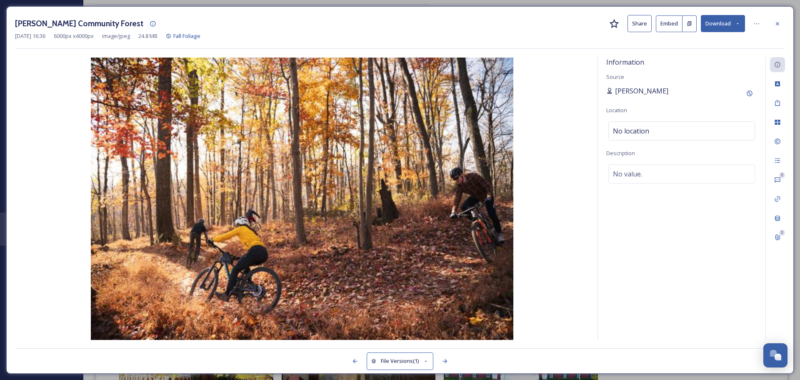
click at [637, 88] on span "[PERSON_NAME]" at bounding box center [641, 91] width 53 height 10
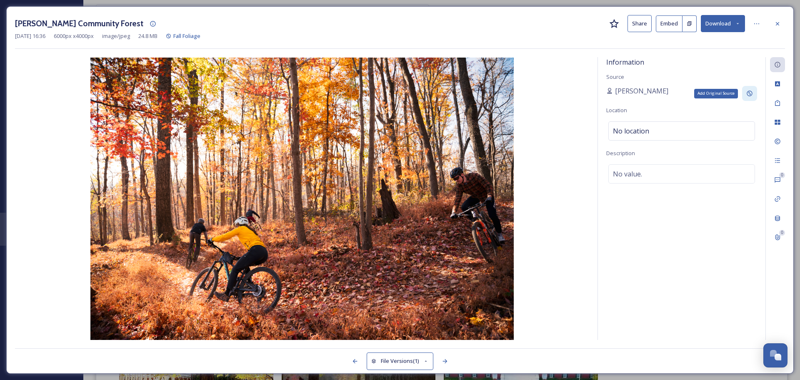
click at [750, 93] on icon at bounding box center [749, 93] width 7 height 7
click at [663, 119] on input at bounding box center [652, 122] width 93 height 19
type input "Charlottesville Albemarle Convention and Visitors Bureau"
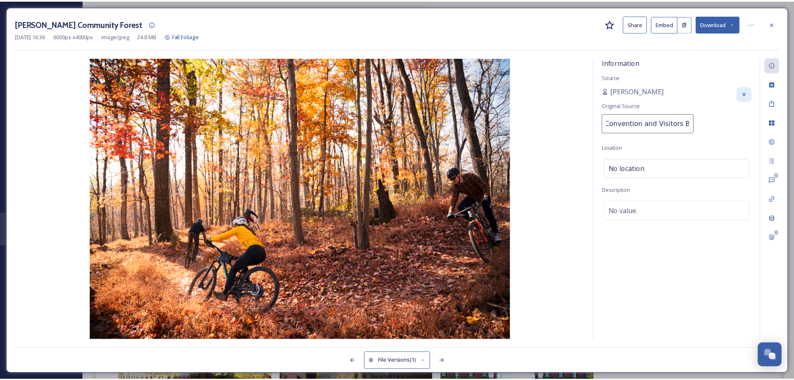
scroll to position [0, 92]
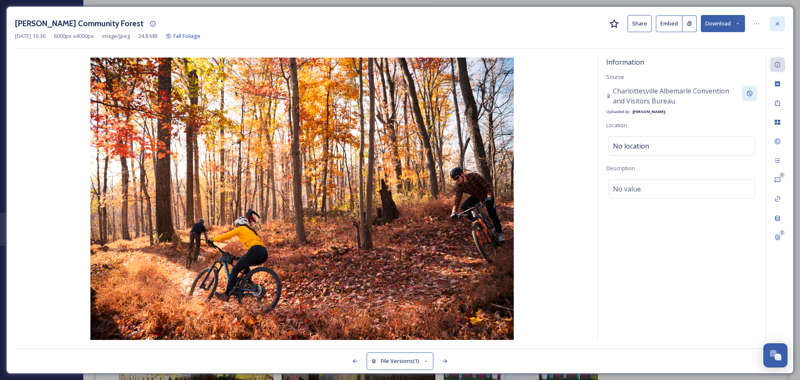
click at [778, 20] on icon at bounding box center [777, 23] width 7 height 7
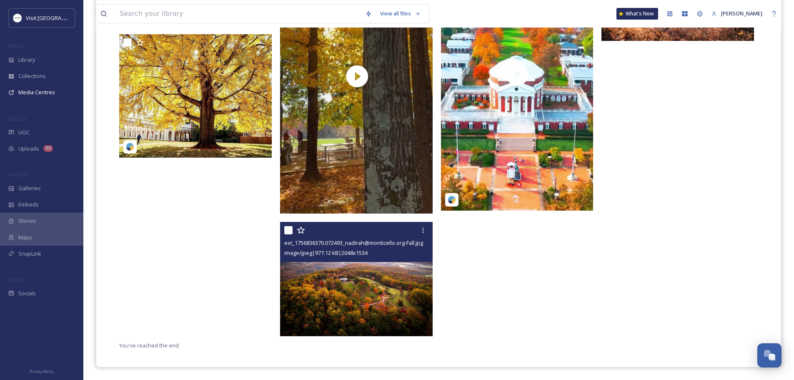
scroll to position [330, 0]
click at [355, 298] on img at bounding box center [356, 279] width 153 height 114
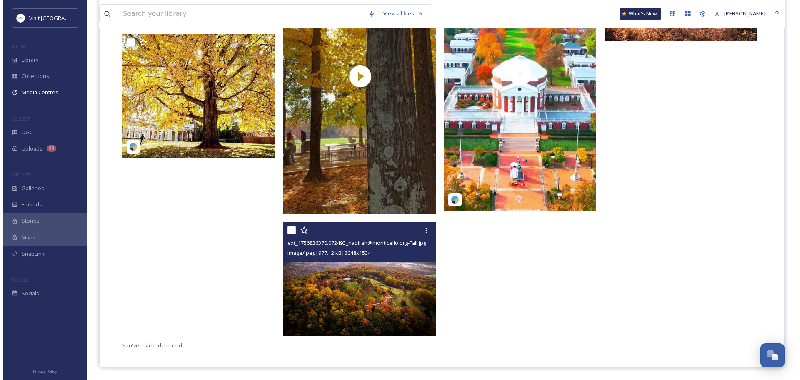
scroll to position [207, 0]
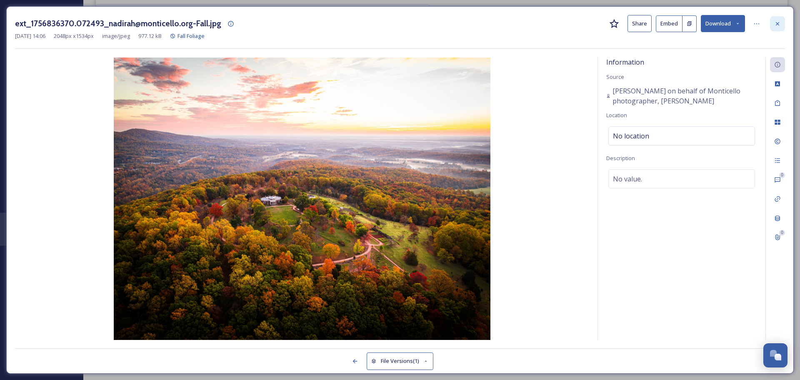
click at [782, 20] on div at bounding box center [777, 23] width 15 height 15
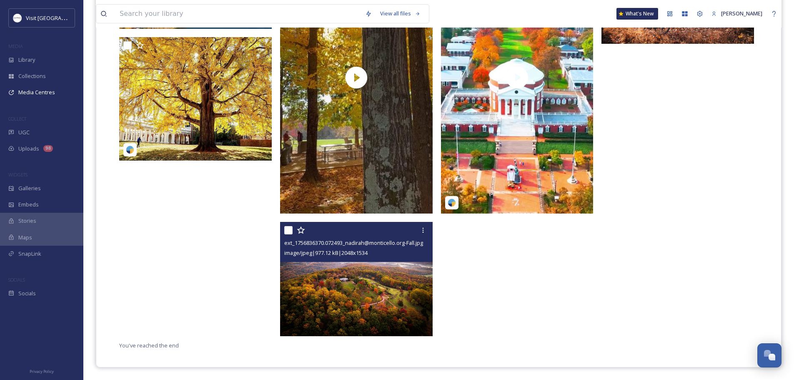
scroll to position [327, 0]
click at [368, 280] on img at bounding box center [356, 279] width 153 height 114
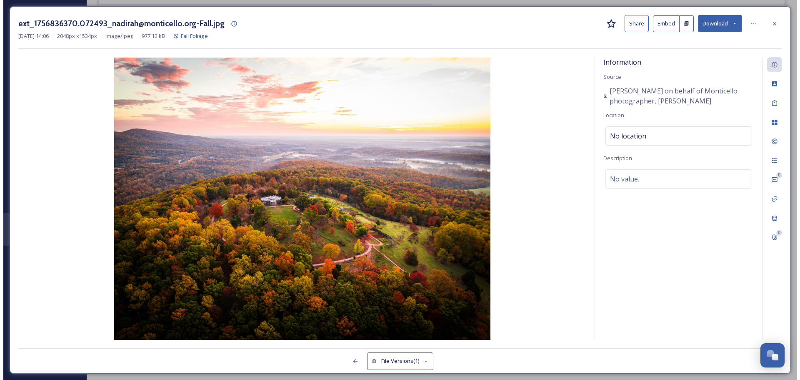
scroll to position [204, 0]
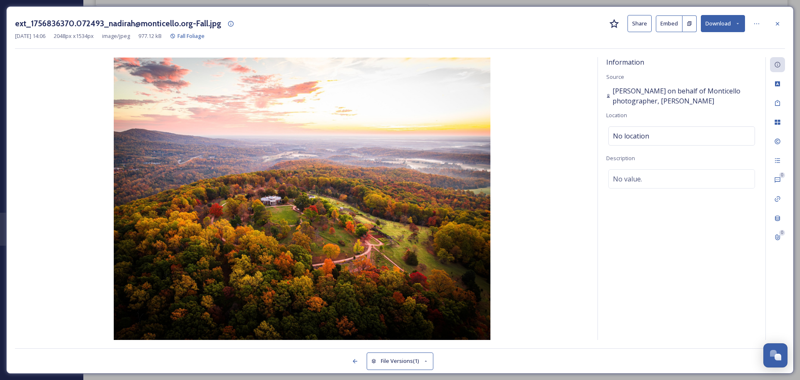
click at [633, 99] on span "[PERSON_NAME] on behalf of Monticello photographer, [PERSON_NAME]" at bounding box center [685, 96] width 145 height 20
click at [778, 21] on icon at bounding box center [777, 23] width 7 height 7
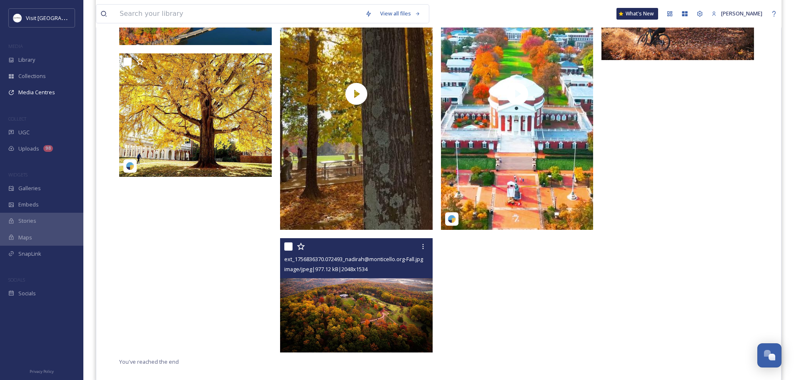
scroll to position [327, 0]
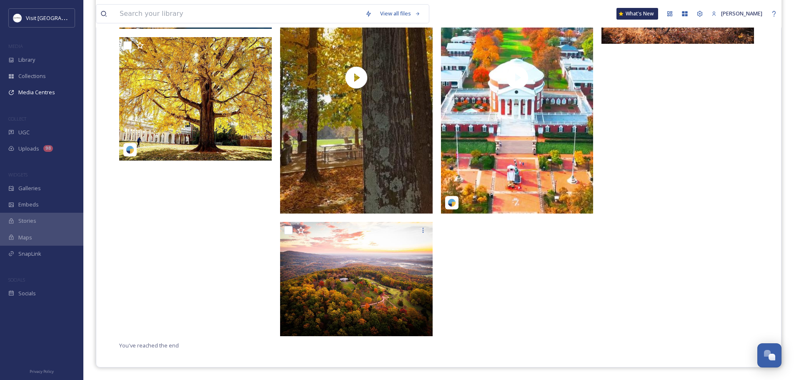
click at [501, 248] on div at bounding box center [519, 141] width 157 height 398
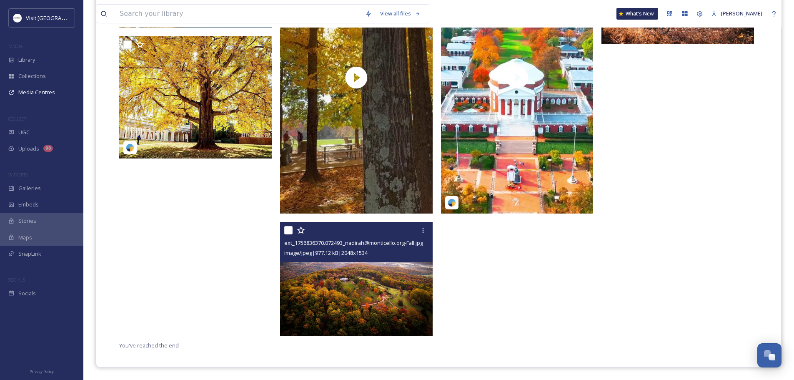
click at [380, 282] on img at bounding box center [356, 279] width 153 height 114
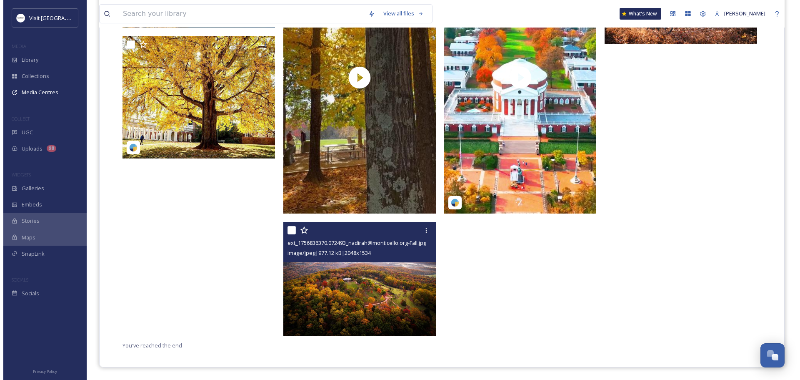
scroll to position [204, 0]
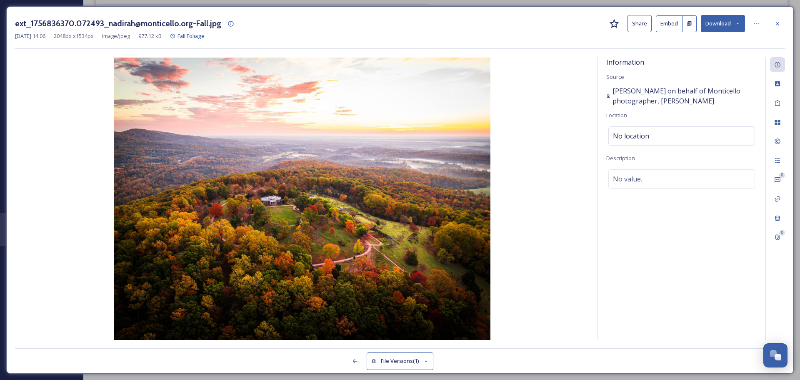
click at [609, 95] on icon at bounding box center [608, 96] width 3 height 4
click at [773, 22] on div at bounding box center [777, 23] width 15 height 15
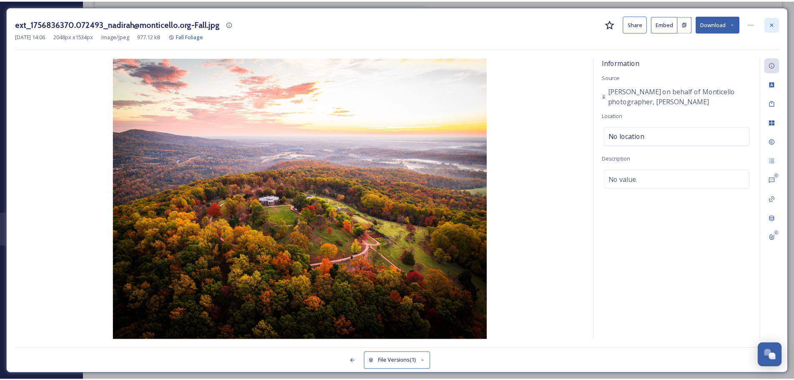
scroll to position [327, 0]
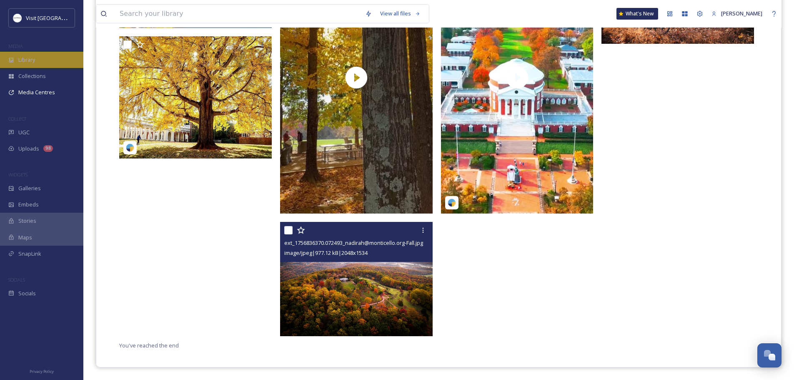
click at [25, 58] on span "Library" at bounding box center [26, 60] width 17 height 8
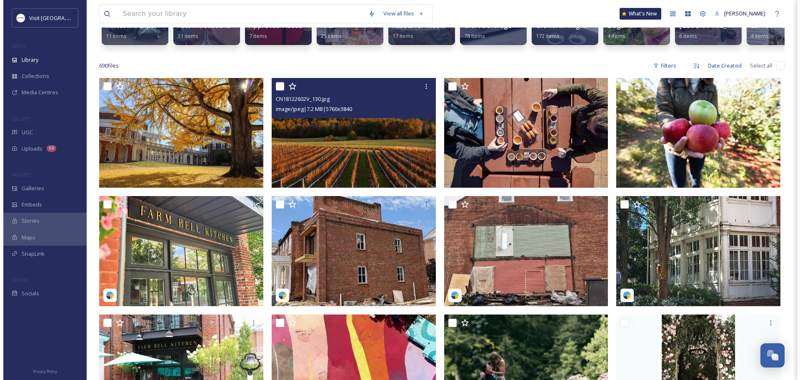
scroll to position [167, 0]
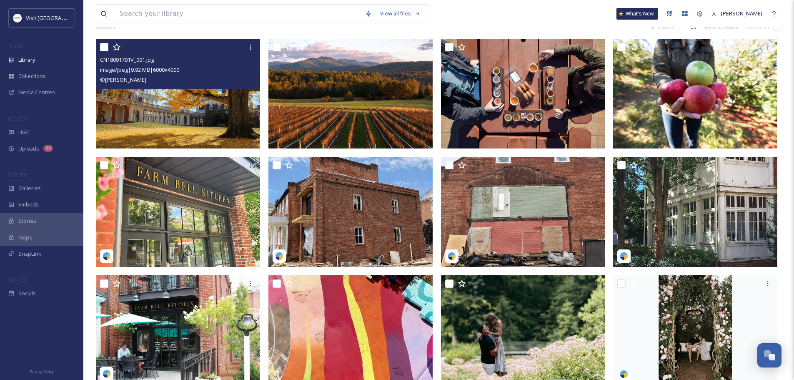
click at [105, 51] on input "checkbox" at bounding box center [104, 47] width 8 height 8
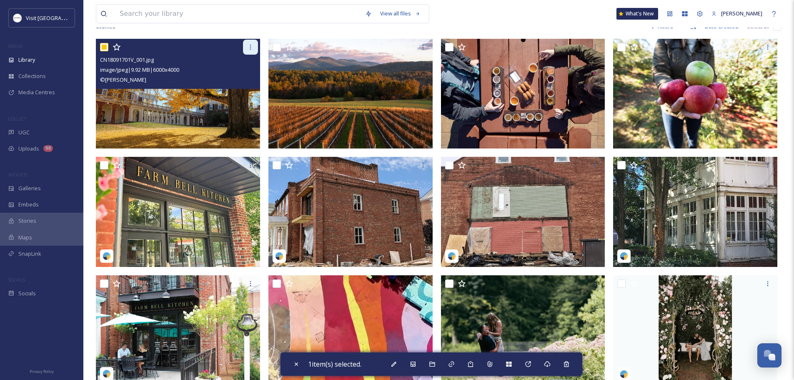
click at [253, 50] on icon at bounding box center [250, 47] width 7 height 7
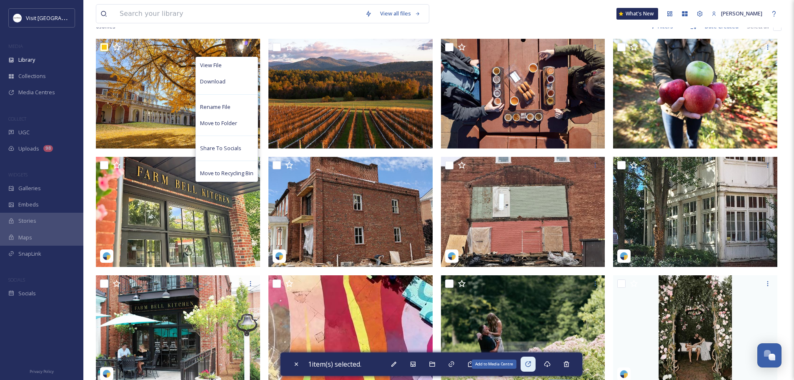
click at [530, 367] on icon at bounding box center [528, 363] width 7 height 7
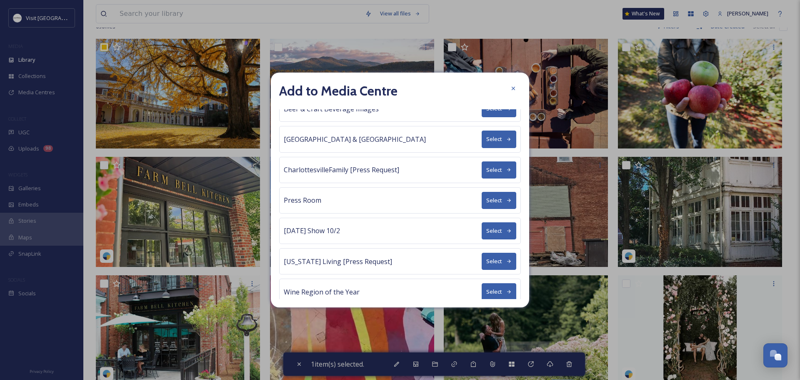
scroll to position [85, 0]
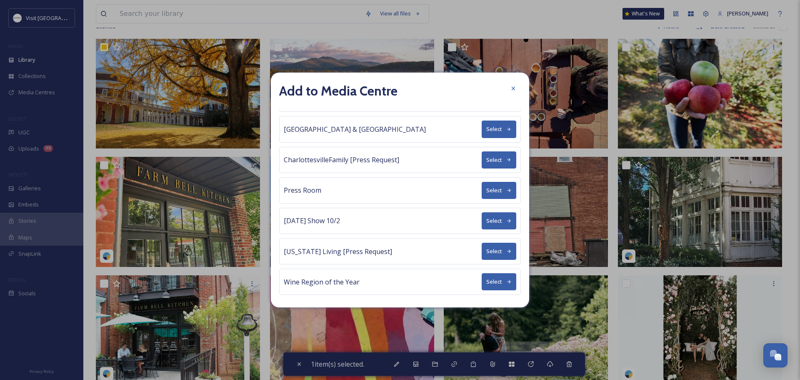
click at [489, 219] on button "Select" at bounding box center [499, 220] width 35 height 17
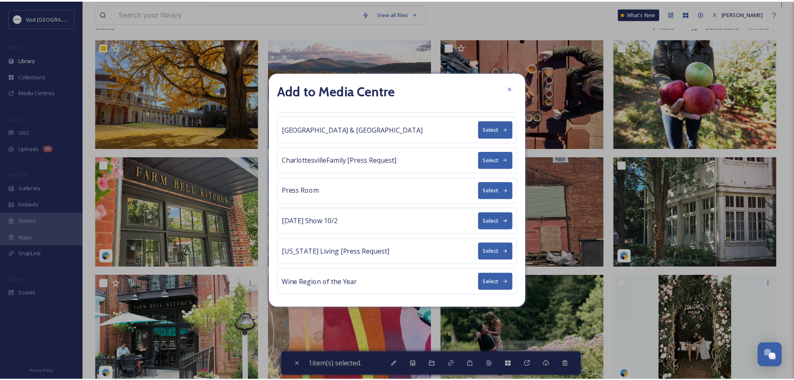
scroll to position [0, 0]
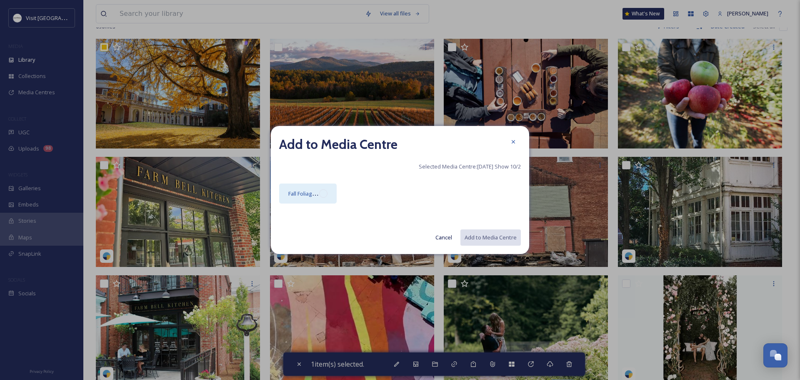
click at [325, 192] on div at bounding box center [323, 193] width 8 height 8
click at [502, 236] on button "Add to Media Centre" at bounding box center [490, 237] width 61 height 17
checkbox input "false"
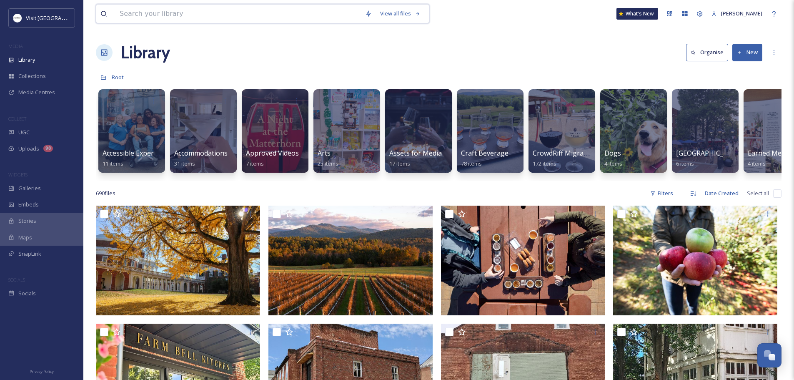
click at [246, 16] on input at bounding box center [237, 14] width 245 height 18
type input "monticello"
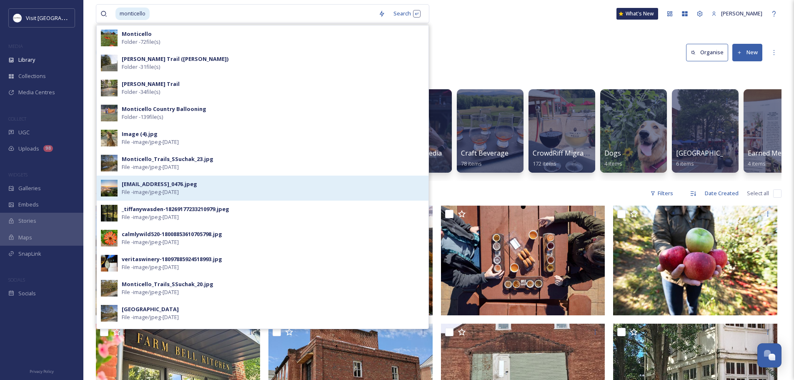
click at [172, 189] on span "File - image/jpeg - [DATE]" at bounding box center [150, 192] width 57 height 8
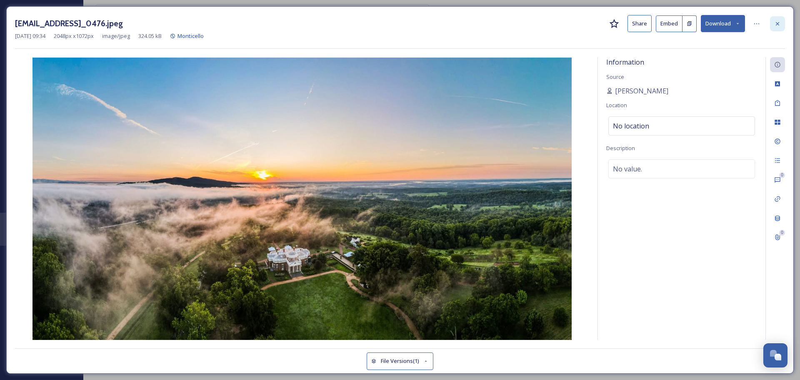
click at [775, 20] on icon at bounding box center [777, 23] width 7 height 7
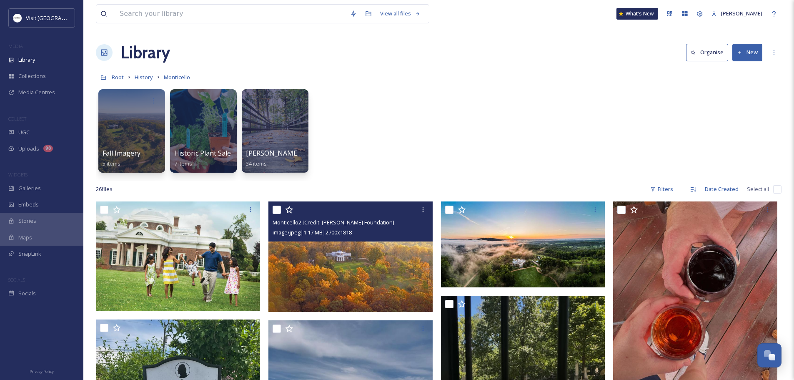
click at [354, 261] on img at bounding box center [350, 256] width 164 height 110
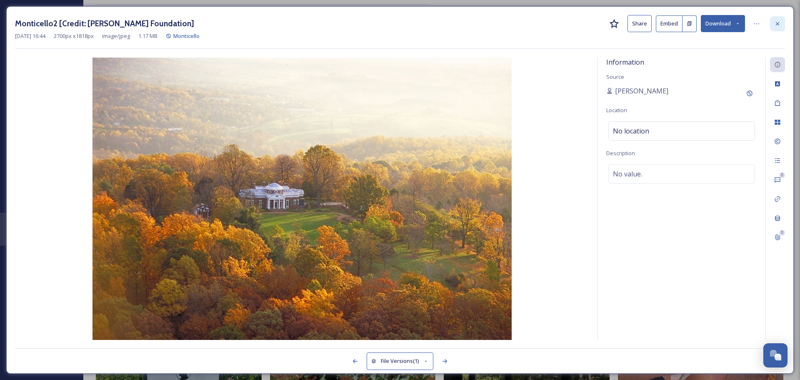
click at [777, 25] on icon at bounding box center [777, 23] width 7 height 7
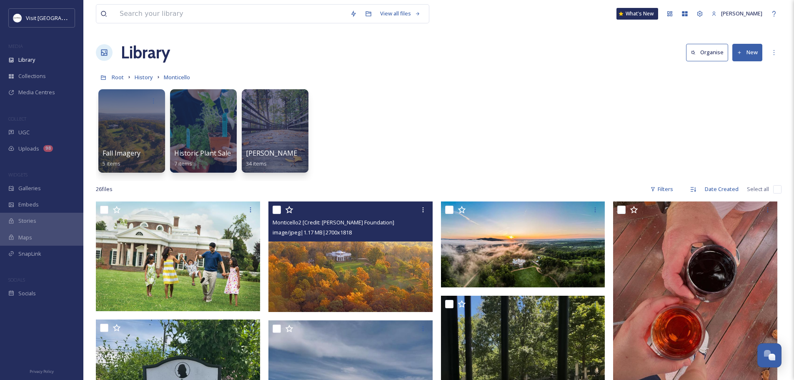
click at [337, 251] on img at bounding box center [350, 256] width 164 height 110
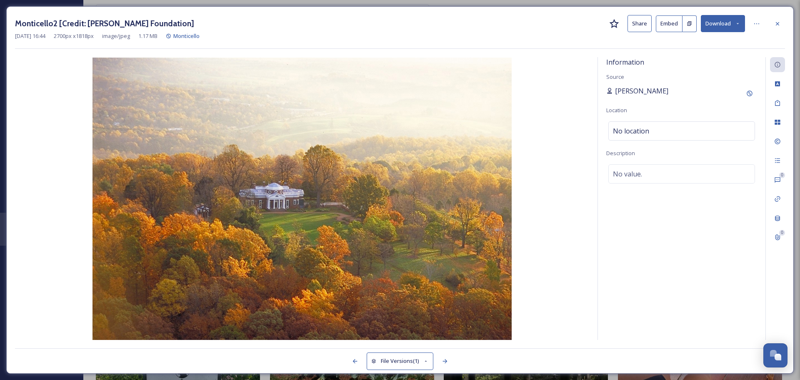
click at [635, 89] on span "[PERSON_NAME]" at bounding box center [641, 91] width 53 height 10
click at [752, 94] on icon at bounding box center [749, 93] width 5 height 5
click at [630, 116] on input at bounding box center [652, 122] width 93 height 19
type input "[PERSON_NAME] Foundation"
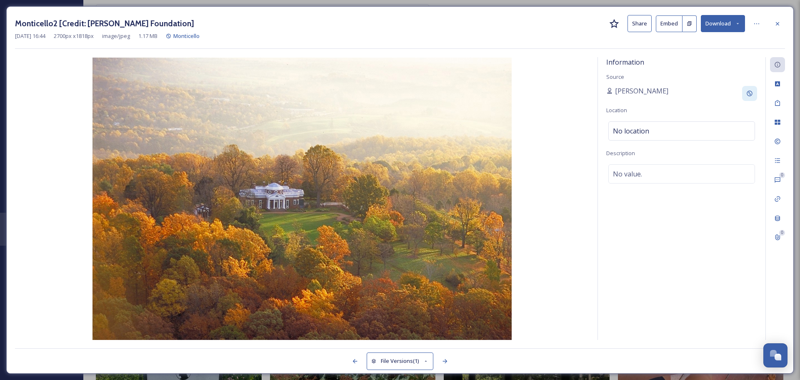
click at [716, 115] on div "Information Source [PERSON_NAME] Location No location Description No value." at bounding box center [682, 198] width 168 height 283
click at [781, 22] on div at bounding box center [777, 23] width 15 height 15
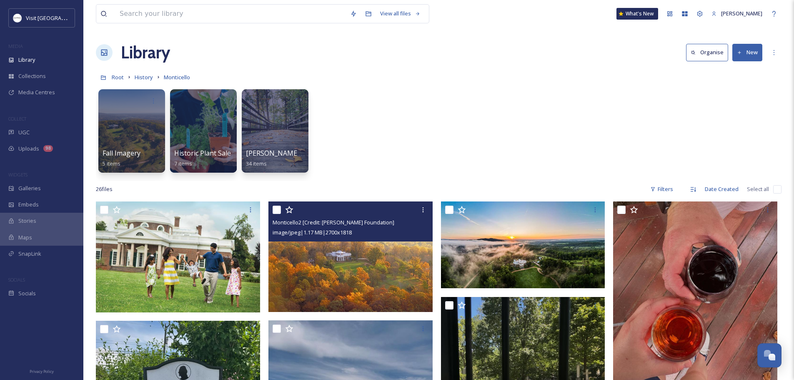
click at [277, 208] on input "checkbox" at bounding box center [277, 209] width 8 height 8
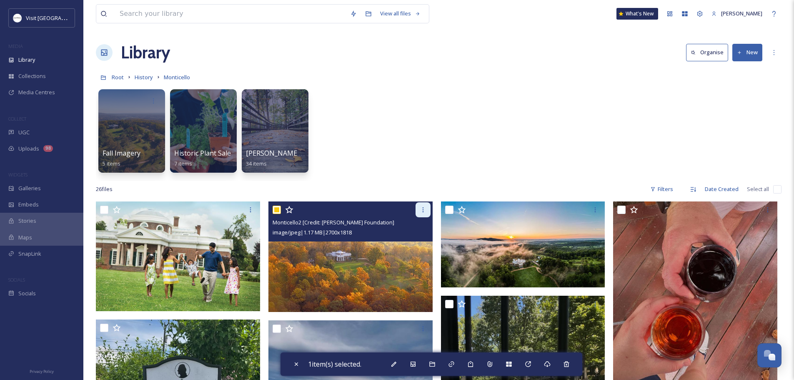
click at [421, 206] on icon at bounding box center [423, 209] width 7 height 7
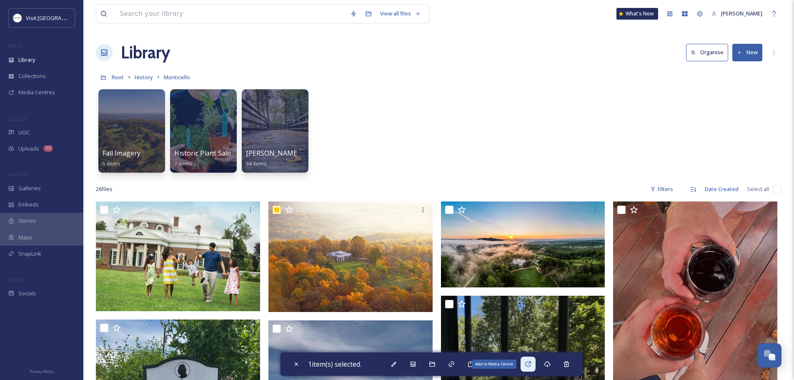
click at [529, 366] on icon at bounding box center [527, 363] width 5 height 5
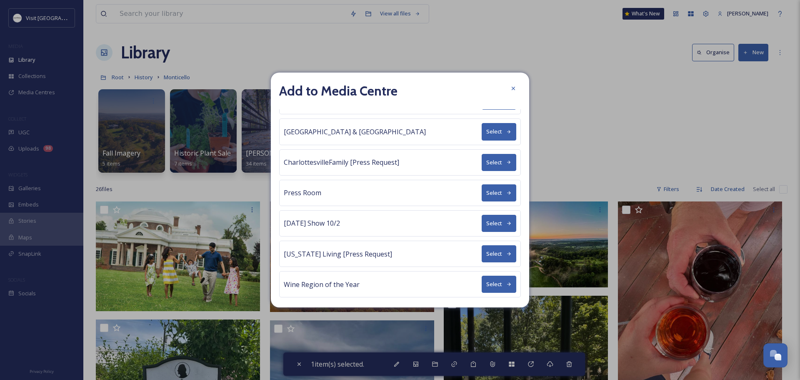
scroll to position [85, 0]
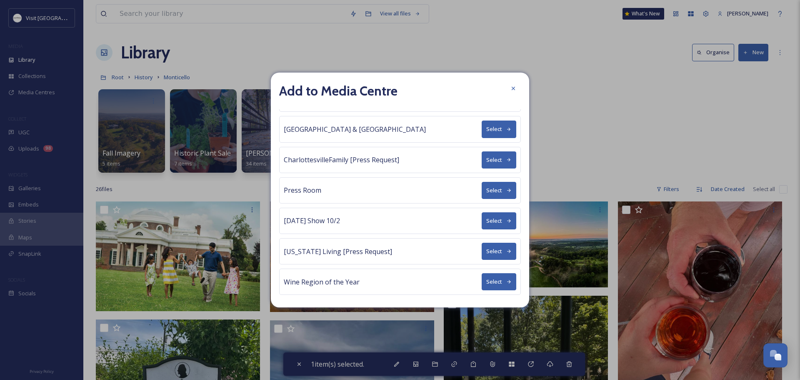
click at [498, 218] on button "Select" at bounding box center [499, 220] width 35 height 17
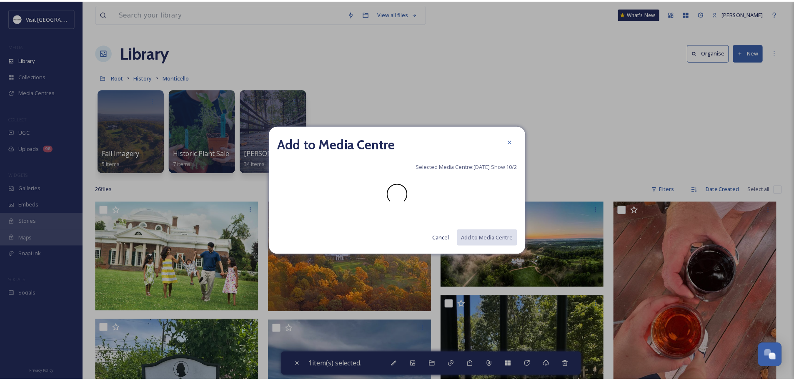
scroll to position [0, 0]
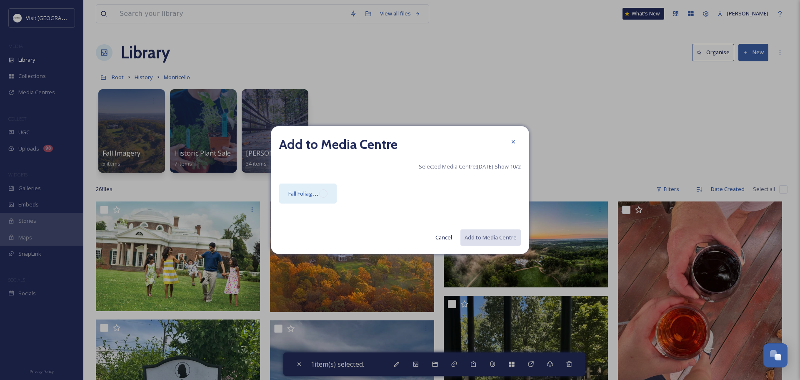
click at [296, 188] on div "Fall Foliage Video and Photos" at bounding box center [303, 193] width 31 height 10
click at [477, 235] on button "Add to Media Centre" at bounding box center [490, 237] width 61 height 17
checkbox input "false"
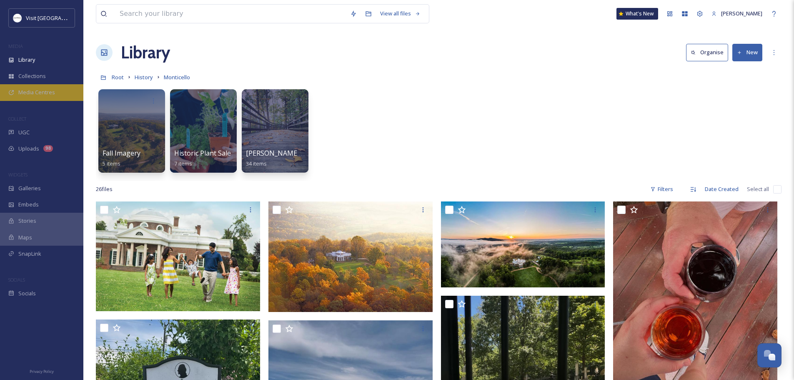
click at [23, 91] on span "Media Centres" at bounding box center [36, 92] width 37 height 8
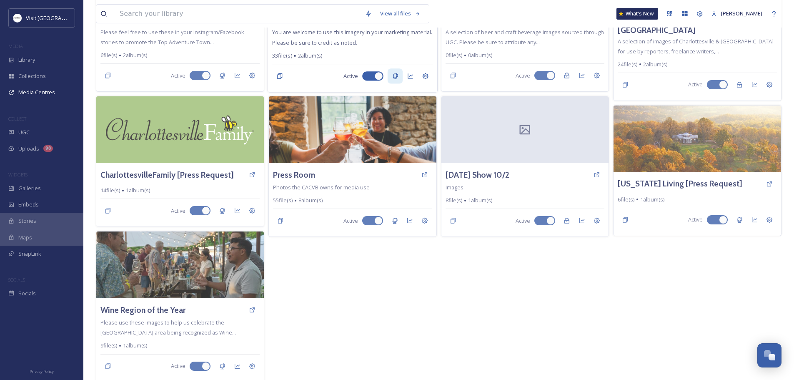
scroll to position [139, 0]
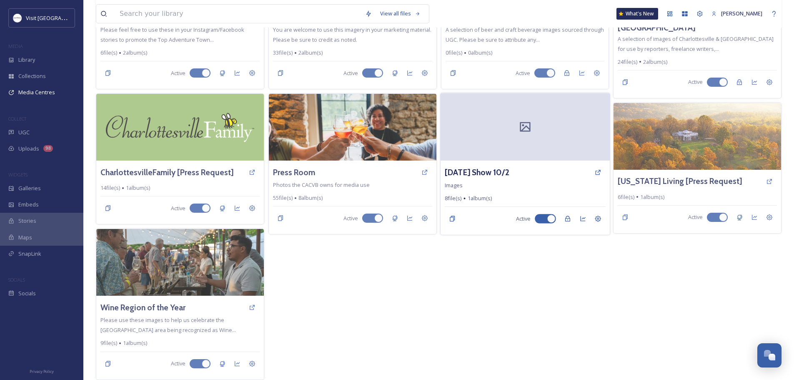
click at [538, 170] on div "[DATE] Show 10/2" at bounding box center [525, 172] width 161 height 15
click at [517, 126] on div at bounding box center [524, 127] width 169 height 68
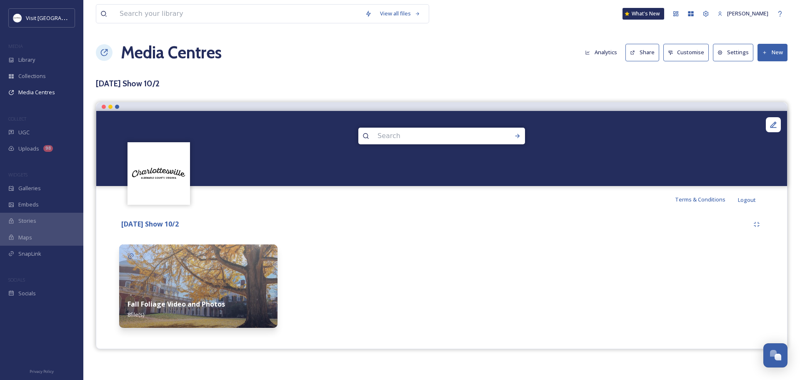
click at [727, 58] on button "Settings" at bounding box center [733, 52] width 40 height 17
click at [234, 279] on img at bounding box center [198, 285] width 158 height 83
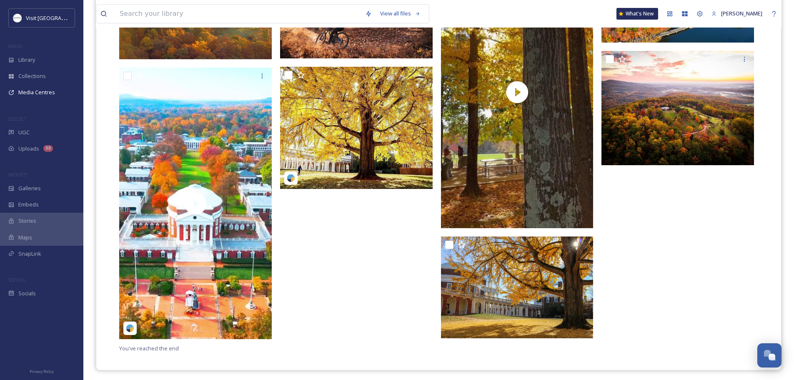
scroll to position [315, 0]
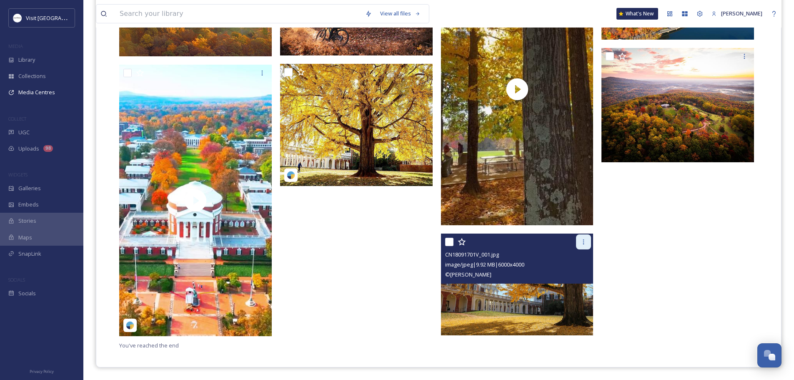
click at [581, 241] on icon at bounding box center [583, 241] width 7 height 7
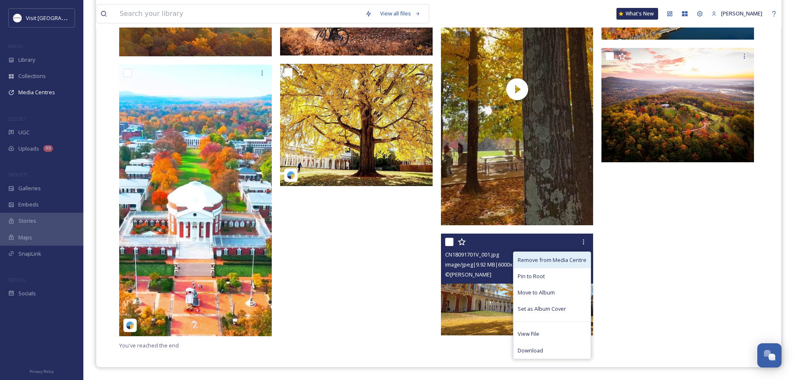
click at [568, 258] on span "Remove from Media Centre" at bounding box center [552, 260] width 69 height 8
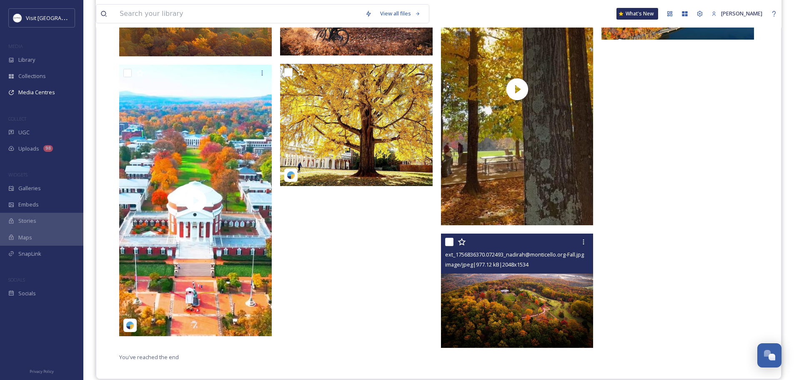
click at [513, 284] on img at bounding box center [517, 290] width 153 height 114
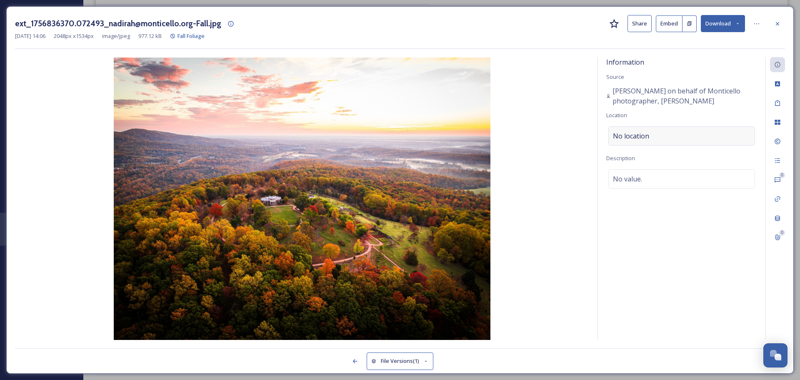
click at [631, 130] on div "No location" at bounding box center [681, 135] width 147 height 19
click at [631, 130] on input at bounding box center [682, 136] width 146 height 18
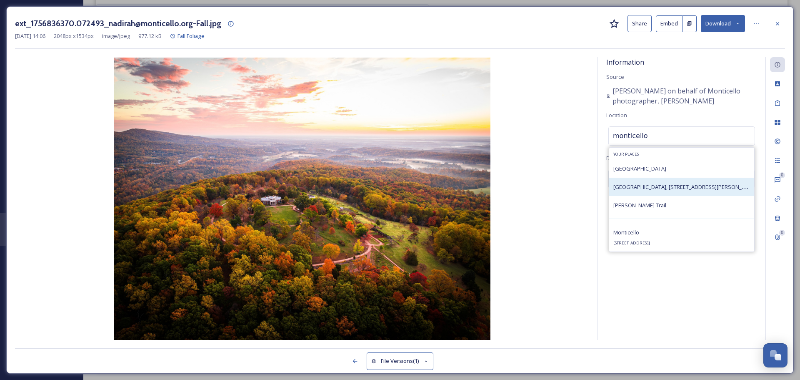
type input "monticello"
click at [635, 183] on div "[GEOGRAPHIC_DATA], [STREET_ADDRESS][PERSON_NAME][US_STATE]" at bounding box center [681, 187] width 137 height 10
click at [658, 187] on span "[GEOGRAPHIC_DATA], [STREET_ADDRESS][PERSON_NAME][US_STATE]" at bounding box center [699, 187] width 173 height 8
click at [642, 189] on span "[GEOGRAPHIC_DATA], [STREET_ADDRESS][PERSON_NAME][US_STATE]" at bounding box center [699, 187] width 173 height 8
click at [628, 186] on span "[GEOGRAPHIC_DATA], [STREET_ADDRESS][PERSON_NAME][US_STATE]" at bounding box center [699, 187] width 173 height 8
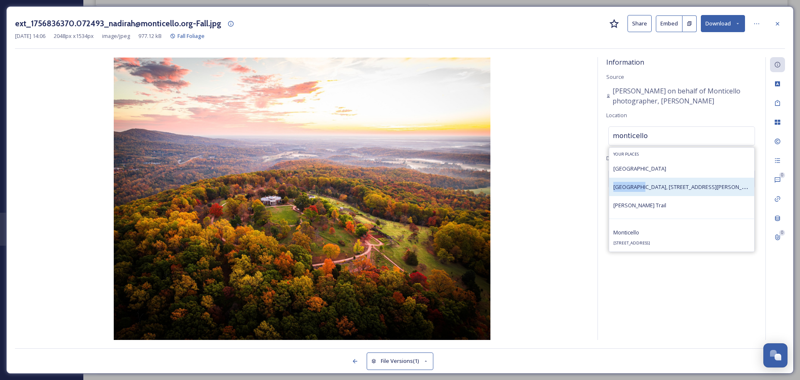
click at [628, 186] on span "[GEOGRAPHIC_DATA], [STREET_ADDRESS][PERSON_NAME][US_STATE]" at bounding box center [699, 187] width 173 height 8
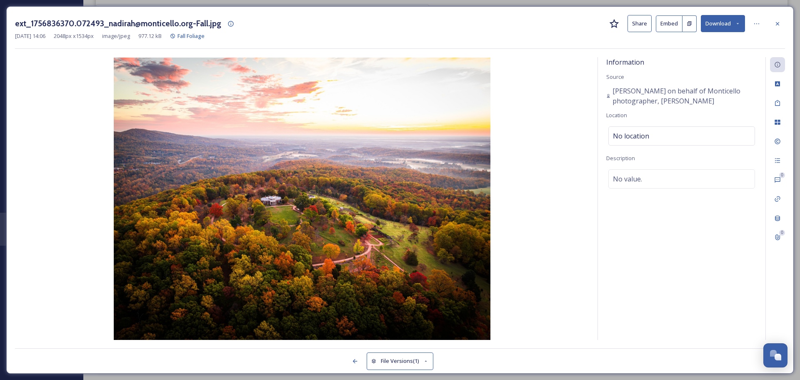
click at [648, 277] on div "Information Source [PERSON_NAME] on behalf of Monticello photographer, [PERSON_…" at bounding box center [682, 198] width 168 height 283
click at [633, 135] on span "No location" at bounding box center [631, 136] width 36 height 10
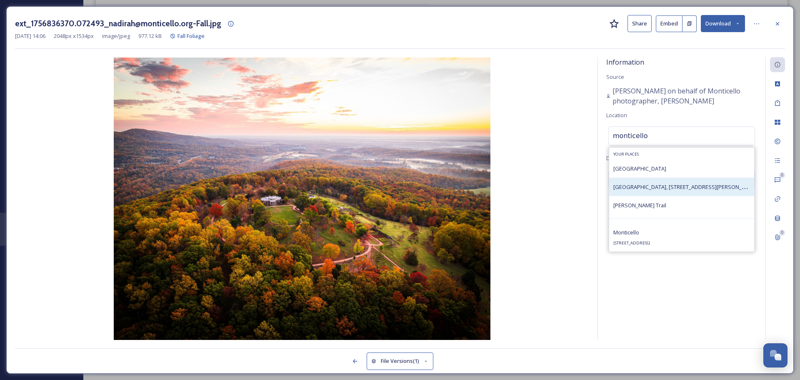
click at [634, 181] on div "[GEOGRAPHIC_DATA], [STREET_ADDRESS][PERSON_NAME][US_STATE]" at bounding box center [681, 187] width 145 height 18
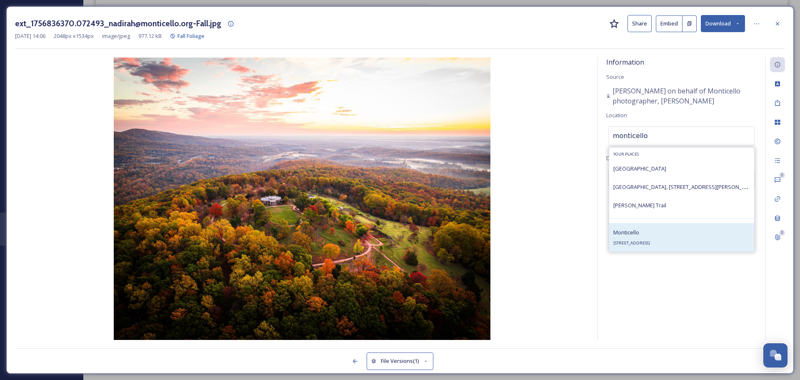
click at [633, 232] on span "Monticello" at bounding box center [626, 232] width 26 height 8
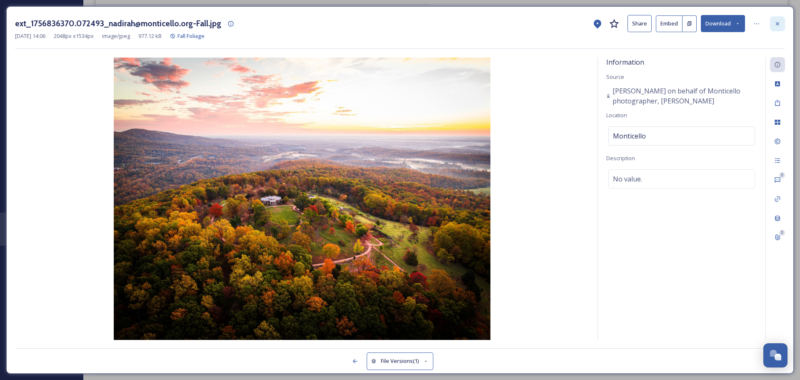
click at [776, 25] on icon at bounding box center [777, 23] width 3 height 3
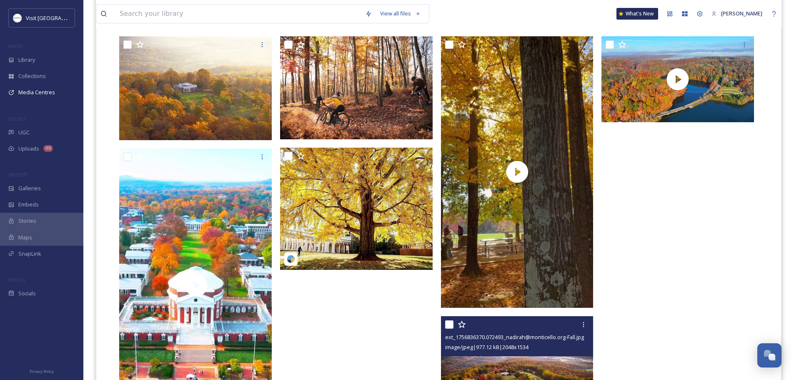
scroll to position [232, 0]
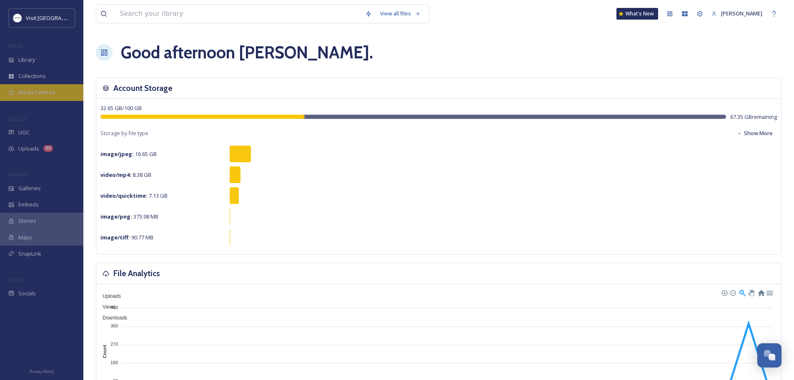
click at [23, 90] on span "Media Centres" at bounding box center [36, 92] width 37 height 8
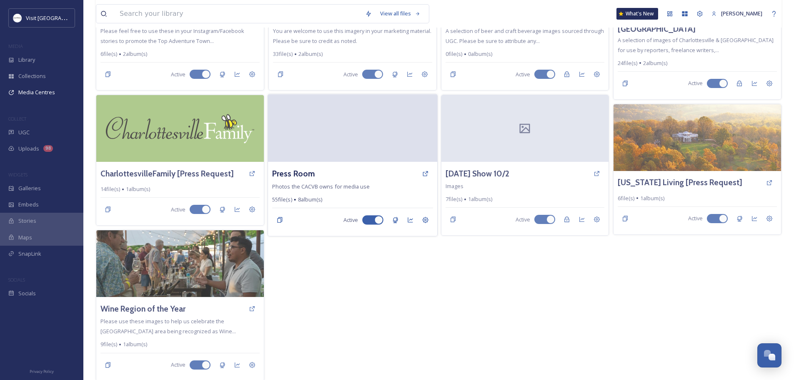
scroll to position [139, 0]
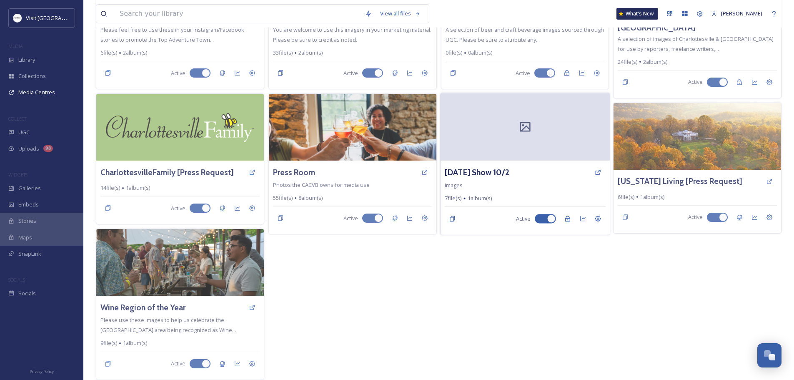
click at [511, 185] on div "Today Show 10/2 Images 7 file(s) 1 album(s) Active" at bounding box center [524, 197] width 169 height 74
click at [468, 170] on h3 "[DATE] Show 10/2" at bounding box center [477, 172] width 65 height 12
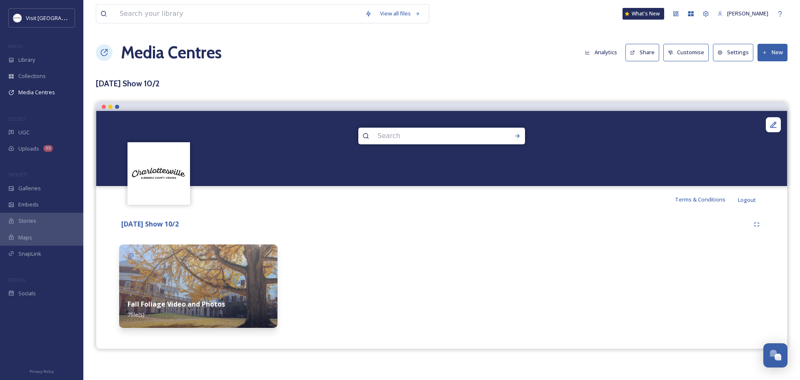
click at [221, 278] on img at bounding box center [198, 285] width 158 height 83
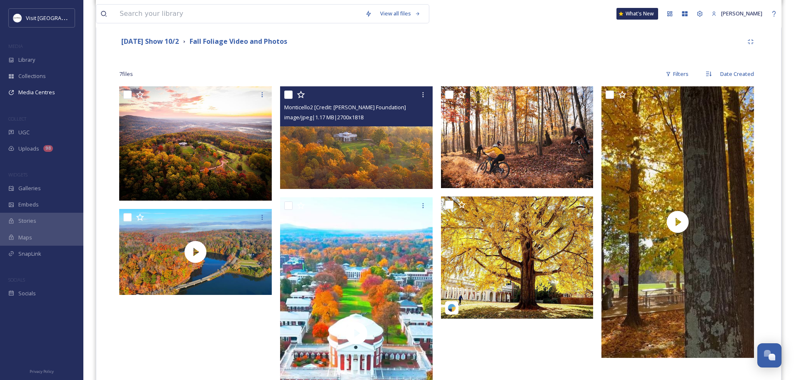
scroll to position [190, 0]
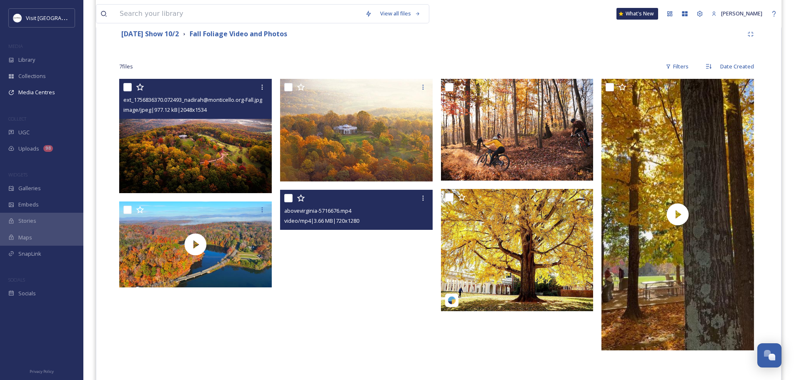
click at [241, 147] on img at bounding box center [195, 136] width 153 height 114
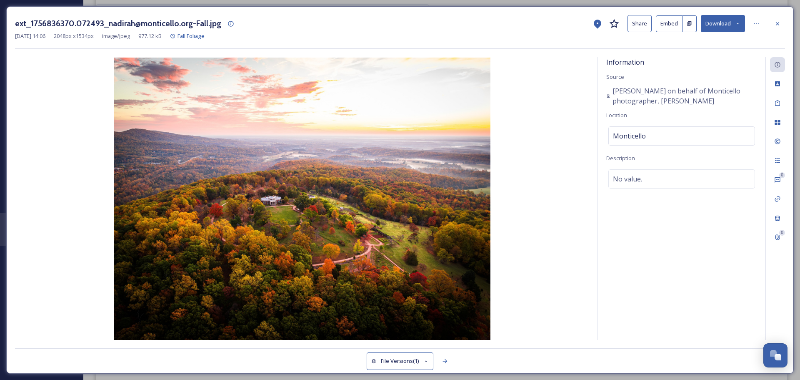
drag, startPoint x: 781, startPoint y: 26, endPoint x: 668, endPoint y: 43, distance: 114.2
click at [781, 26] on div at bounding box center [777, 23] width 15 height 15
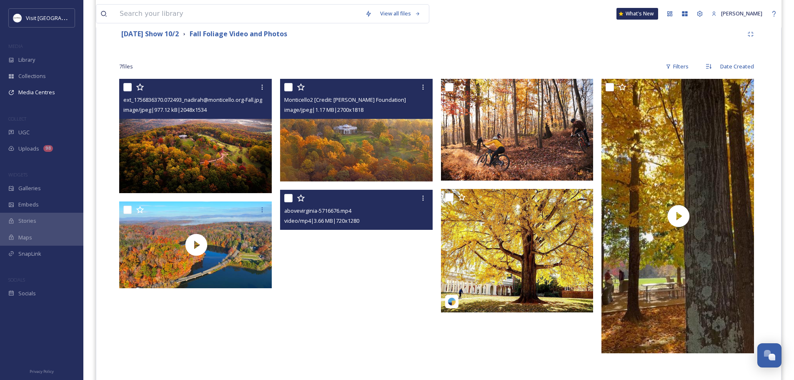
click at [410, 135] on img at bounding box center [356, 130] width 153 height 103
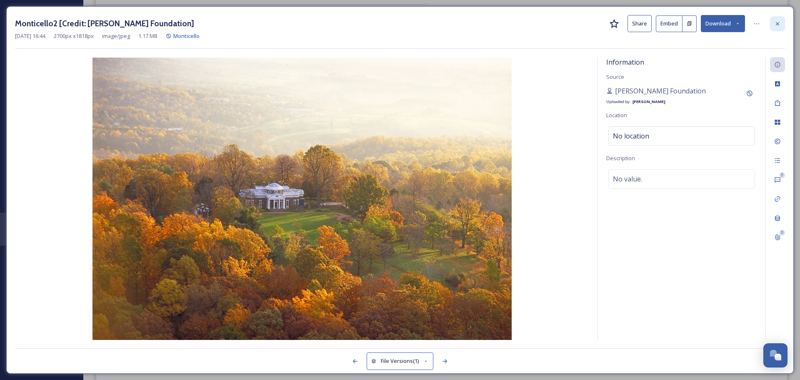
click at [781, 23] on div at bounding box center [777, 23] width 15 height 15
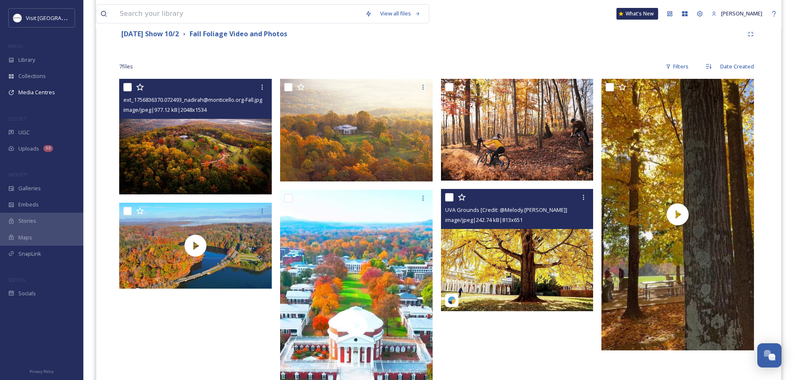
click at [518, 249] on img at bounding box center [517, 250] width 153 height 122
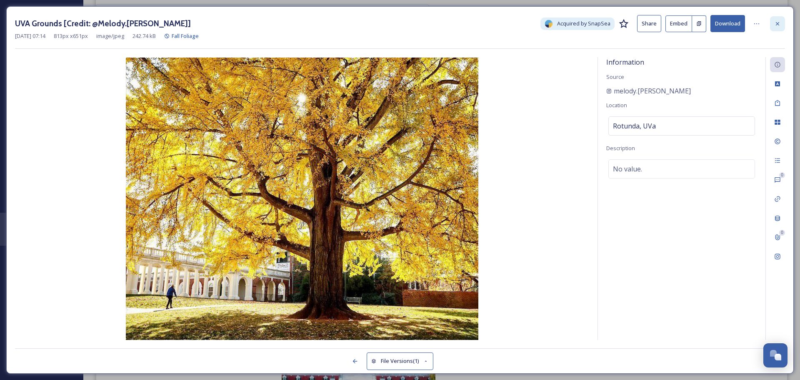
click at [780, 22] on icon at bounding box center [777, 23] width 7 height 7
